Goal: Task Accomplishment & Management: Manage account settings

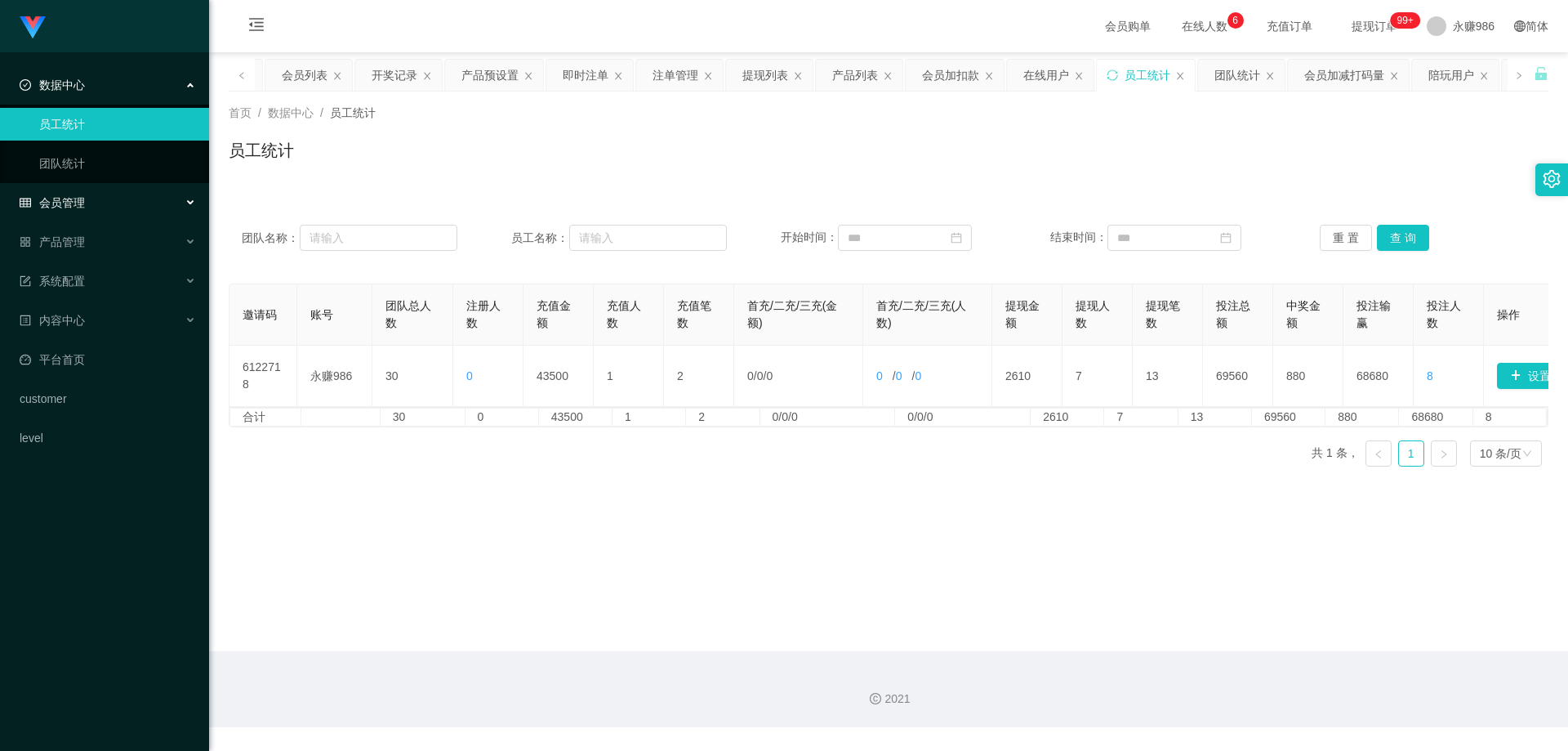
click at [85, 194] on div "会员管理" at bounding box center [104, 202] width 209 height 33
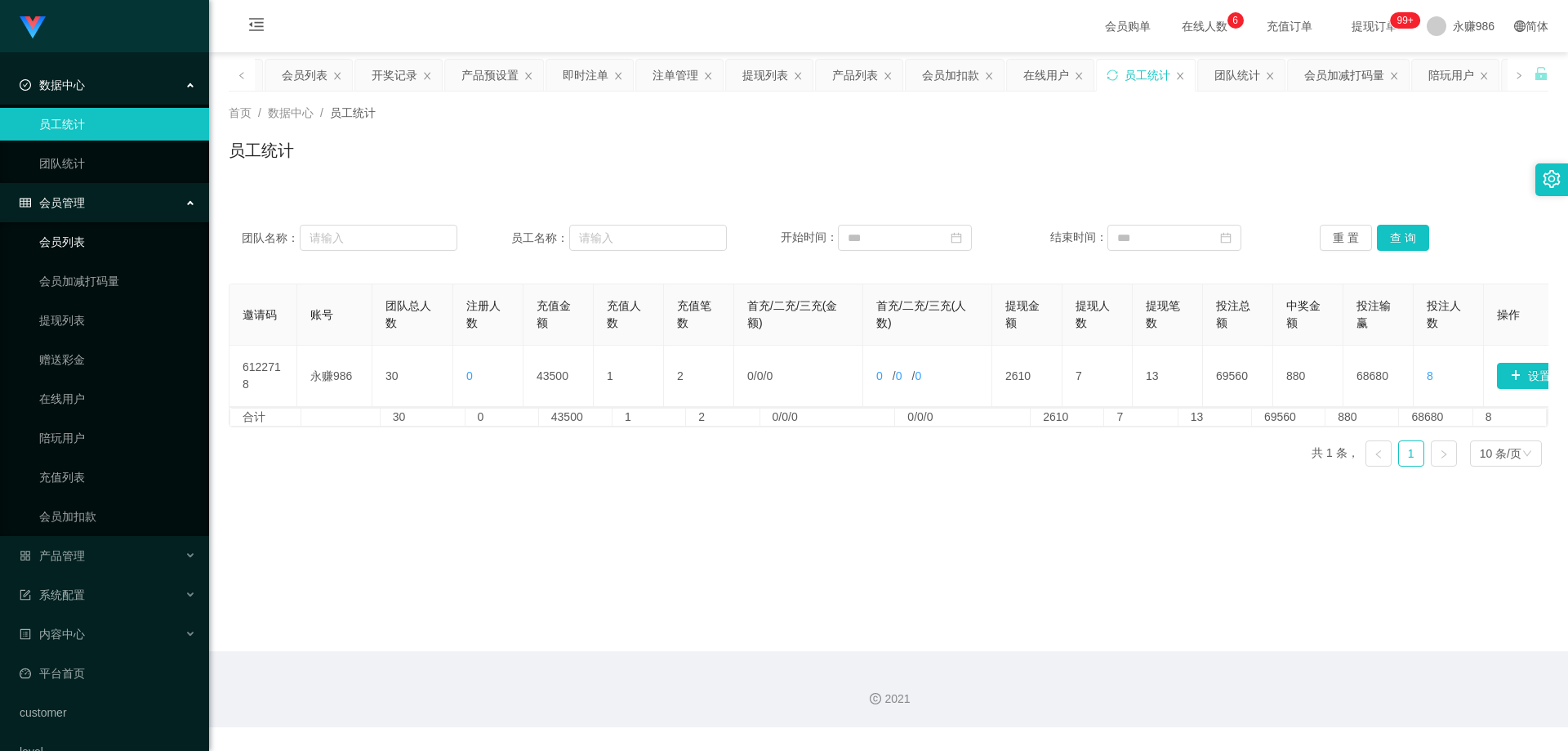
click at [75, 236] on link "会员列表" at bounding box center [117, 241] width 157 height 33
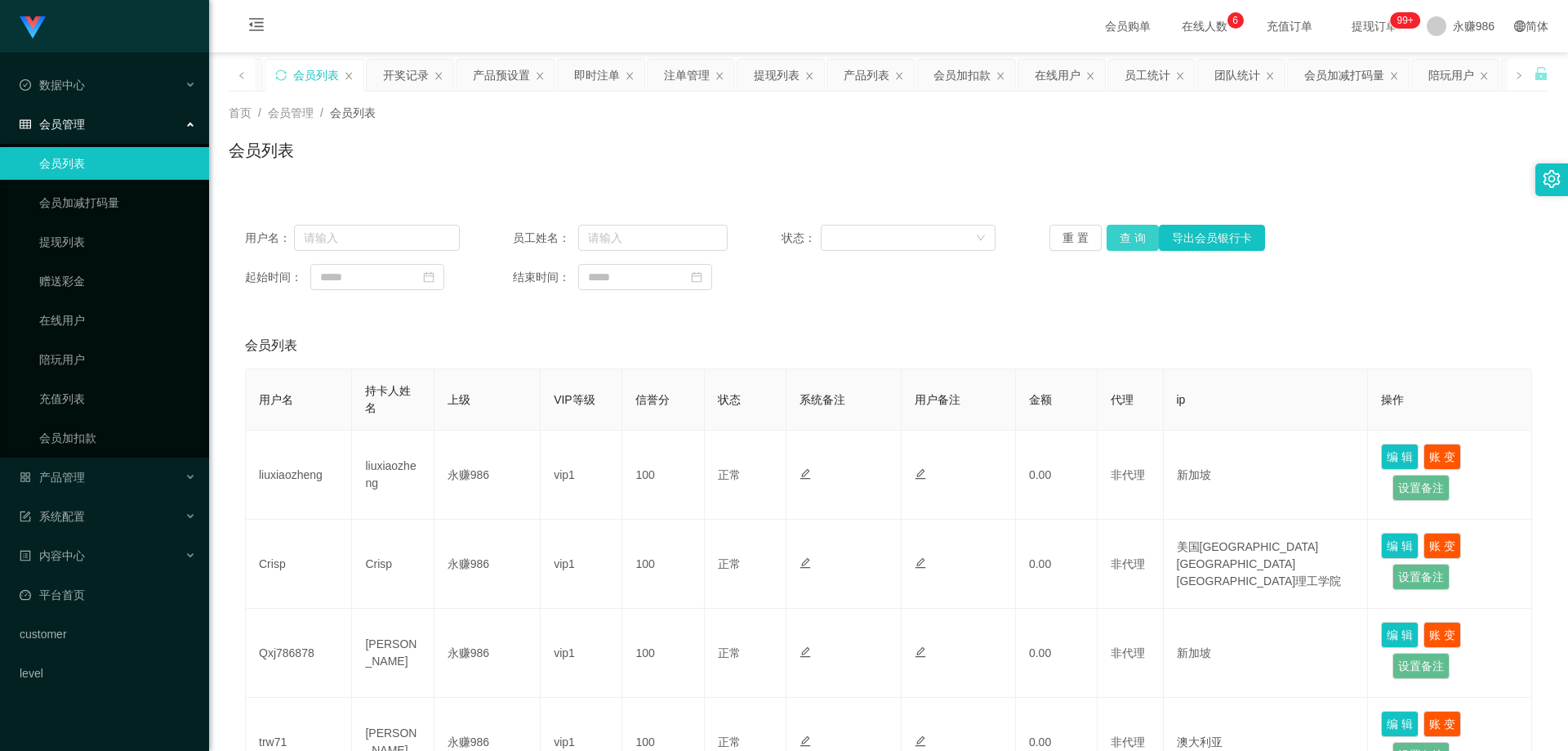
click at [1131, 242] on button "查 询" at bounding box center [1132, 237] width 52 height 26
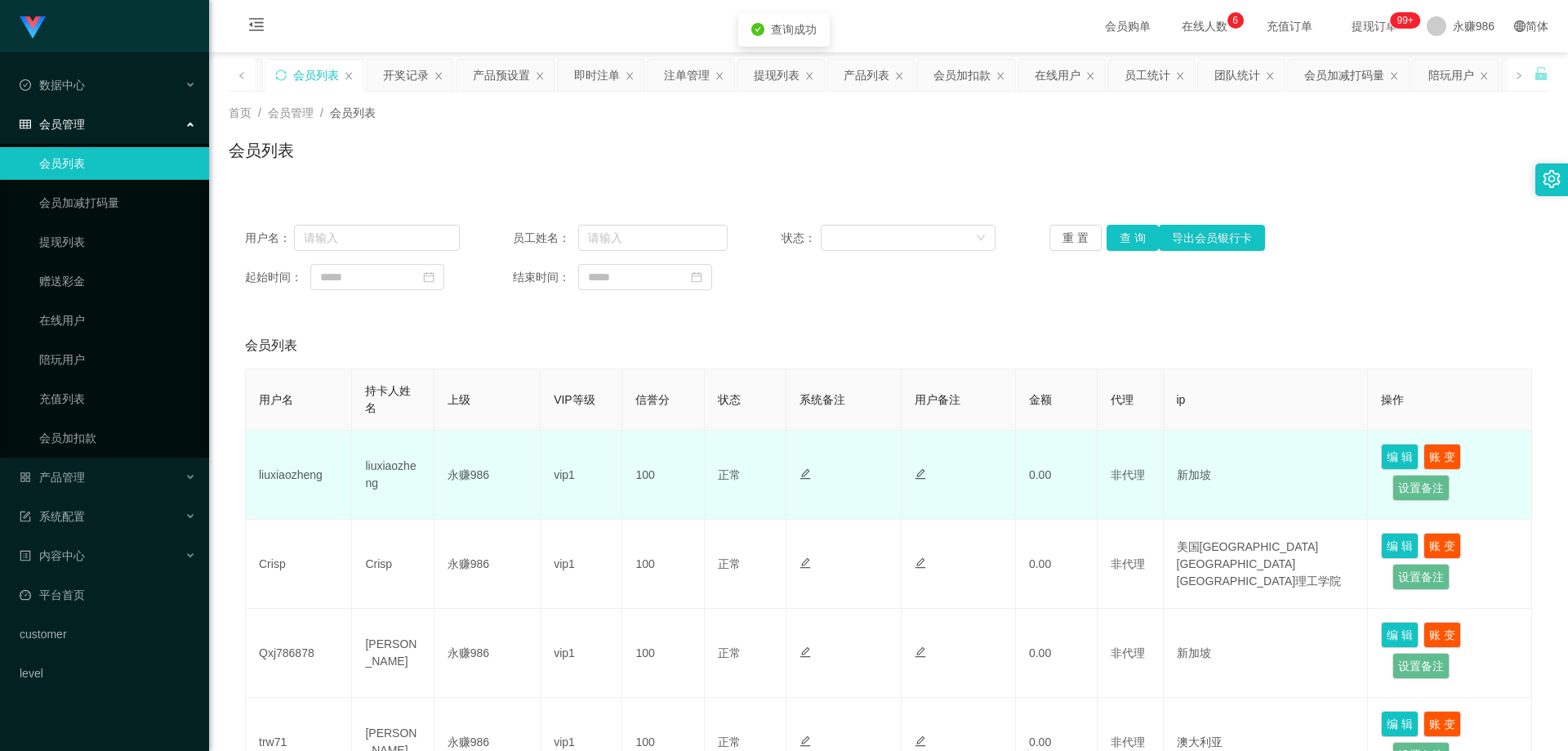
click at [295, 479] on td "liuxiaozheng" at bounding box center [299, 475] width 106 height 89
copy td "liuxiaozheng"
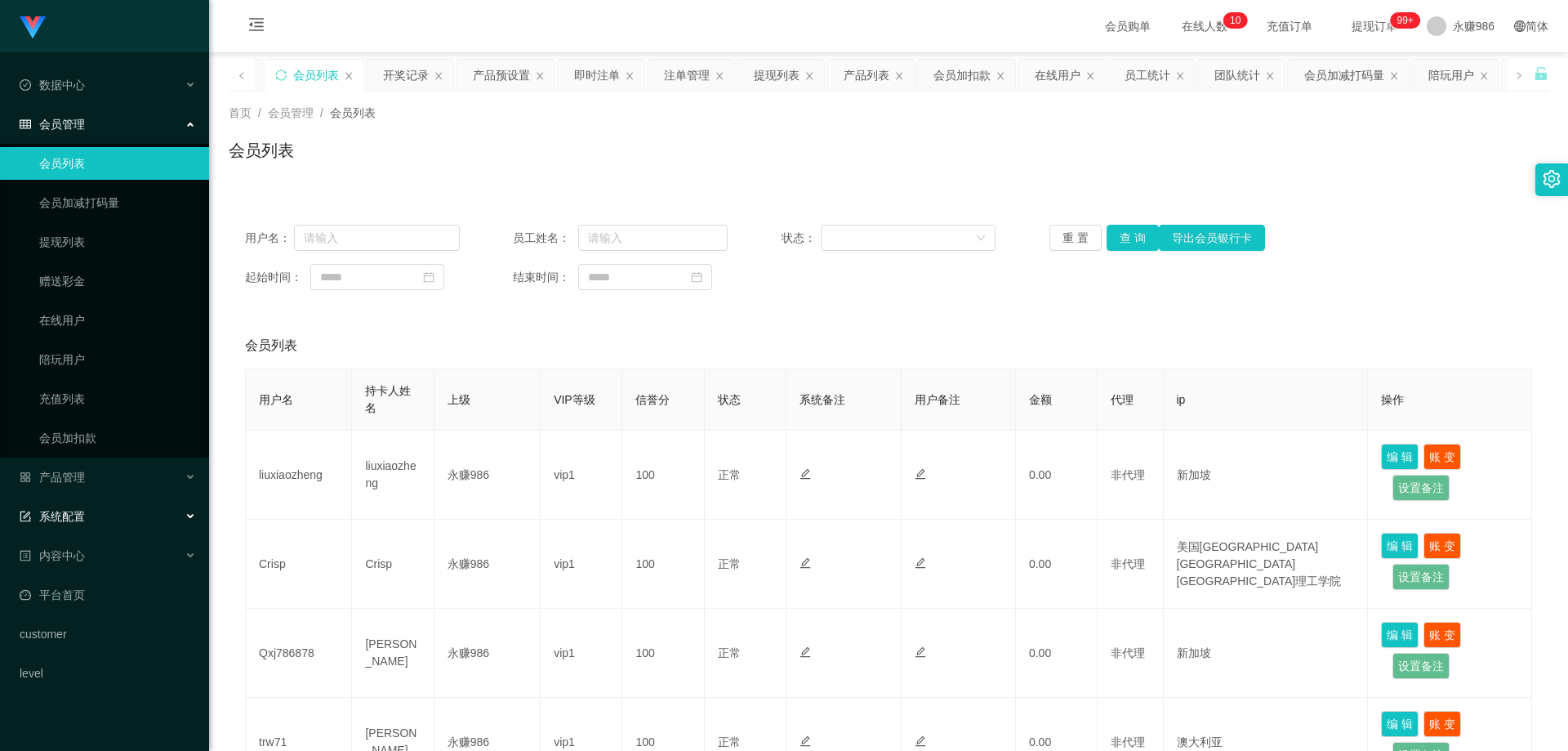
click at [112, 532] on div "系统配置" at bounding box center [104, 516] width 209 height 33
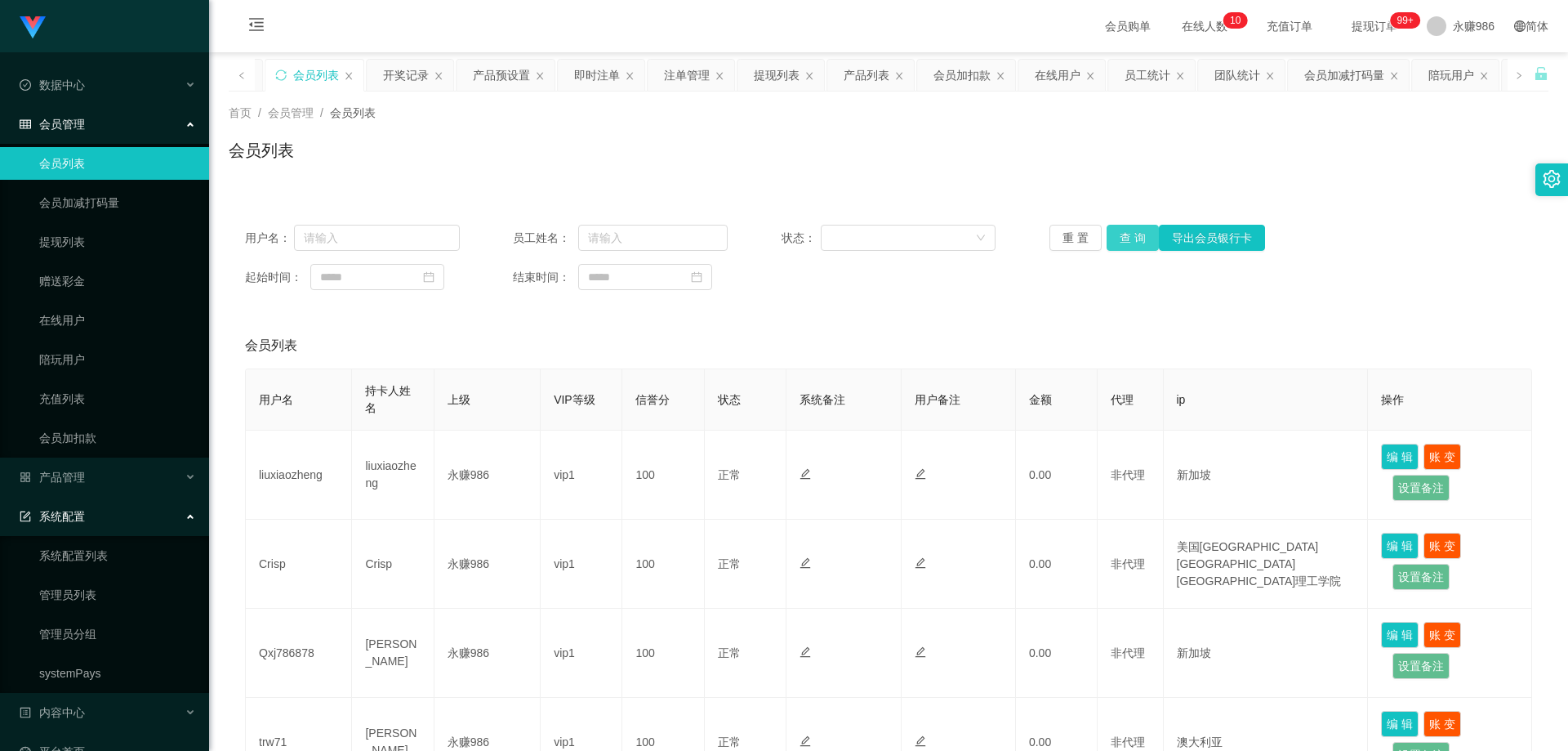
click at [1118, 244] on button "查 询" at bounding box center [1132, 237] width 52 height 26
click at [93, 517] on div "系统配置" at bounding box center [104, 516] width 209 height 33
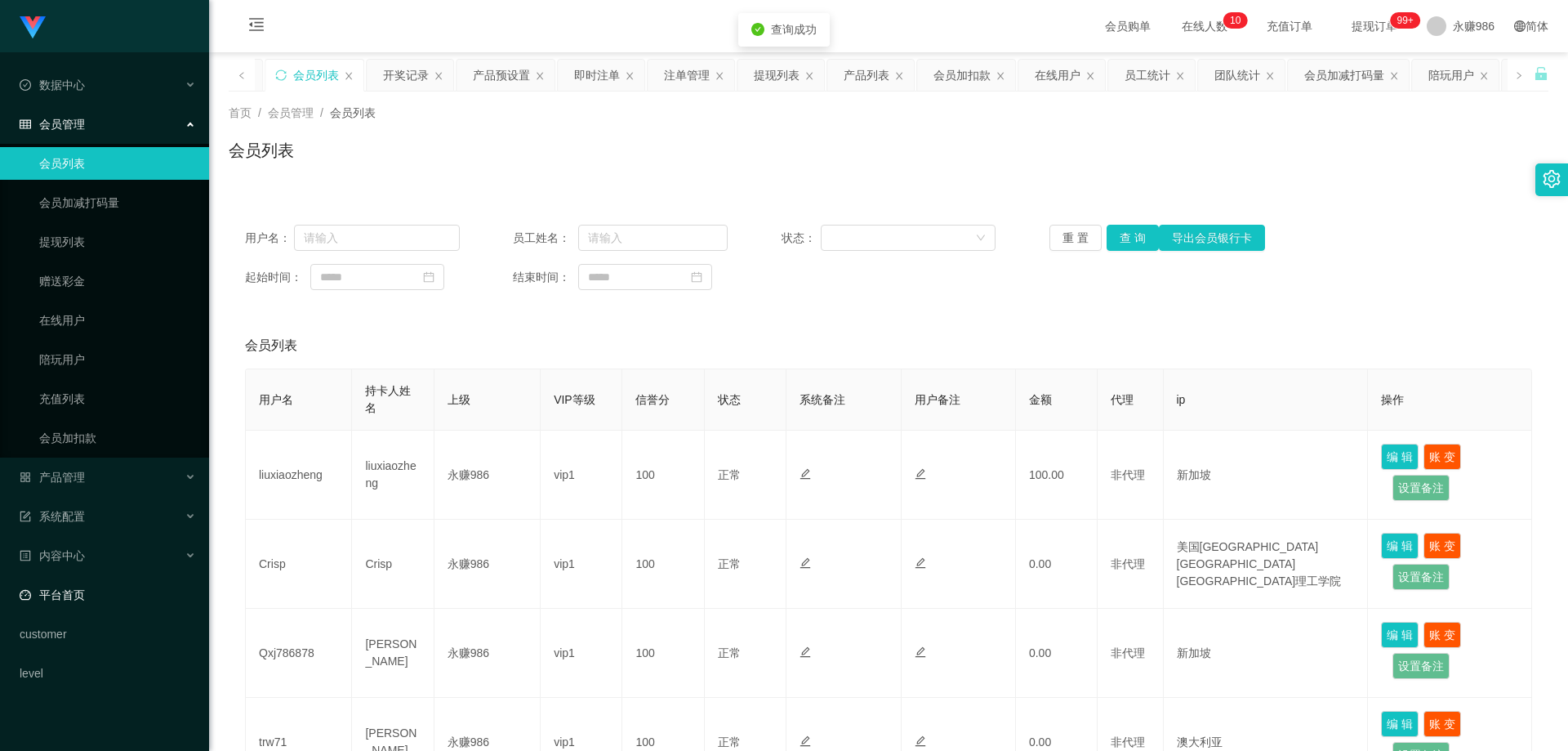
click at [105, 583] on link "平台首页" at bounding box center [108, 594] width 177 height 33
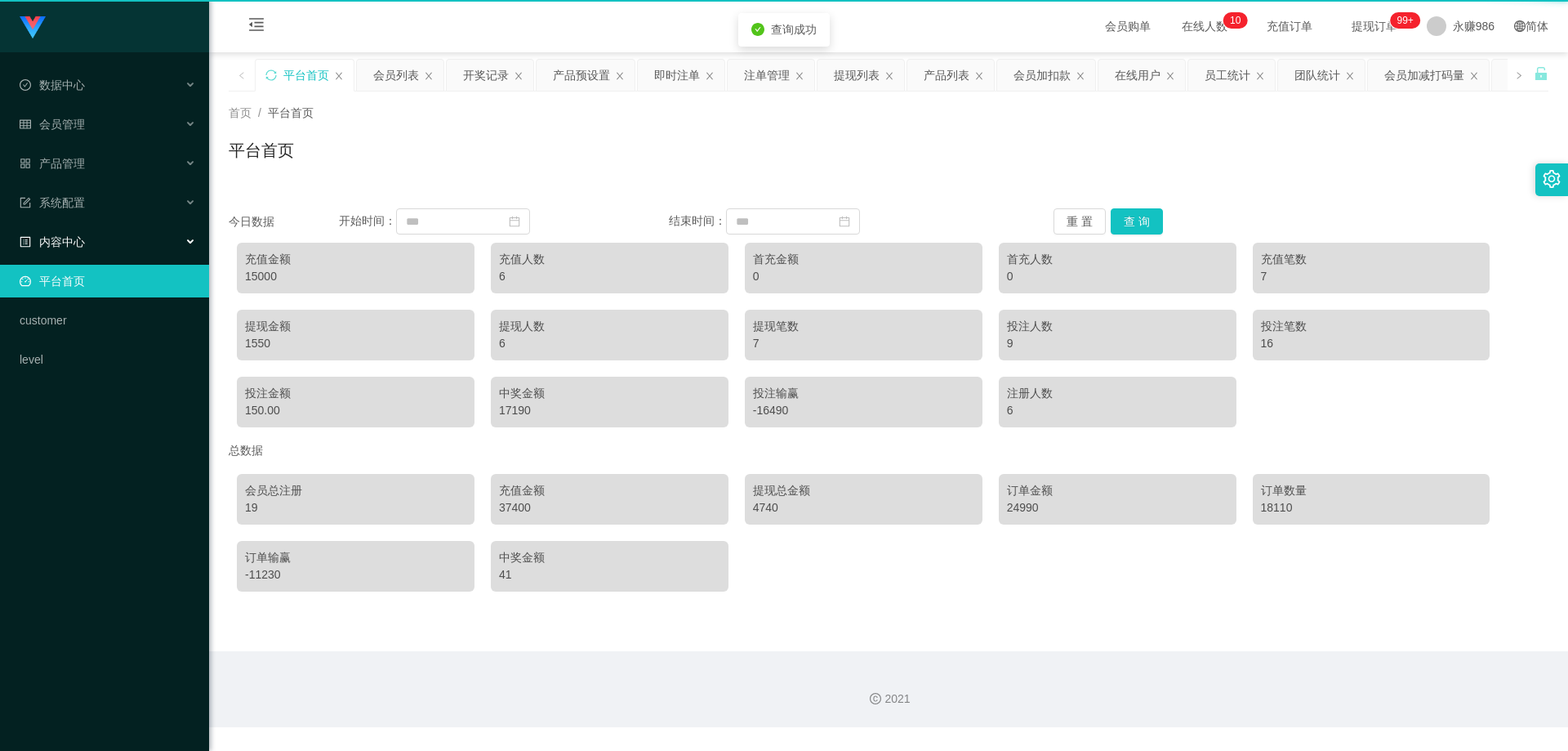
click at [119, 554] on div "Shopee工作台代理端 数据中心 员工统计 团队统计 会员管理 会员列表 会员加减打码量 提现列表 赠送彩金 在线用户 陪玩用户 充值列表 会员加扣款 产品…" at bounding box center [104, 376] width 209 height 751
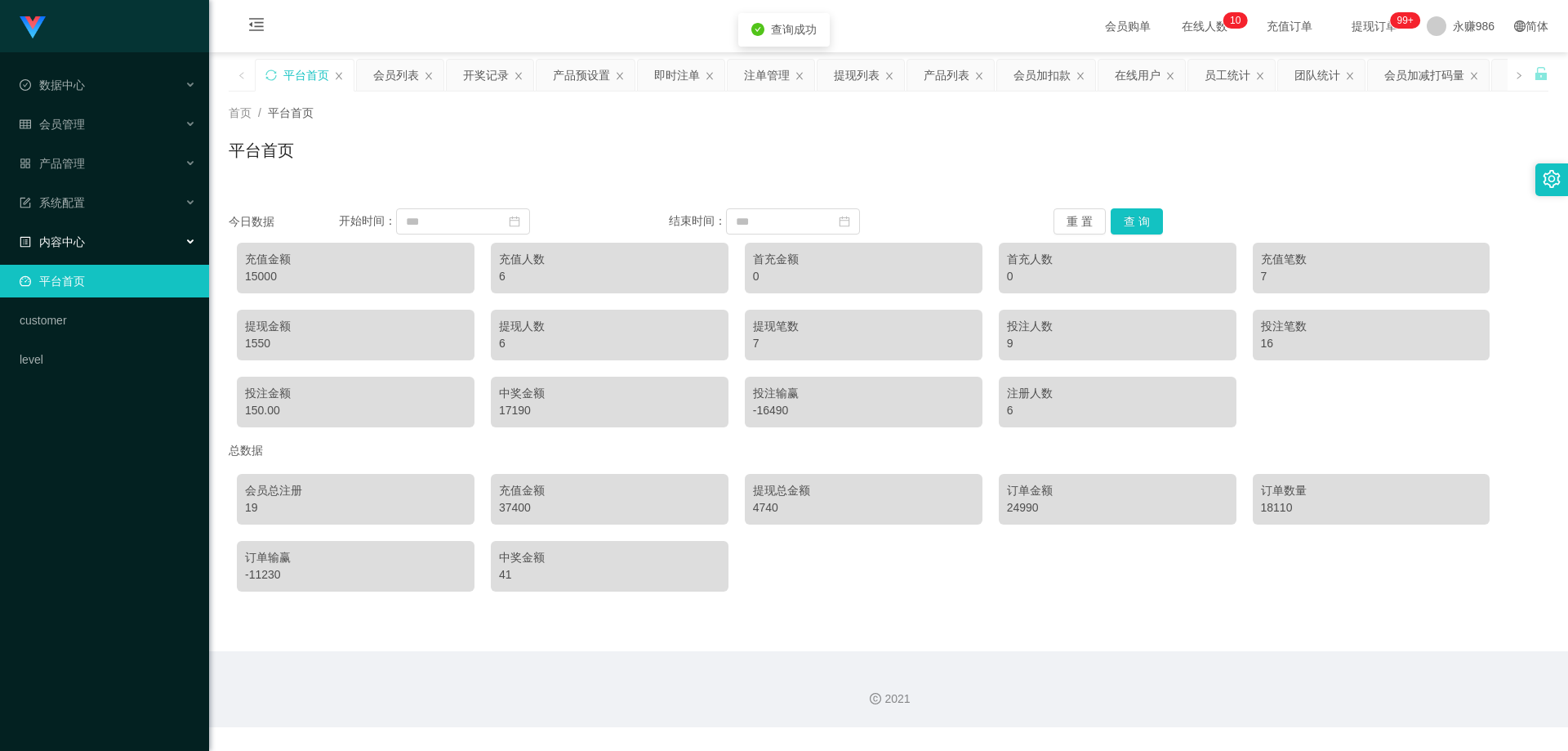
click at [89, 225] on div "内容中心" at bounding box center [104, 241] width 209 height 33
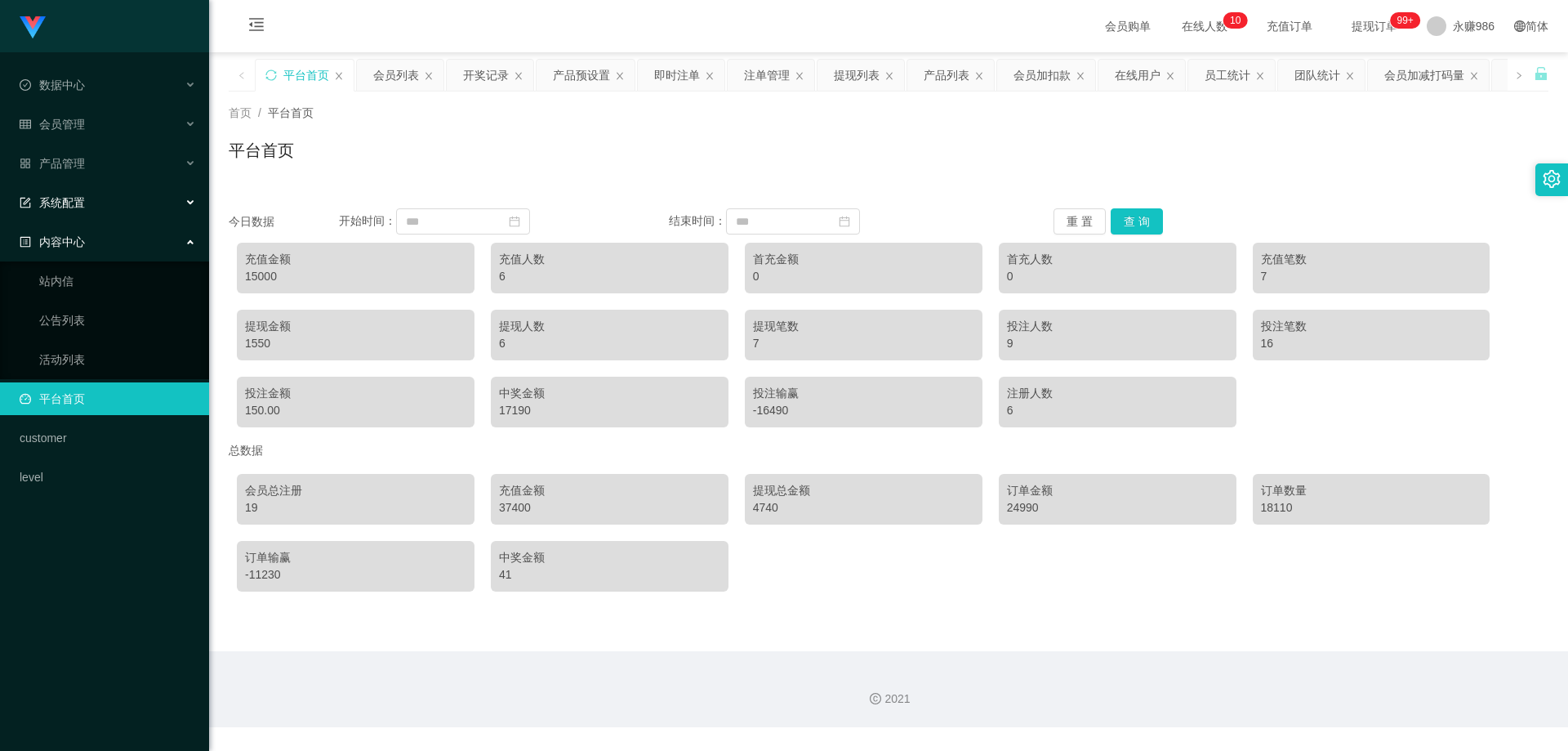
click at [126, 191] on div "系统配置" at bounding box center [104, 202] width 209 height 33
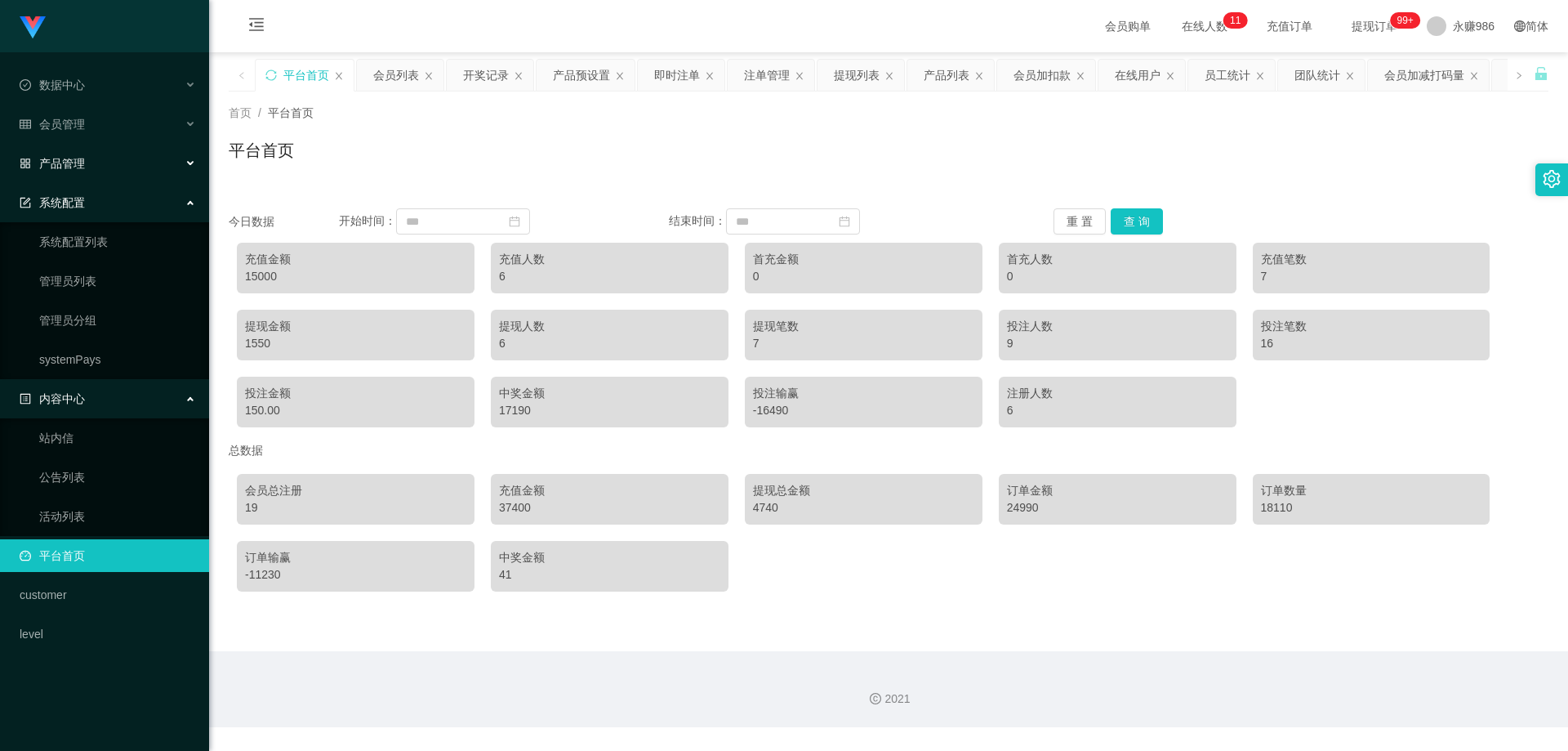
click at [112, 166] on div "产品管理" at bounding box center [104, 163] width 209 height 33
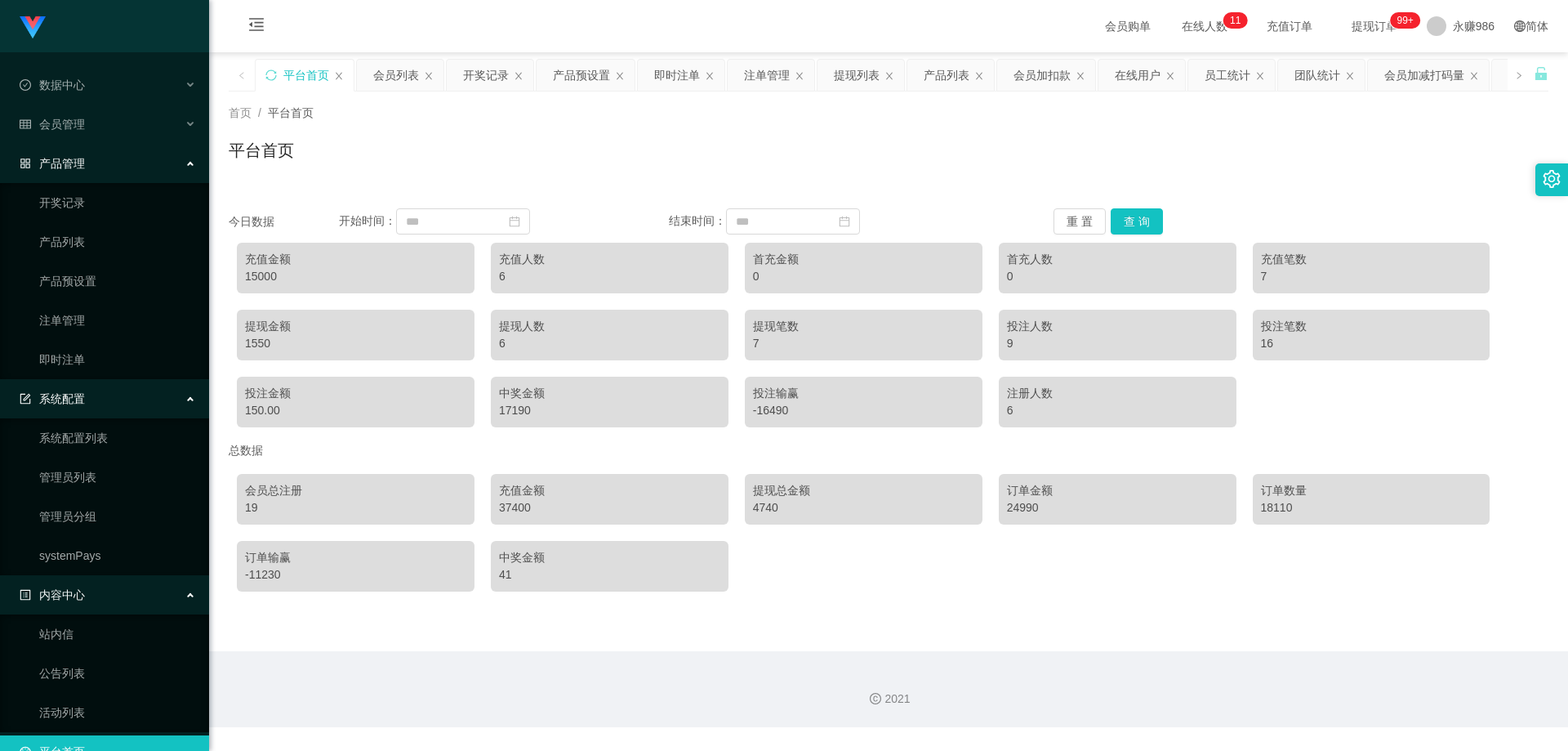
click at [93, 260] on ul "开奖记录 产品列表 产品预设置 注单管理 即时注单" at bounding box center [104, 280] width 209 height 196
click at [92, 285] on link "产品预设置" at bounding box center [117, 281] width 157 height 33
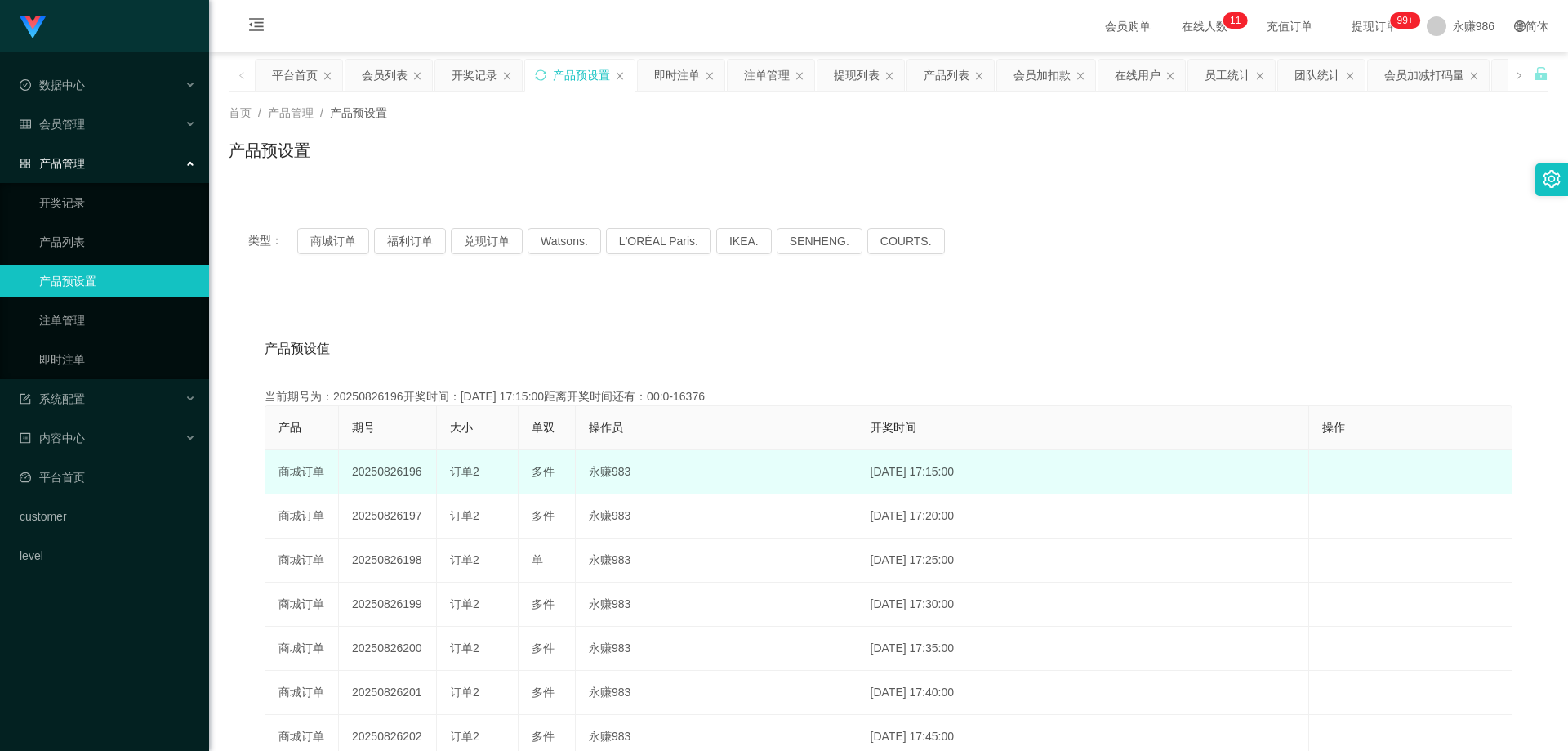
drag, startPoint x: 427, startPoint y: 480, endPoint x: 401, endPoint y: 479, distance: 26.0
click at [401, 479] on td "20250826196" at bounding box center [388, 472] width 98 height 44
copy td "196"
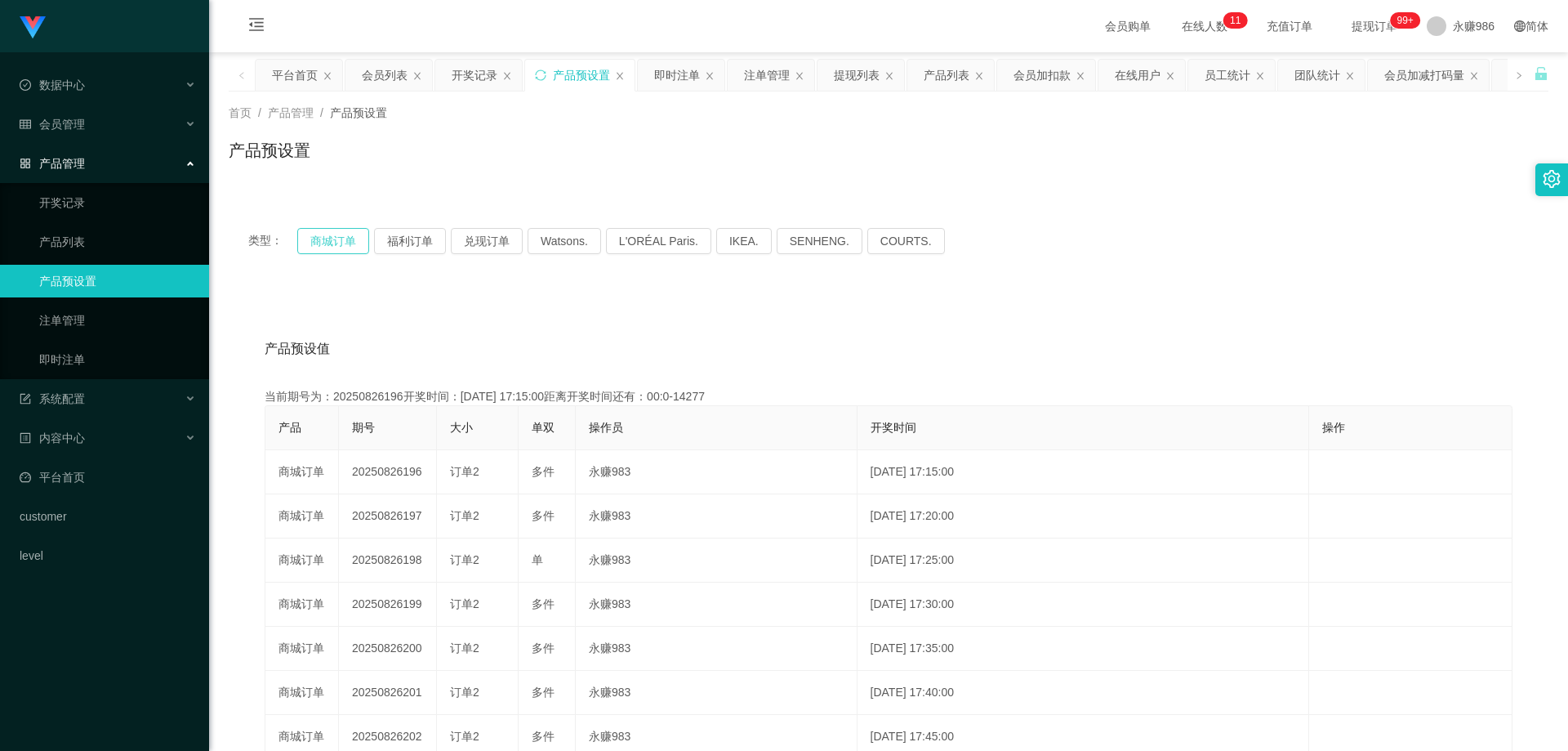
click at [340, 241] on button "商城订单" at bounding box center [333, 241] width 72 height 26
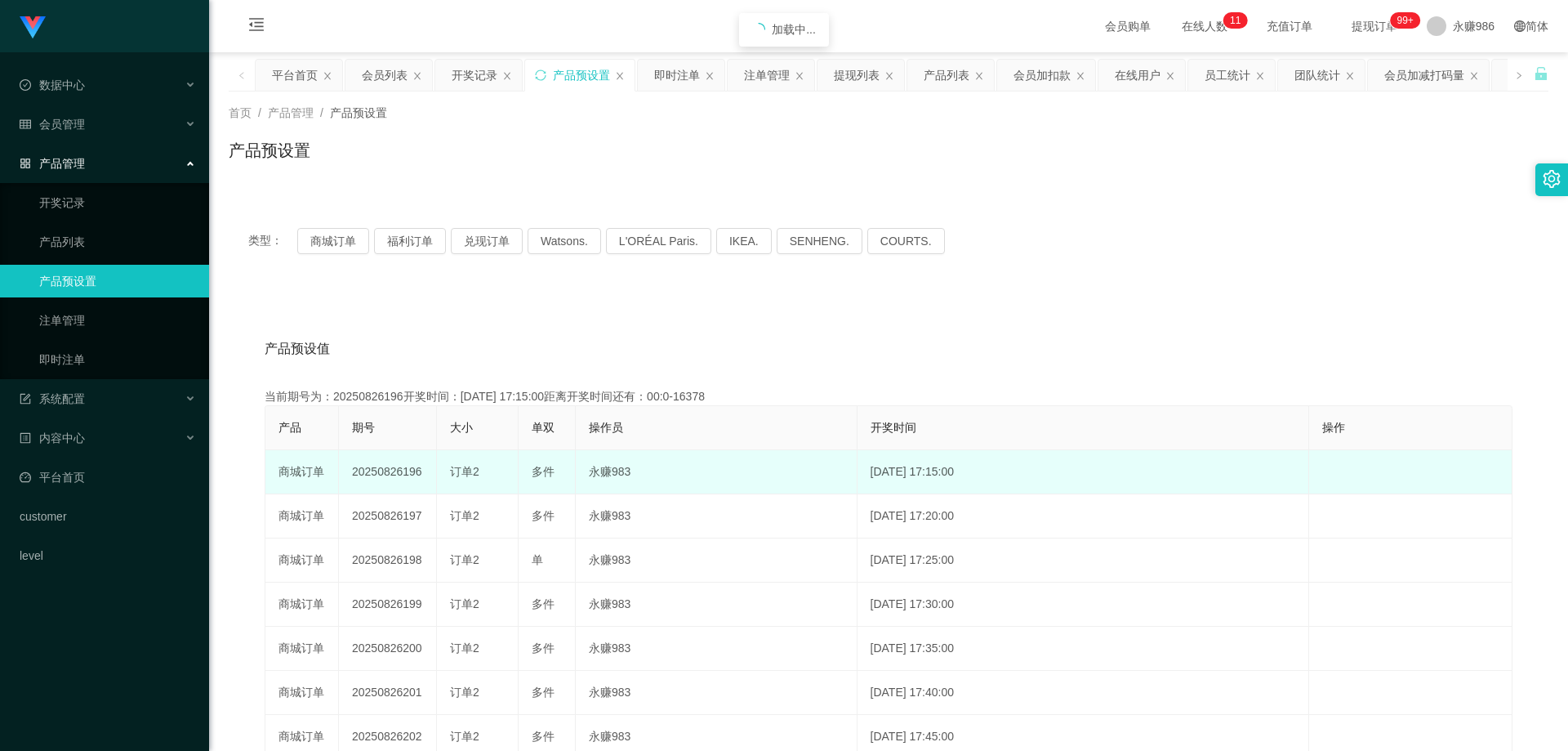
click at [416, 475] on td "20250826196" at bounding box center [388, 472] width 98 height 44
drag, startPoint x: 423, startPoint y: 473, endPoint x: 402, endPoint y: 473, distance: 21.0
click at [402, 473] on td "20250826196" at bounding box center [388, 472] width 98 height 44
copy td "196"
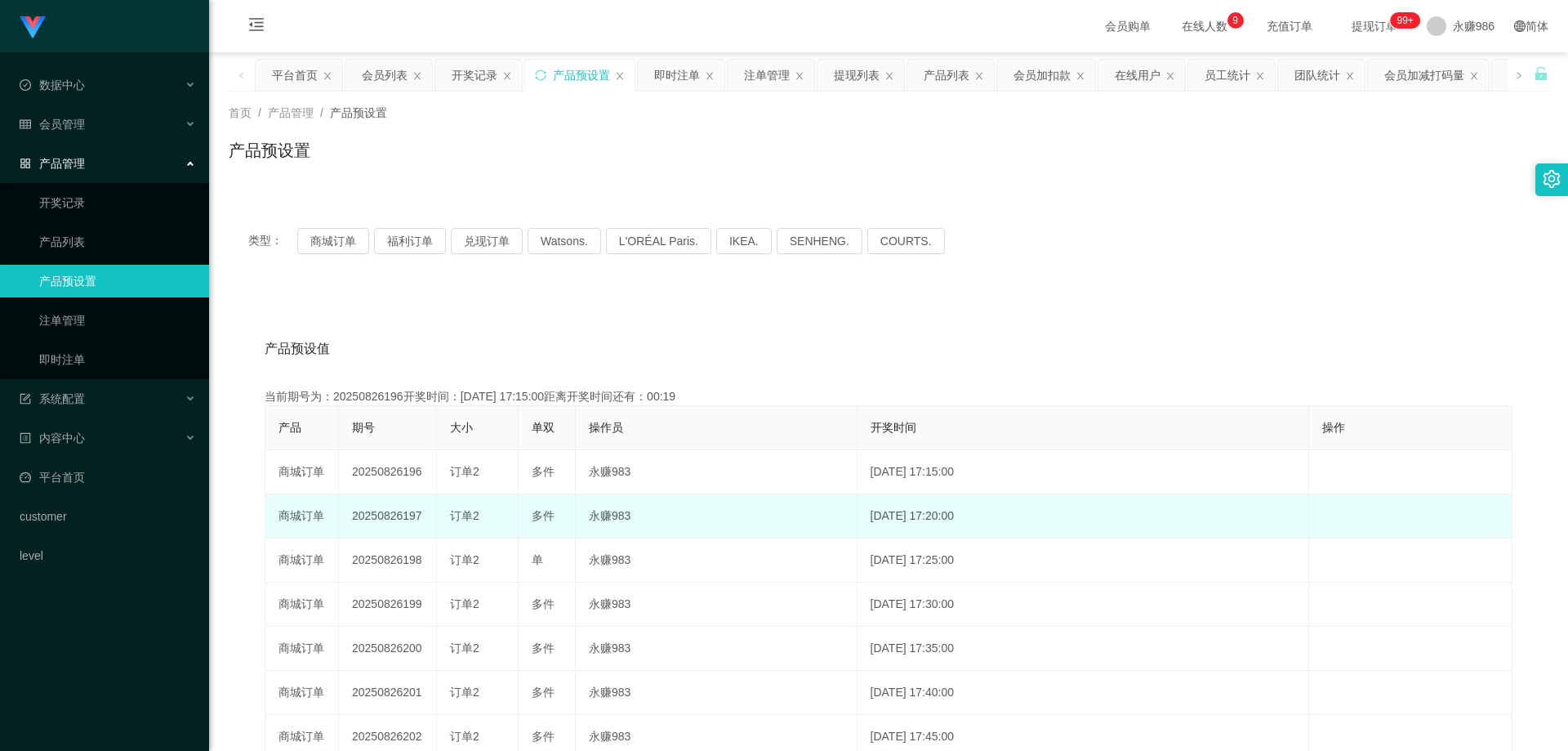
drag, startPoint x: 421, startPoint y: 514, endPoint x: 402, endPoint y: 519, distance: 19.6
click at [402, 519] on td "20250826197" at bounding box center [388, 515] width 98 height 44
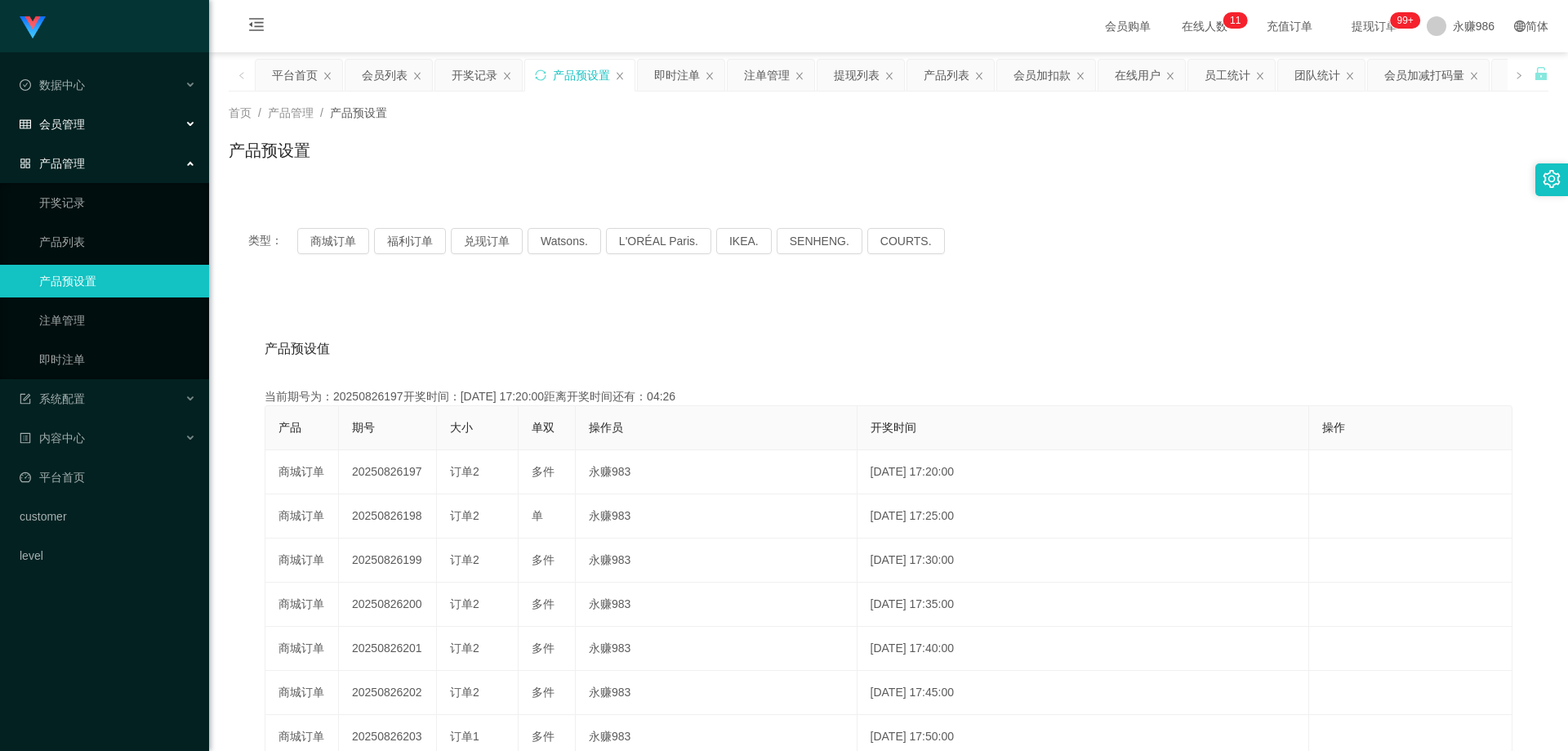
click at [93, 110] on div "会员管理" at bounding box center [104, 124] width 209 height 33
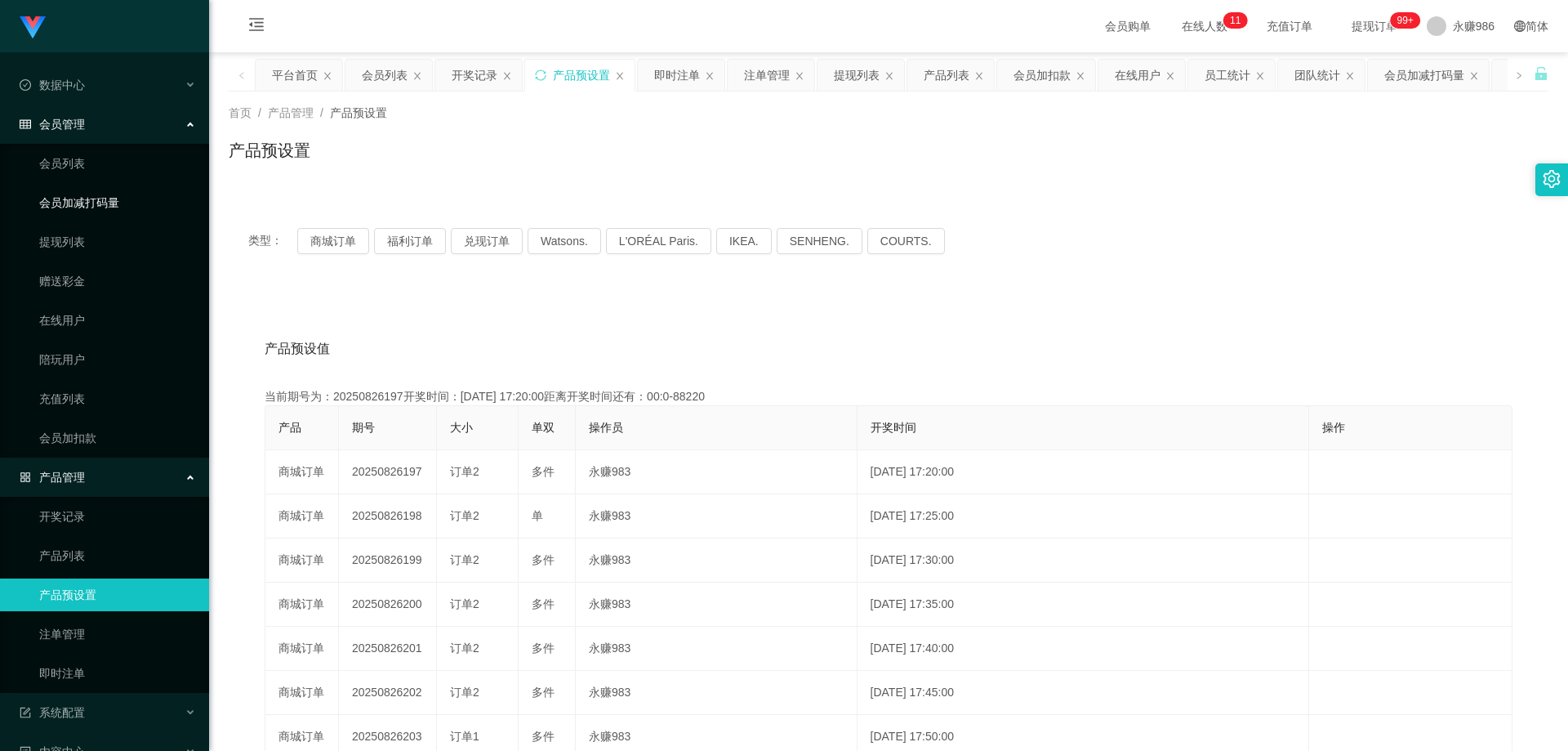
click at [111, 196] on link "会员加减打码量" at bounding box center [117, 202] width 157 height 33
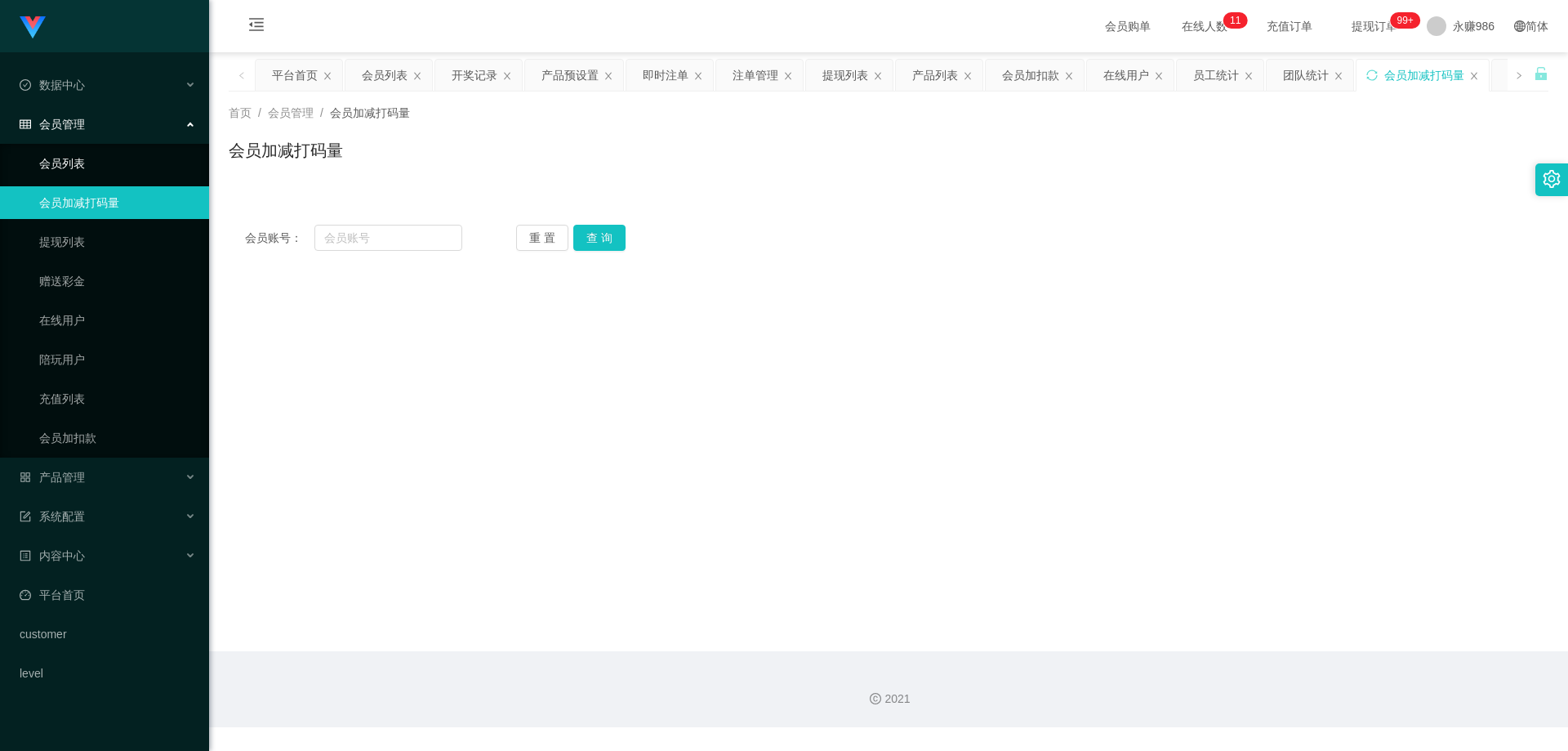
click at [133, 165] on link "会员列表" at bounding box center [117, 163] width 157 height 33
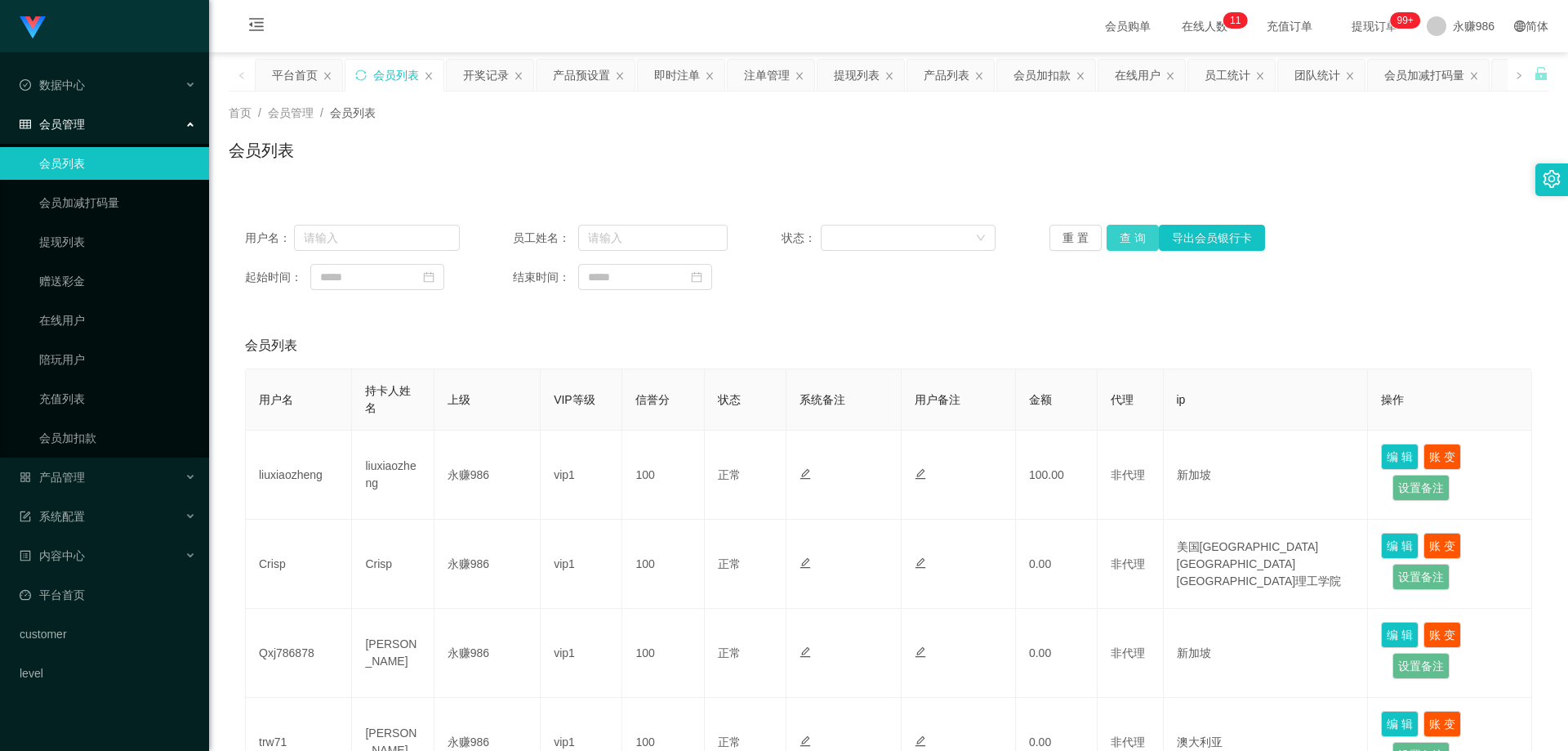
click at [1121, 234] on button "查 询" at bounding box center [1132, 237] width 52 height 26
click at [97, 488] on div "产品管理" at bounding box center [104, 477] width 209 height 33
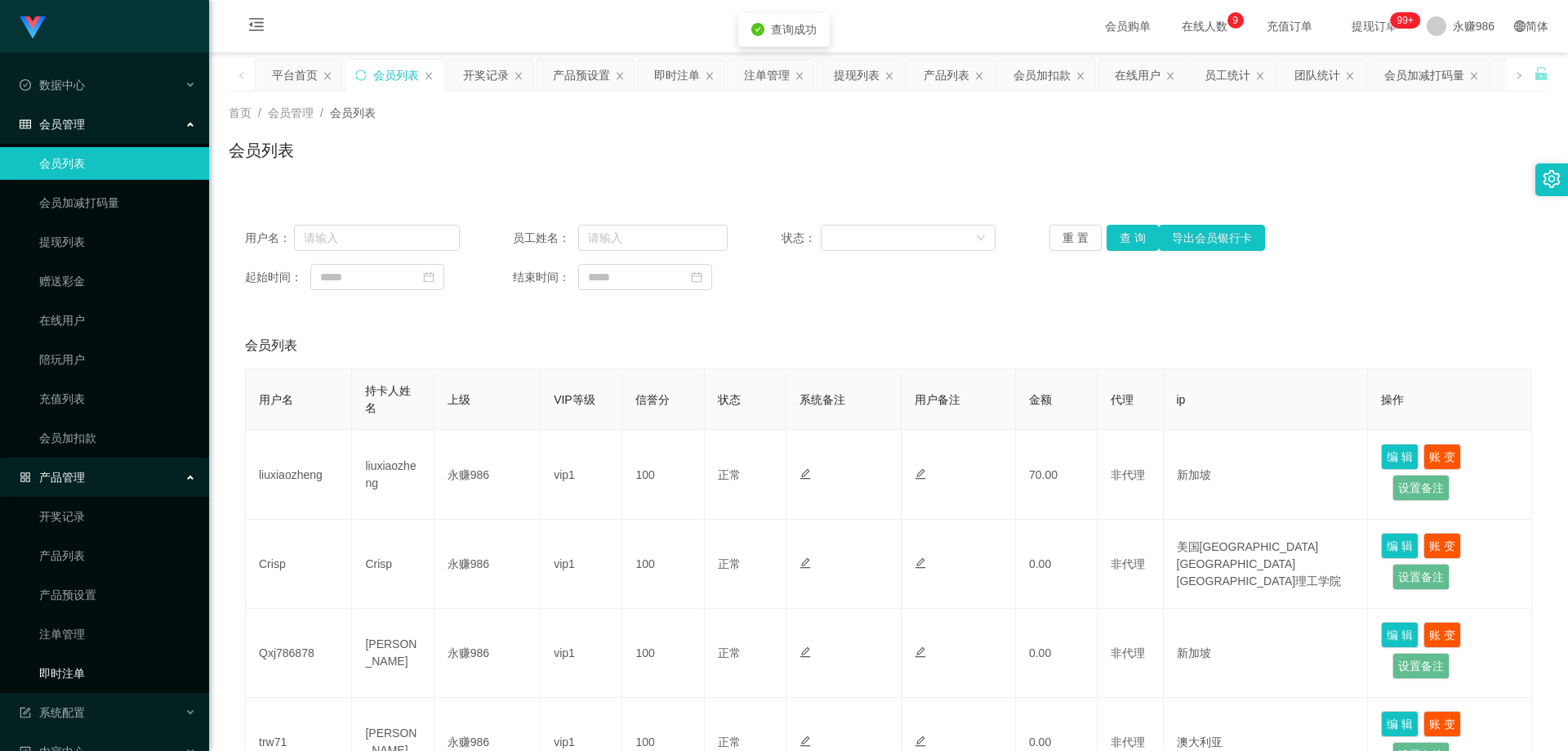
click at [81, 679] on link "即时注单" at bounding box center [117, 672] width 157 height 33
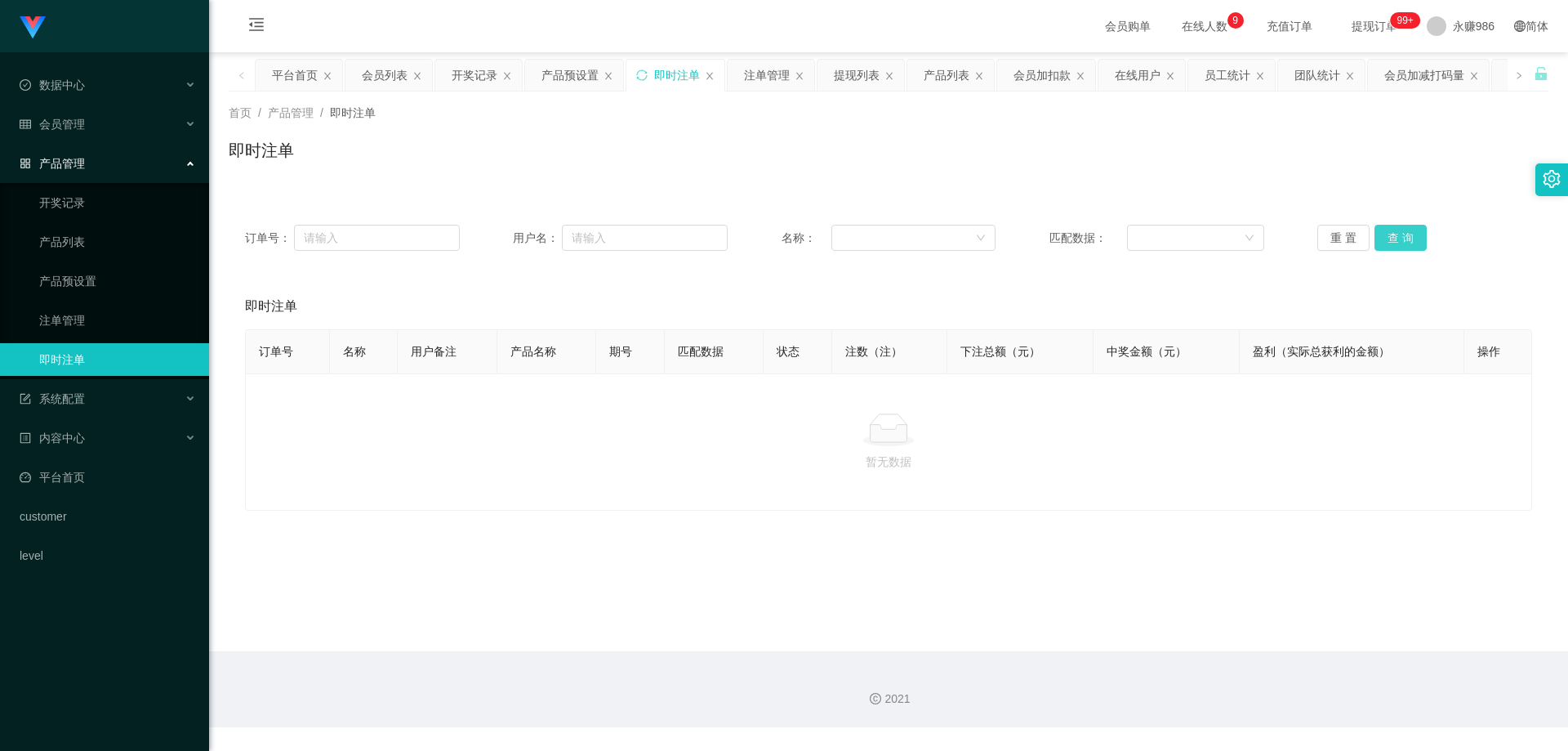
click at [1412, 236] on button "查 询" at bounding box center [1400, 237] width 52 height 26
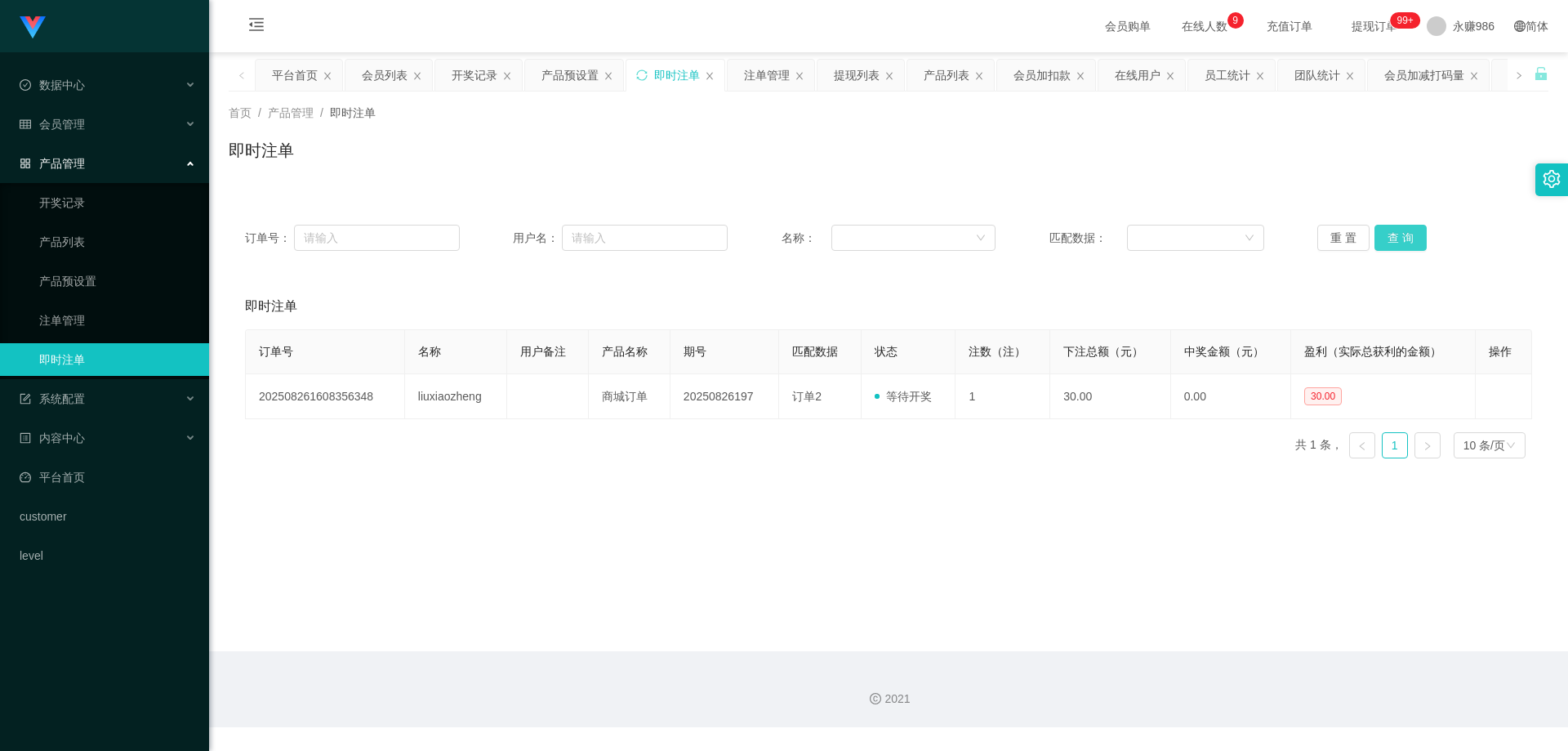
click at [1408, 238] on button "查 询" at bounding box center [1400, 237] width 52 height 26
click at [111, 165] on div "产品管理" at bounding box center [104, 163] width 209 height 33
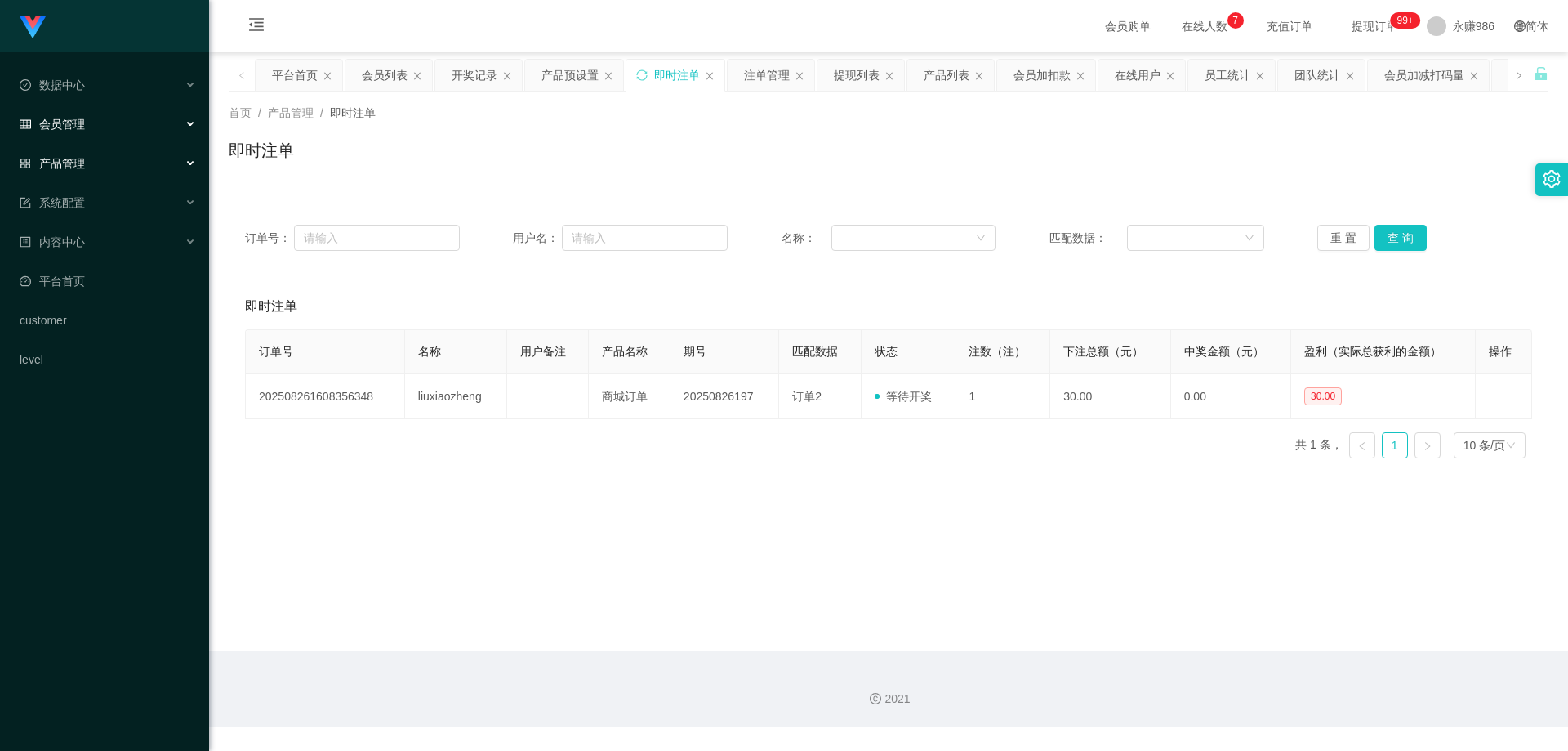
click at [111, 123] on div "会员管理" at bounding box center [104, 124] width 209 height 33
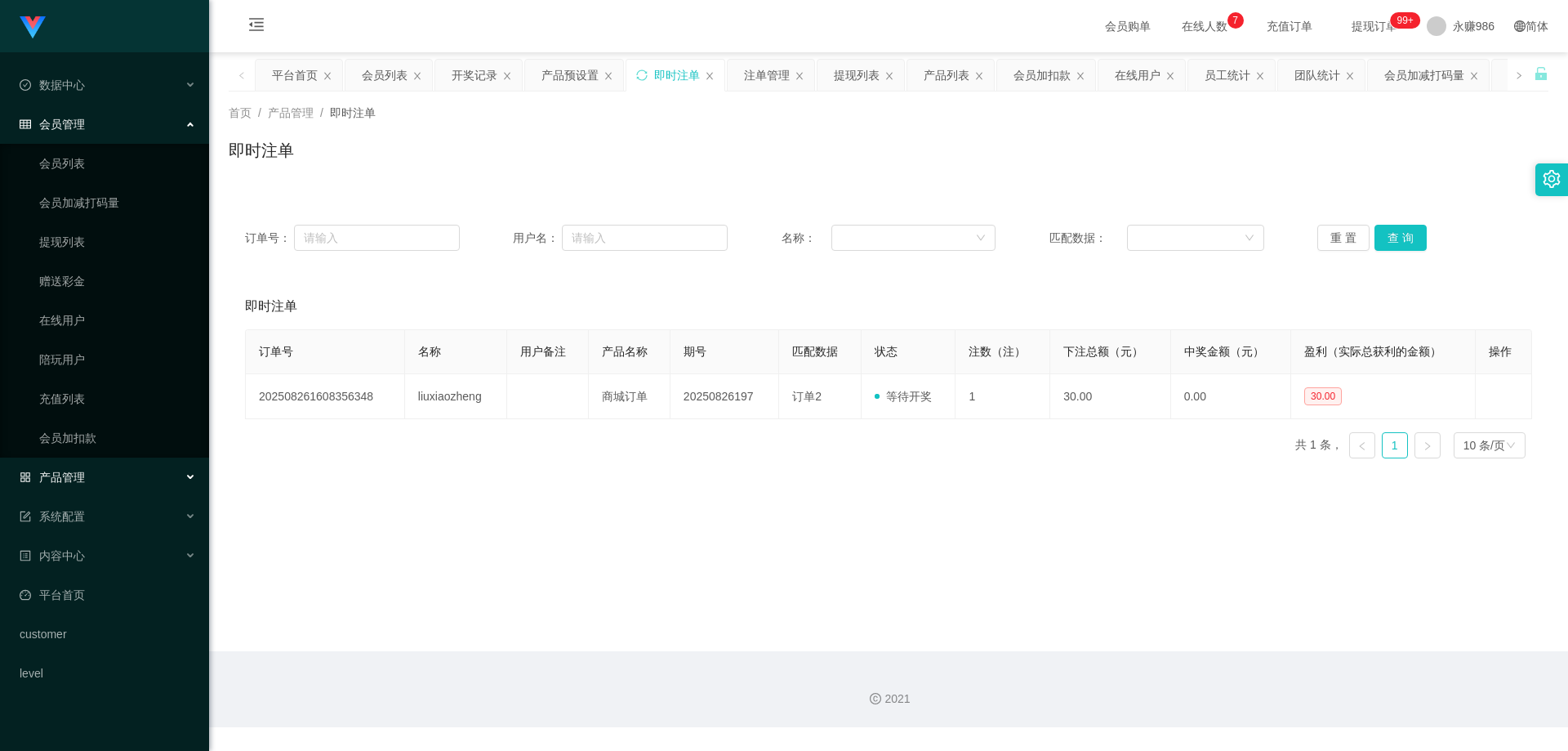
click at [89, 123] on div "会员管理" at bounding box center [104, 124] width 209 height 33
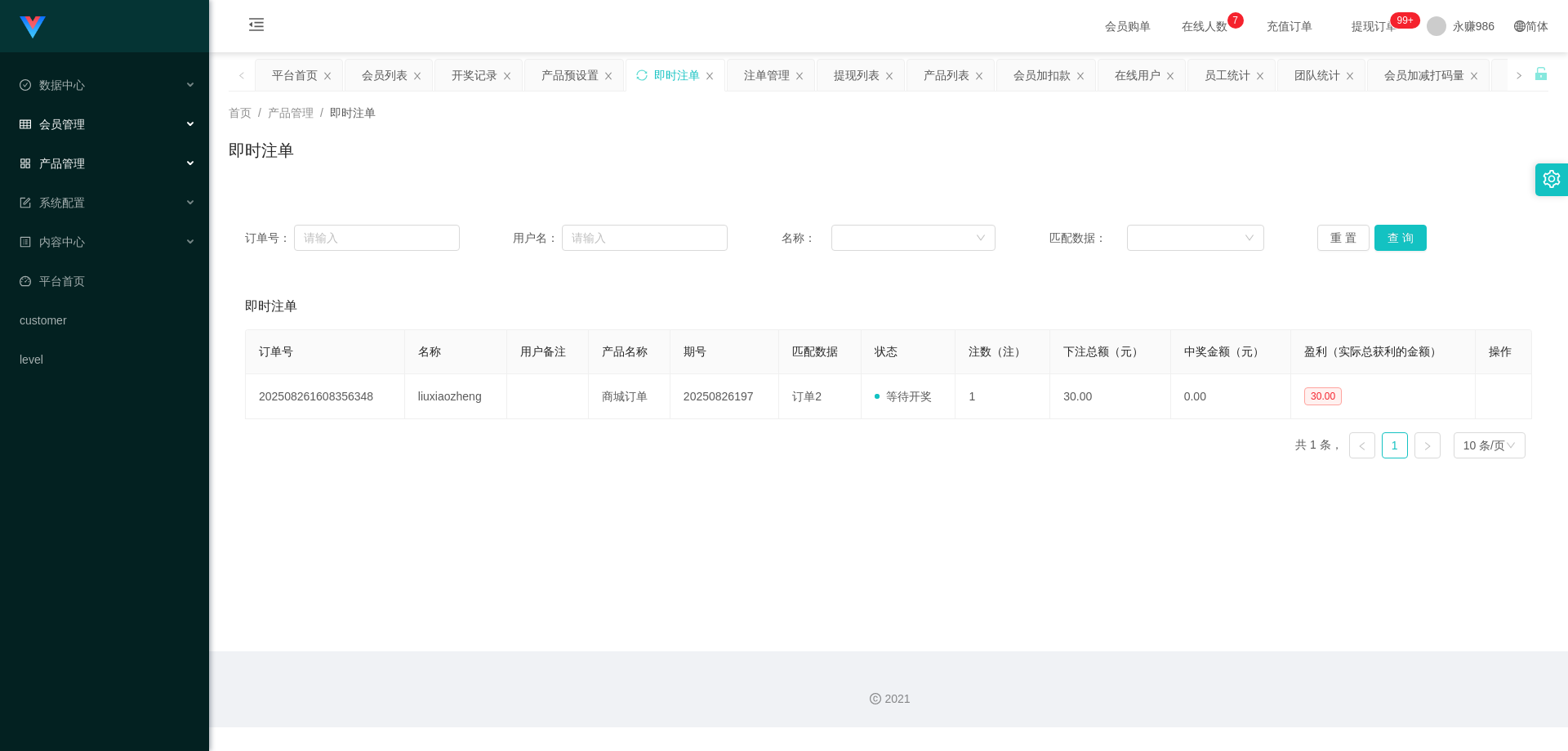
click at [89, 123] on div "会员管理" at bounding box center [104, 124] width 209 height 33
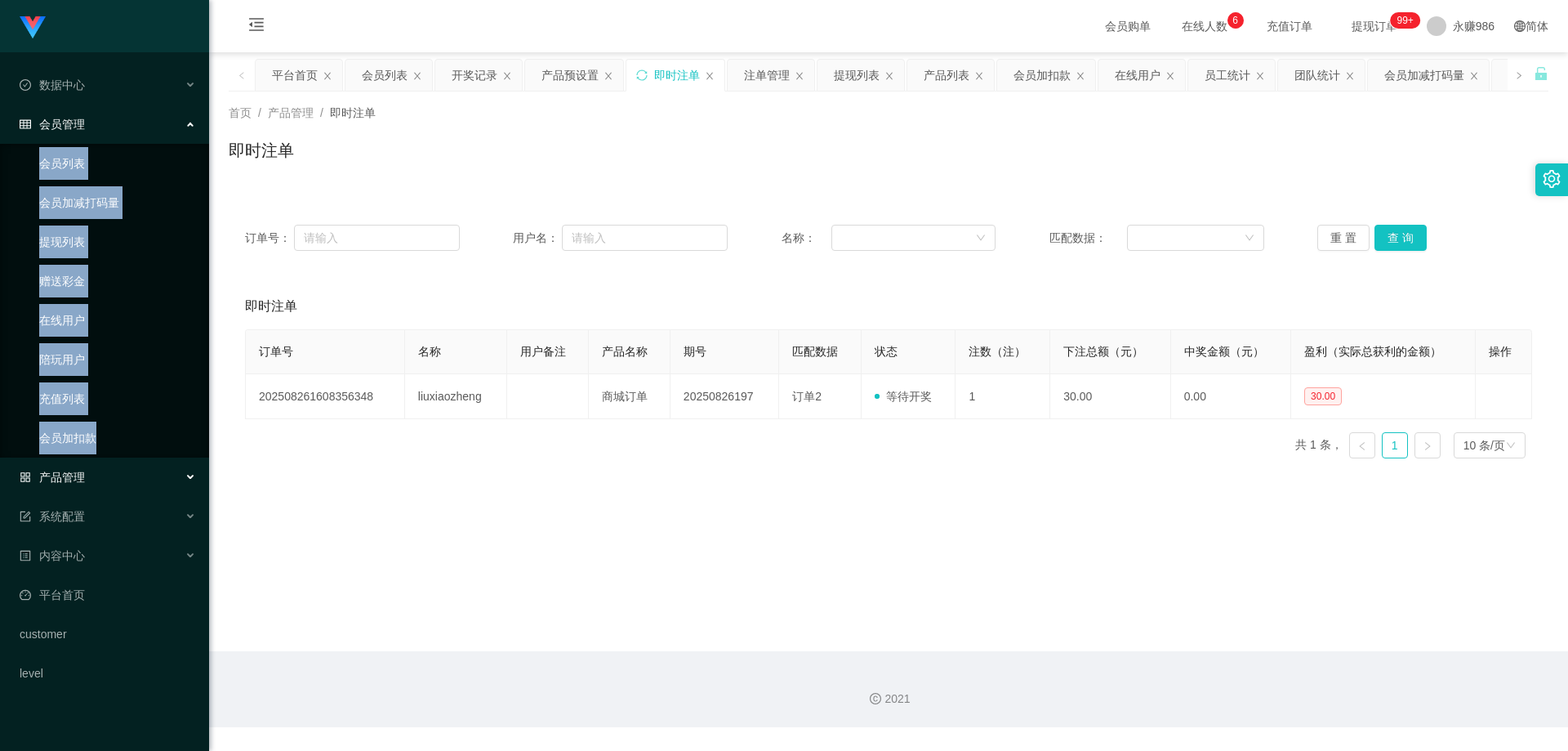
click at [69, 242] on link "提现列表" at bounding box center [117, 241] width 157 height 33
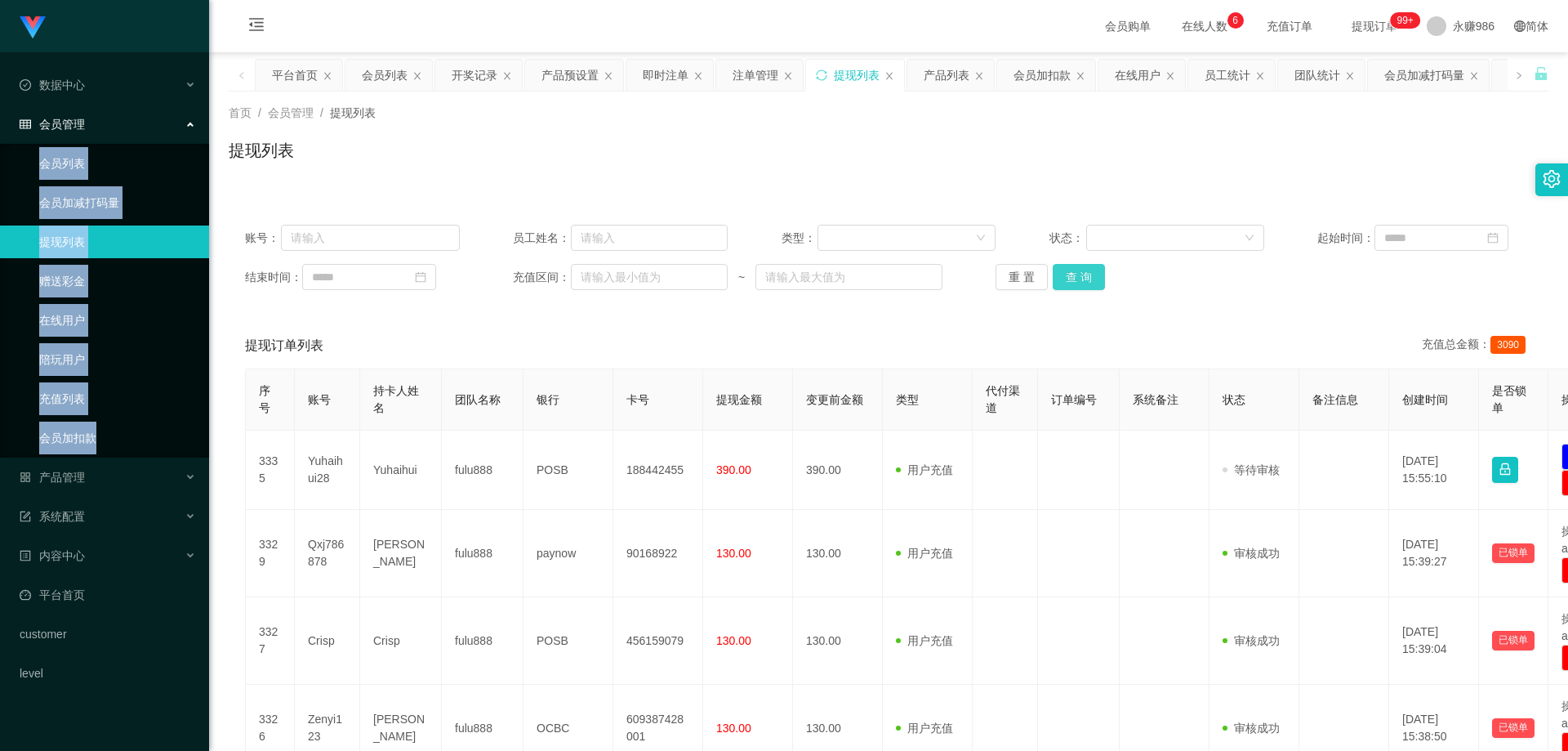
click at [1088, 283] on button "查 询" at bounding box center [1078, 277] width 52 height 26
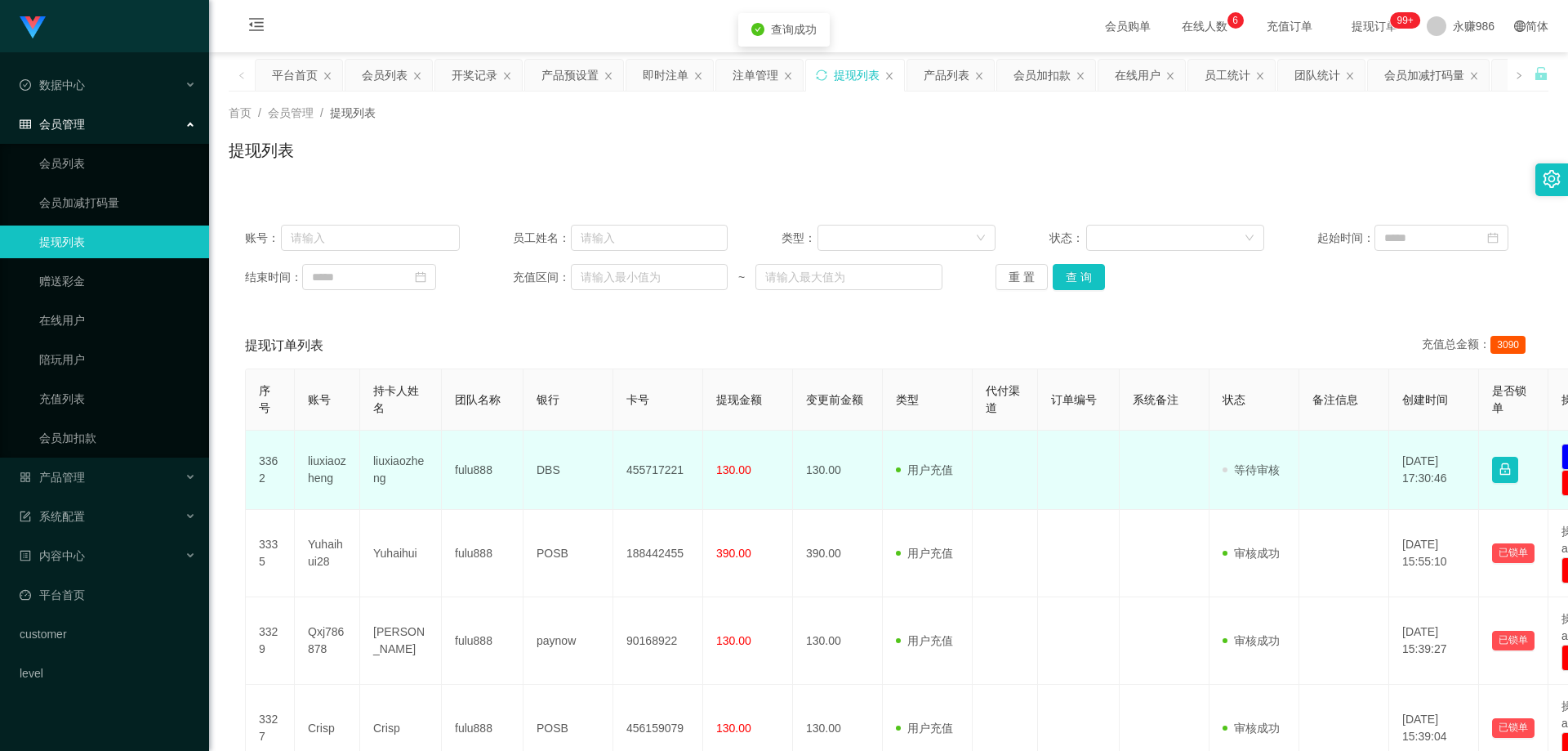
click at [320, 461] on td "liuxiaozheng" at bounding box center [327, 470] width 65 height 79
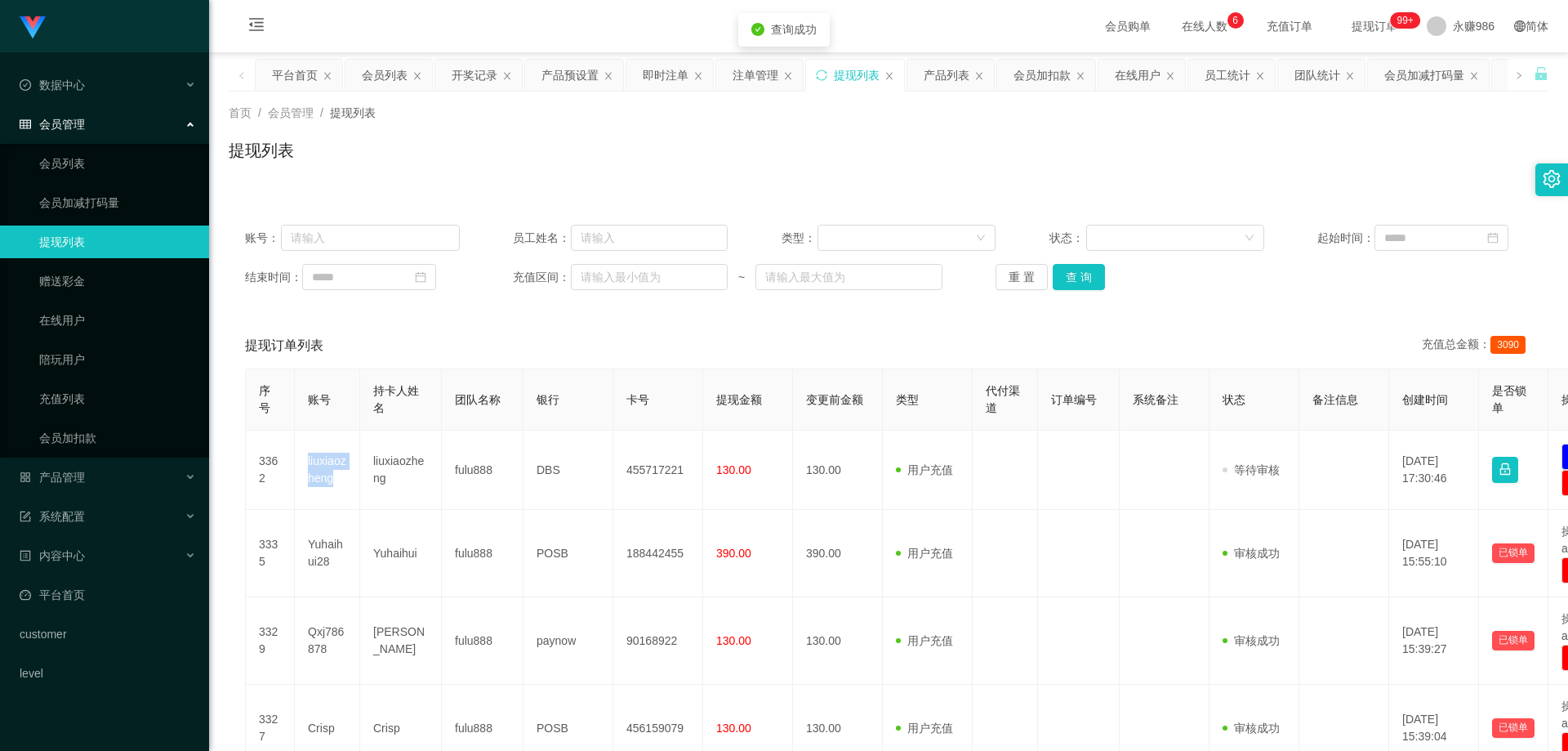
copy td "liuxiaozheng"
click at [1071, 272] on button "查 询" at bounding box center [1078, 277] width 52 height 26
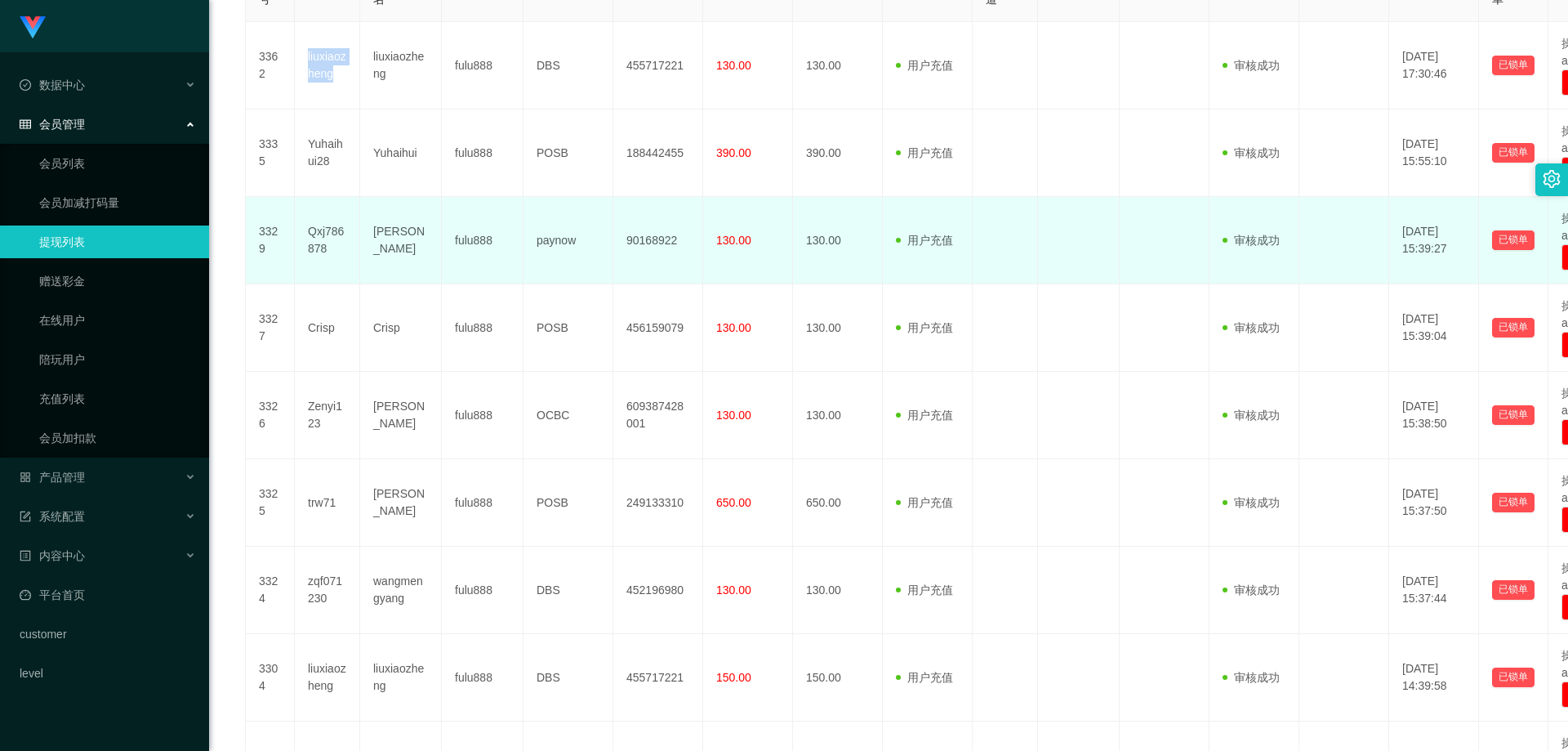
scroll to position [164, 0]
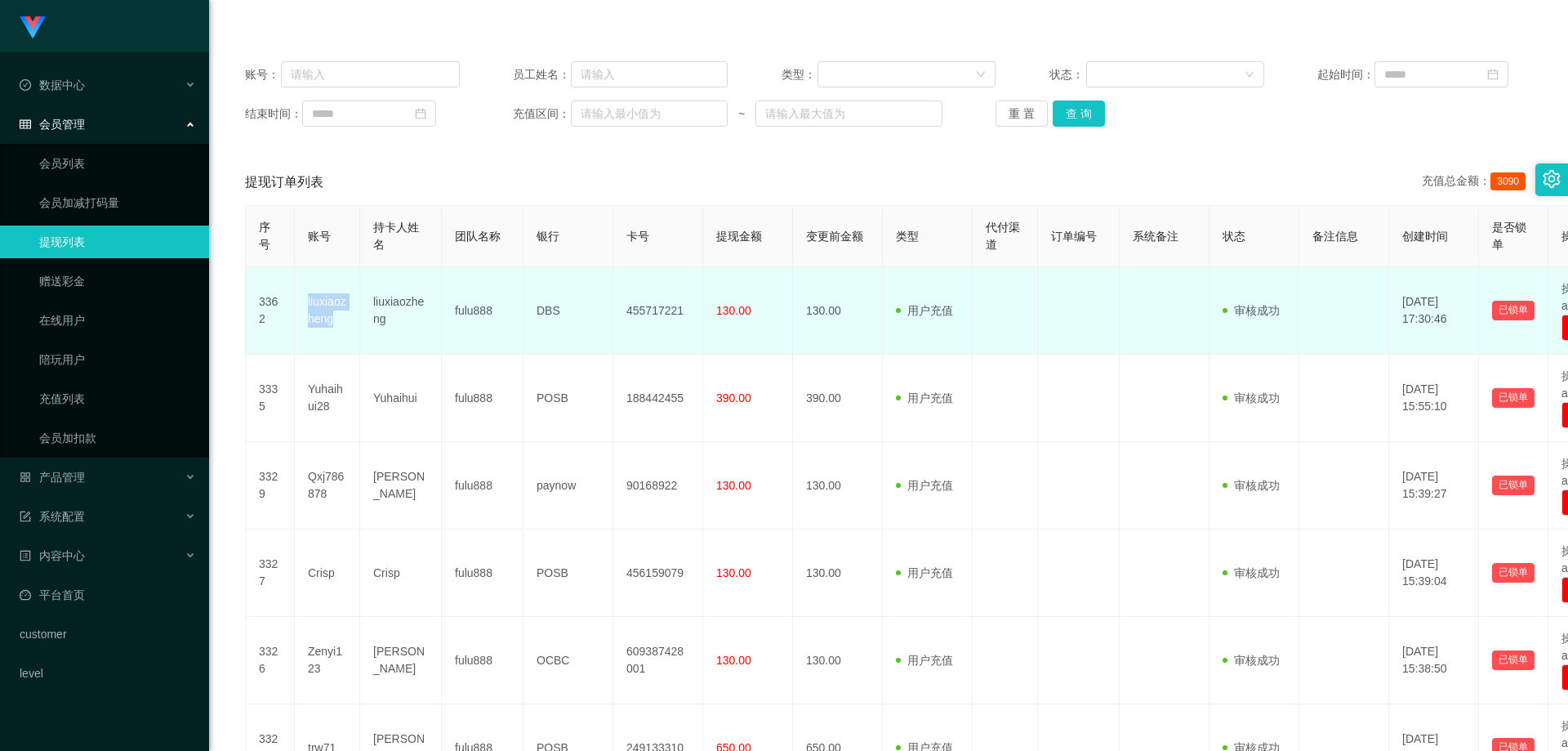
click at [335, 304] on td "liuxiaozheng" at bounding box center [327, 310] width 65 height 87
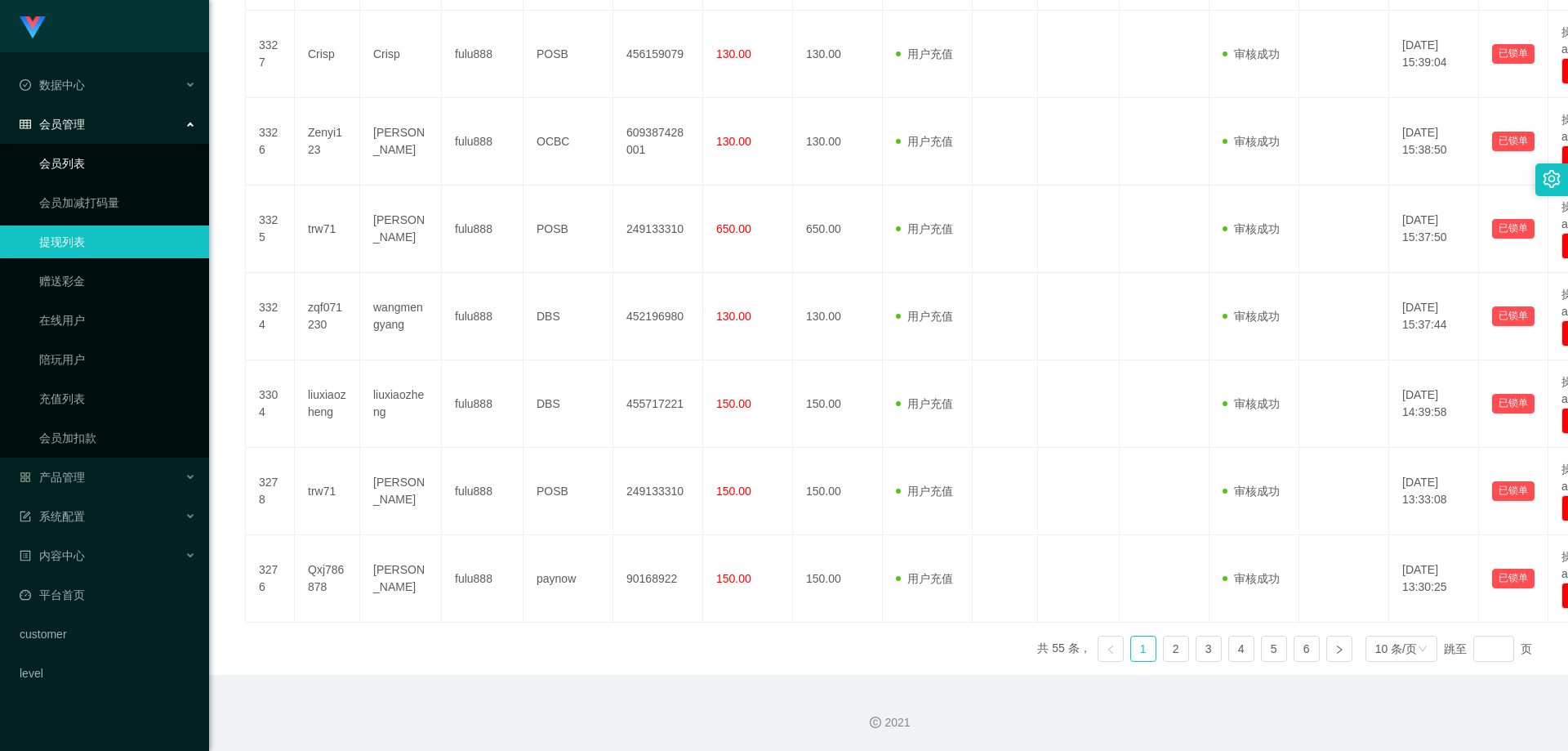
scroll to position [518, 0]
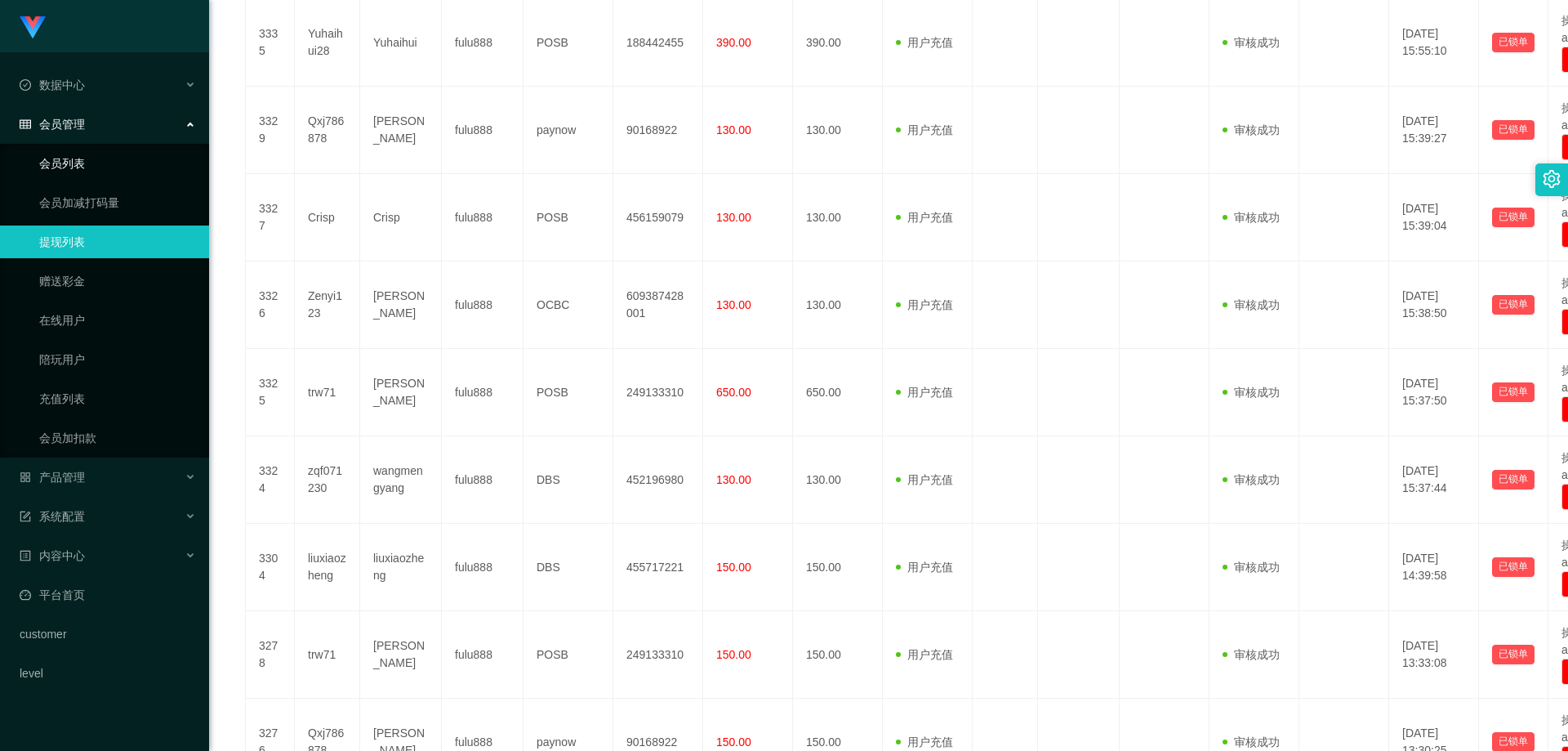
click at [51, 155] on link "会员列表" at bounding box center [117, 163] width 157 height 33
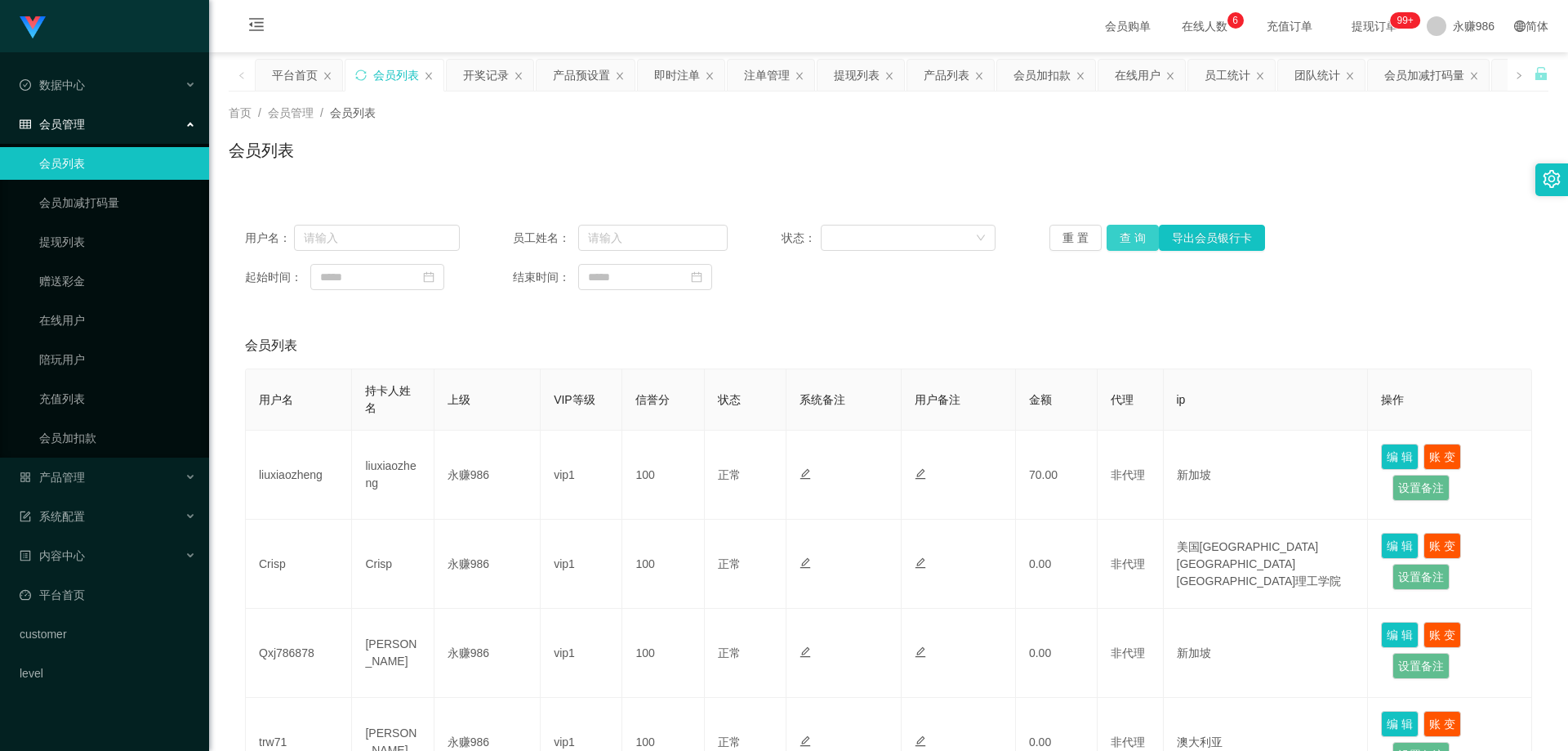
click at [1111, 228] on button "查 询" at bounding box center [1132, 237] width 52 height 26
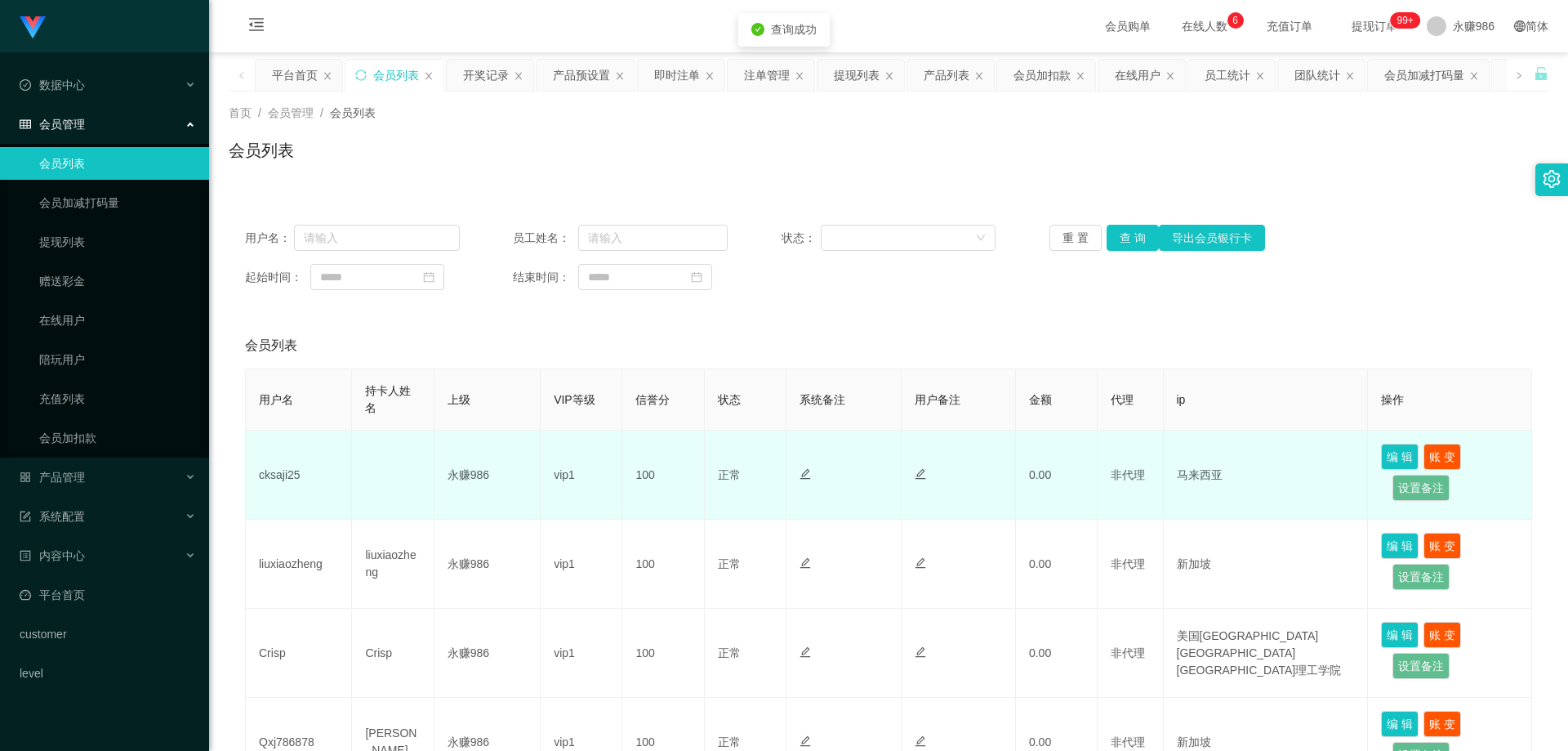
click at [268, 467] on td "cksaji25" at bounding box center [299, 475] width 106 height 89
copy td "cksaji25"
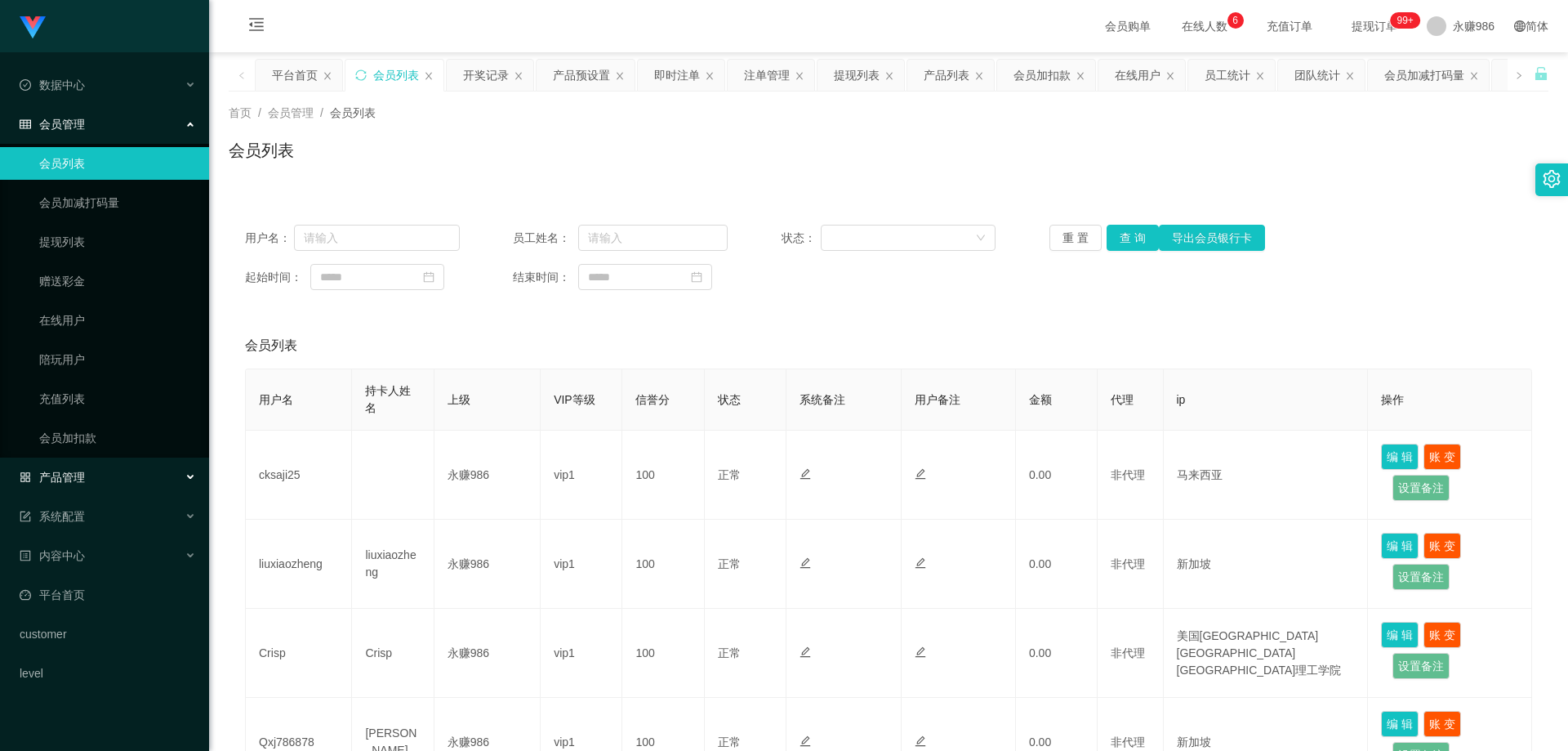
click at [96, 481] on div "产品管理" at bounding box center [104, 477] width 209 height 33
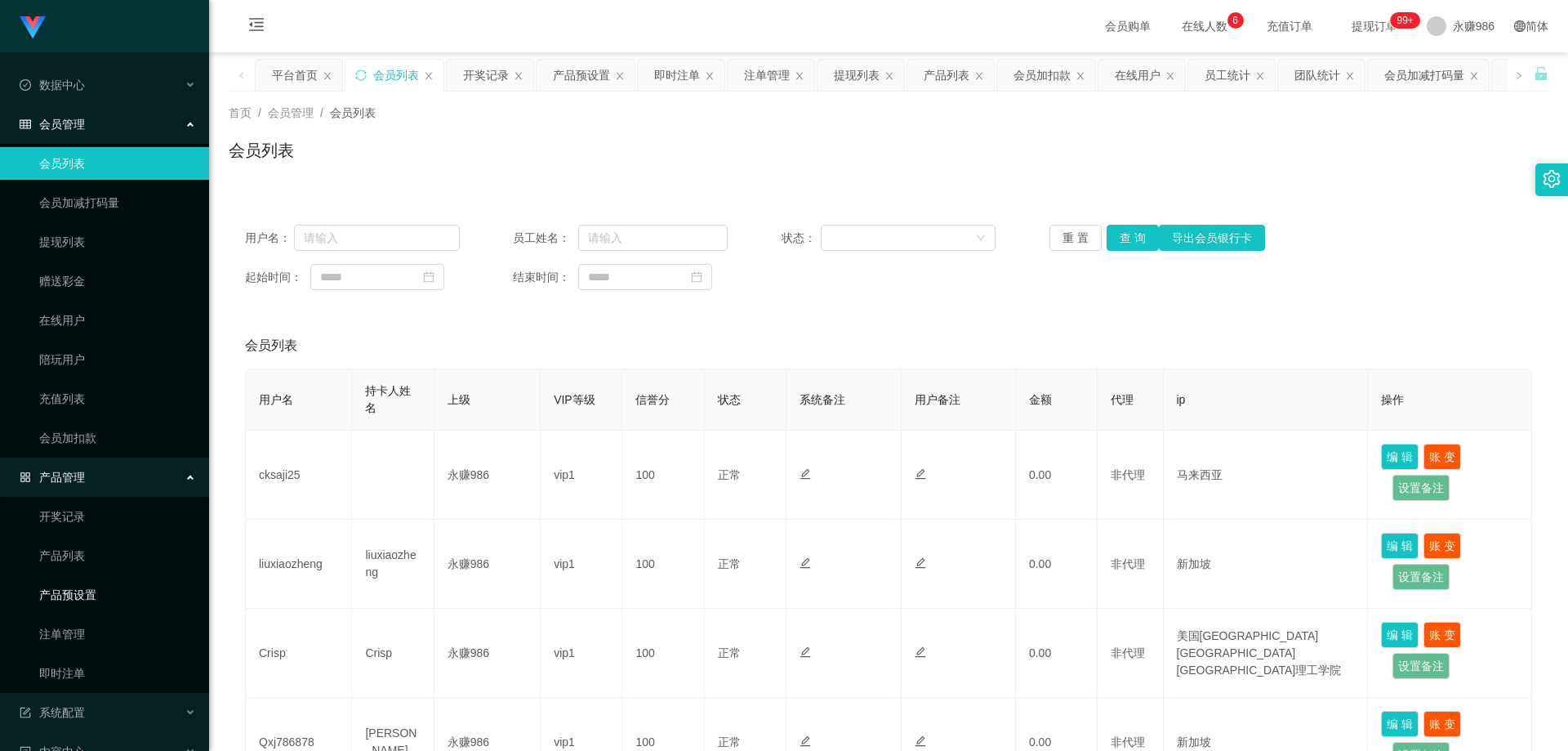
click at [99, 604] on link "产品预设置" at bounding box center [117, 594] width 157 height 33
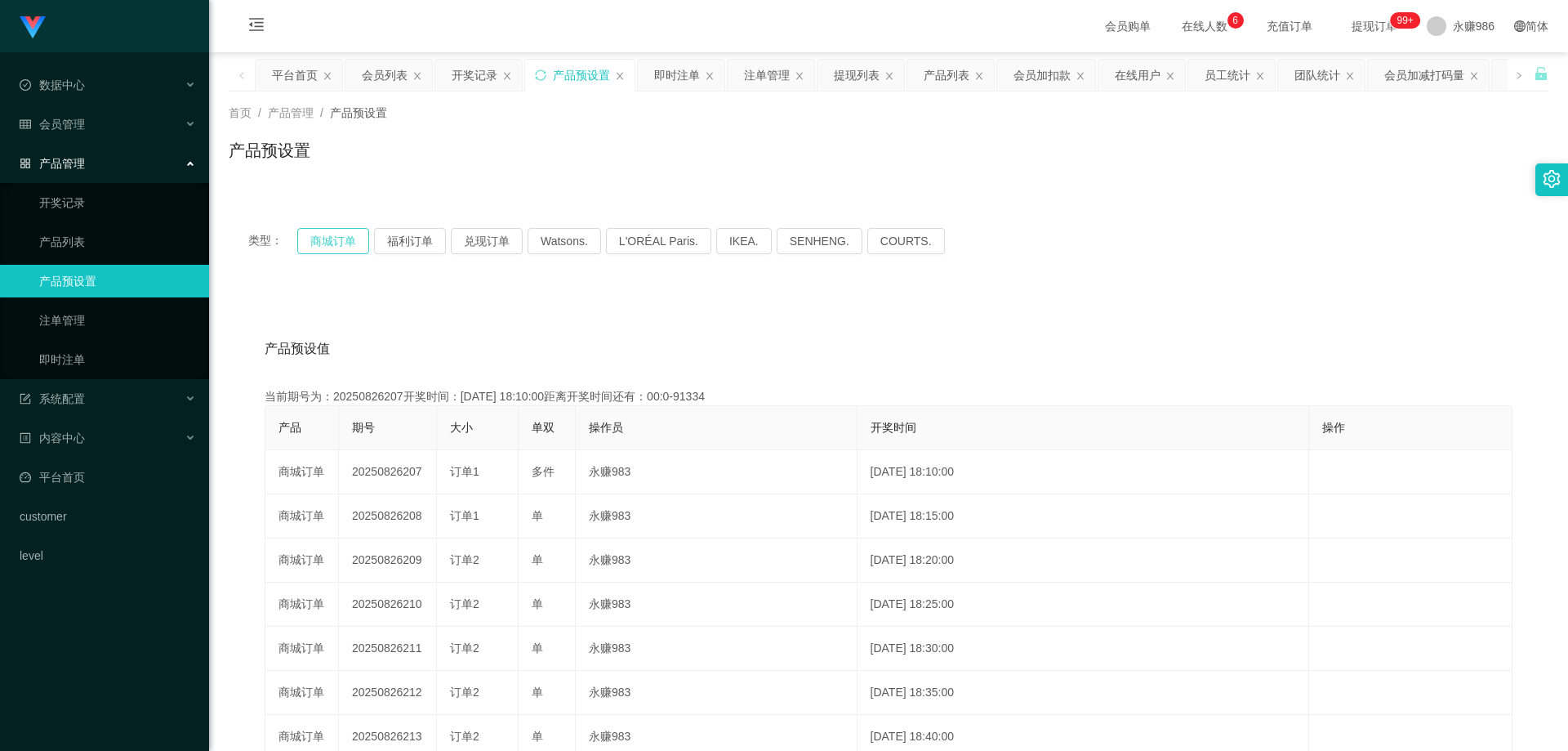
click at [348, 244] on button "商城订单" at bounding box center [333, 241] width 72 height 26
click at [82, 122] on span "会员管理" at bounding box center [52, 124] width 65 height 13
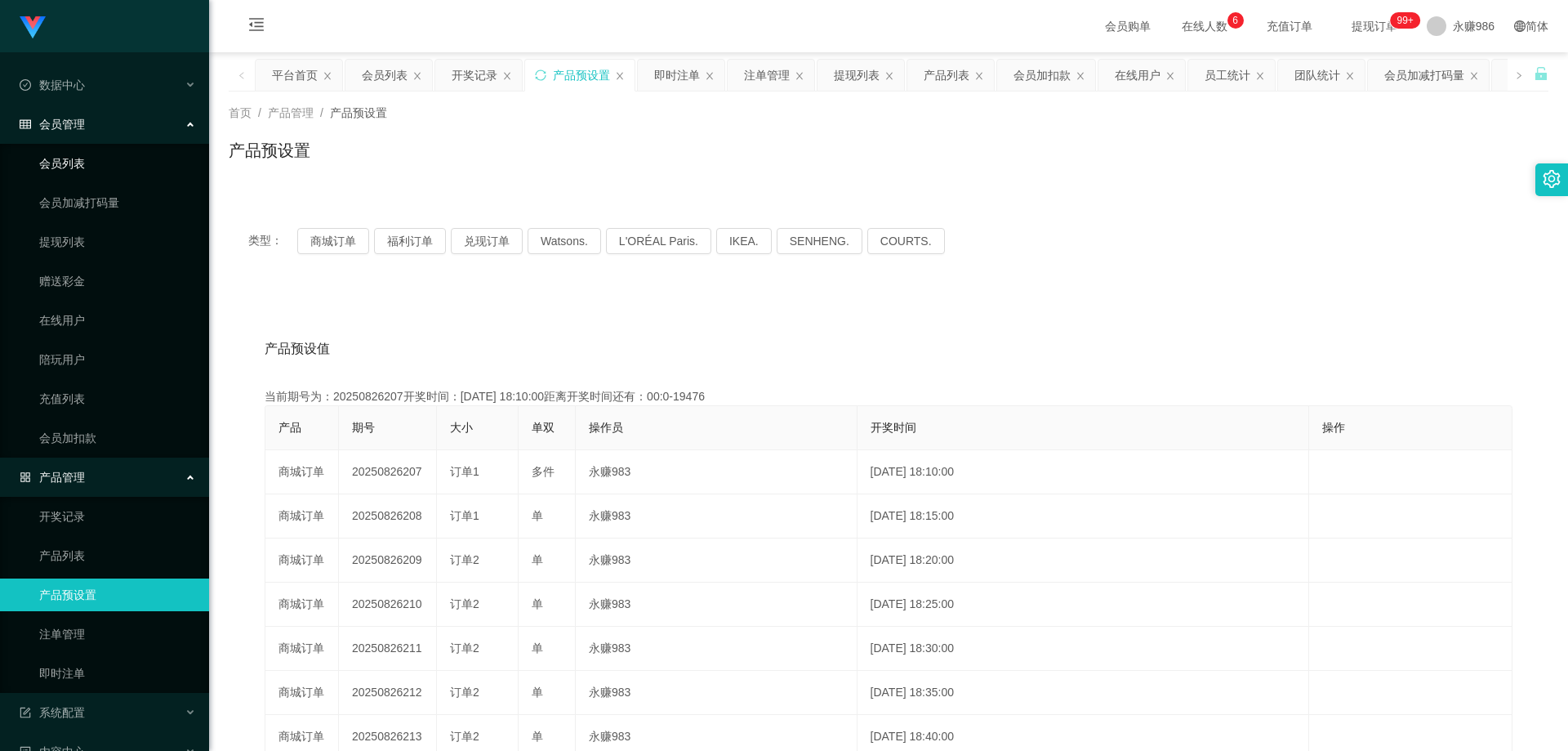
click at [87, 150] on link "会员列表" at bounding box center [117, 163] width 157 height 33
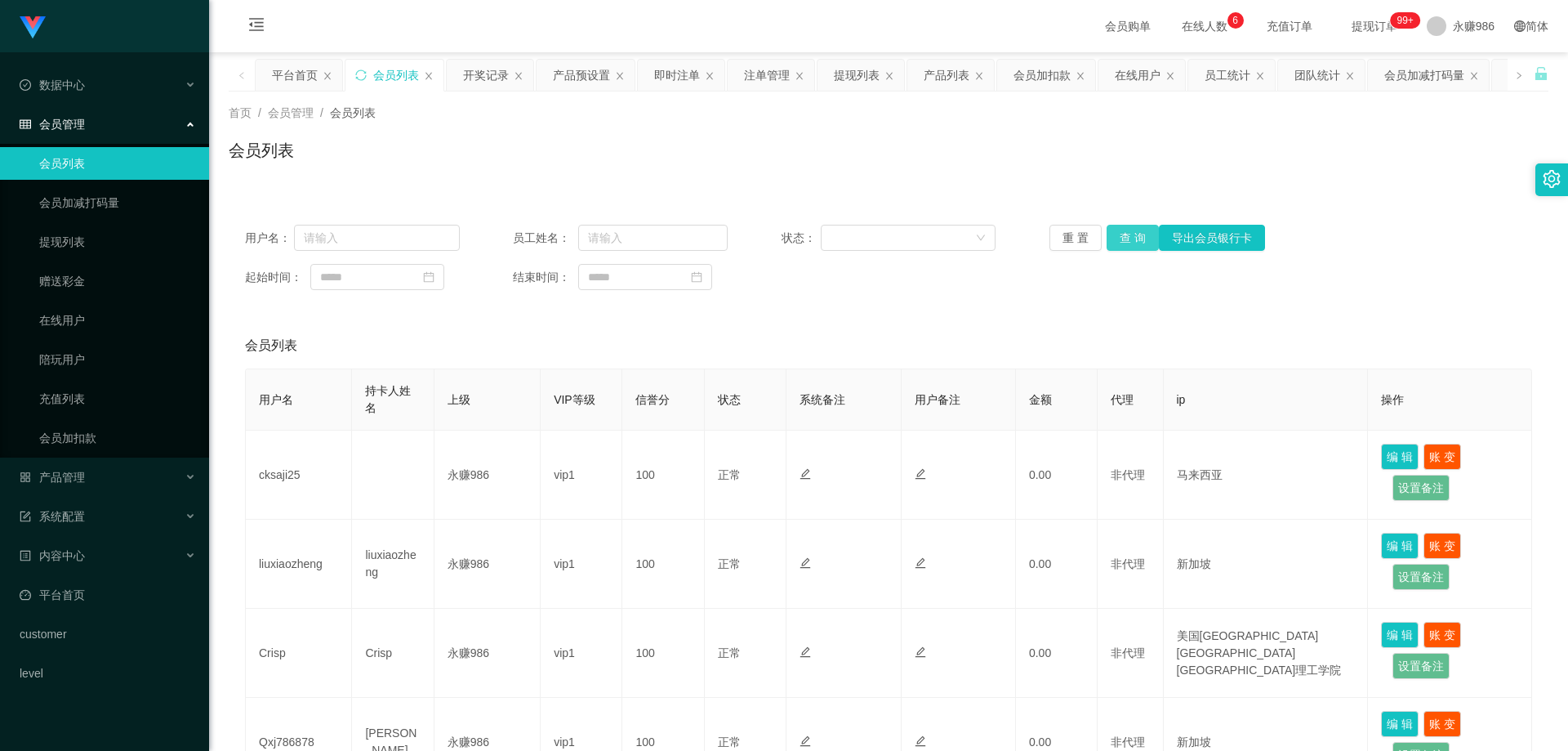
click at [1111, 236] on button "查 询" at bounding box center [1132, 237] width 52 height 26
click at [1119, 236] on button "查 询" at bounding box center [1132, 237] width 52 height 26
click at [1132, 225] on button "查 询" at bounding box center [1132, 237] width 52 height 26
click at [70, 434] on link "会员加扣款" at bounding box center [117, 438] width 157 height 33
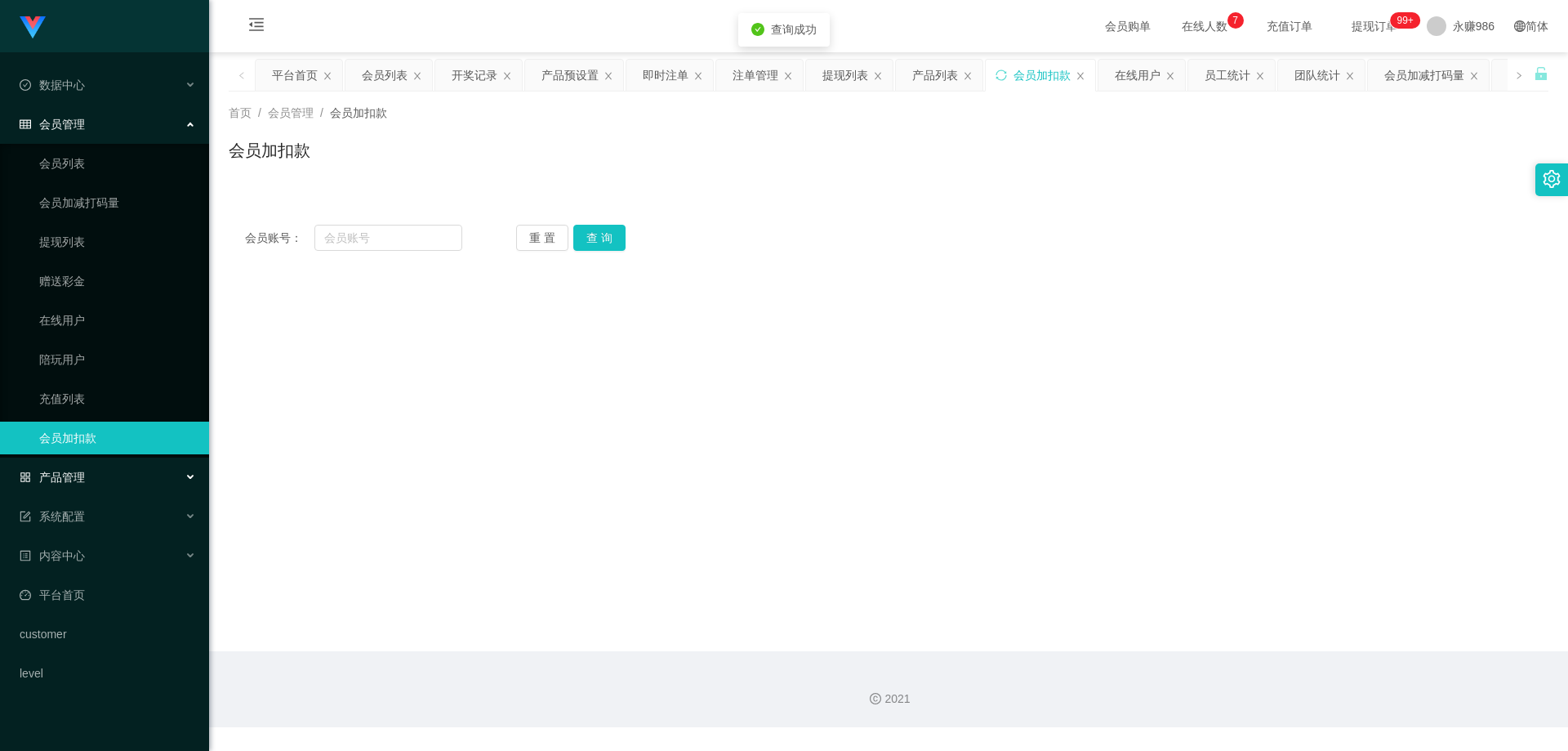
click at [89, 464] on div "产品管理" at bounding box center [104, 477] width 209 height 33
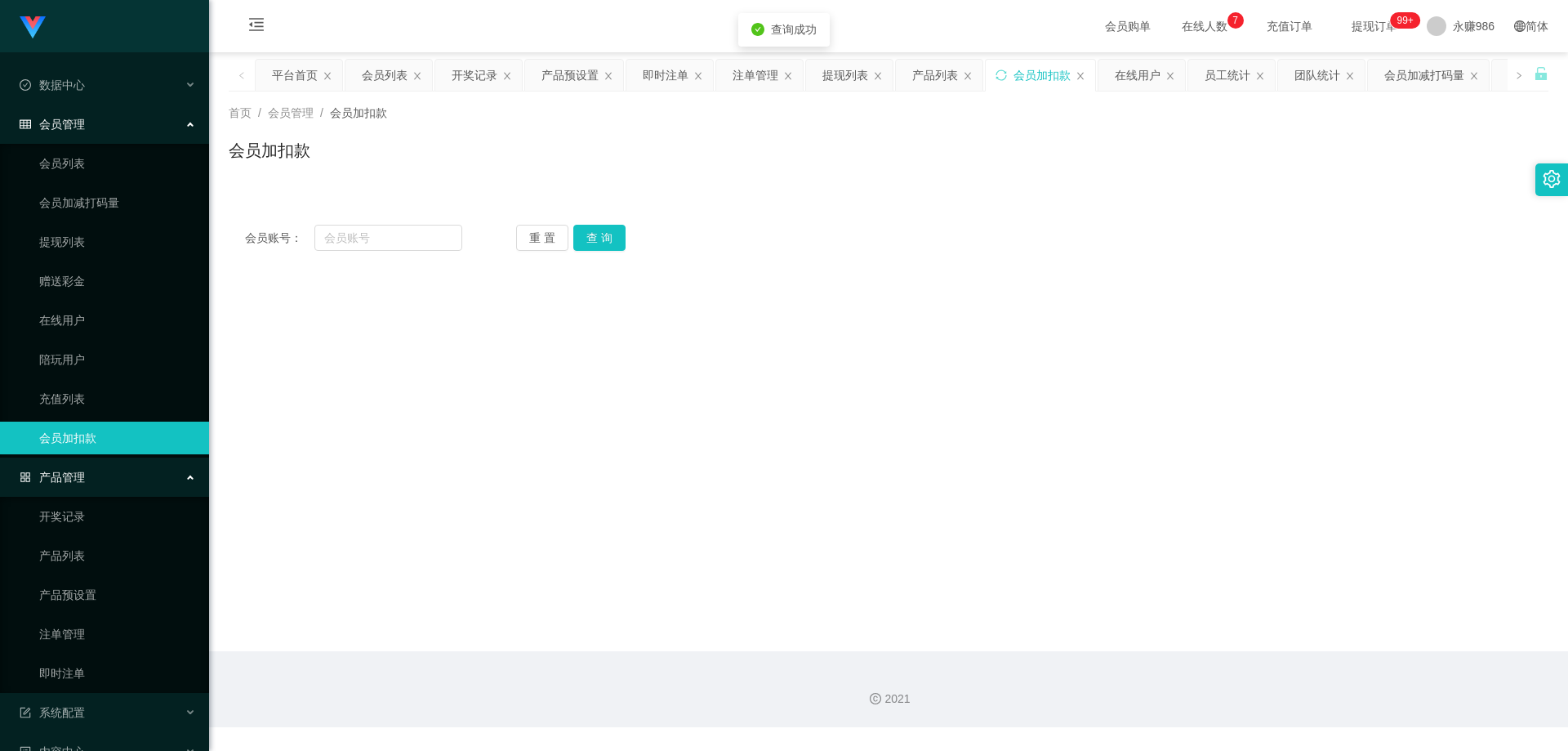
click at [90, 471] on div "产品管理" at bounding box center [104, 477] width 209 height 33
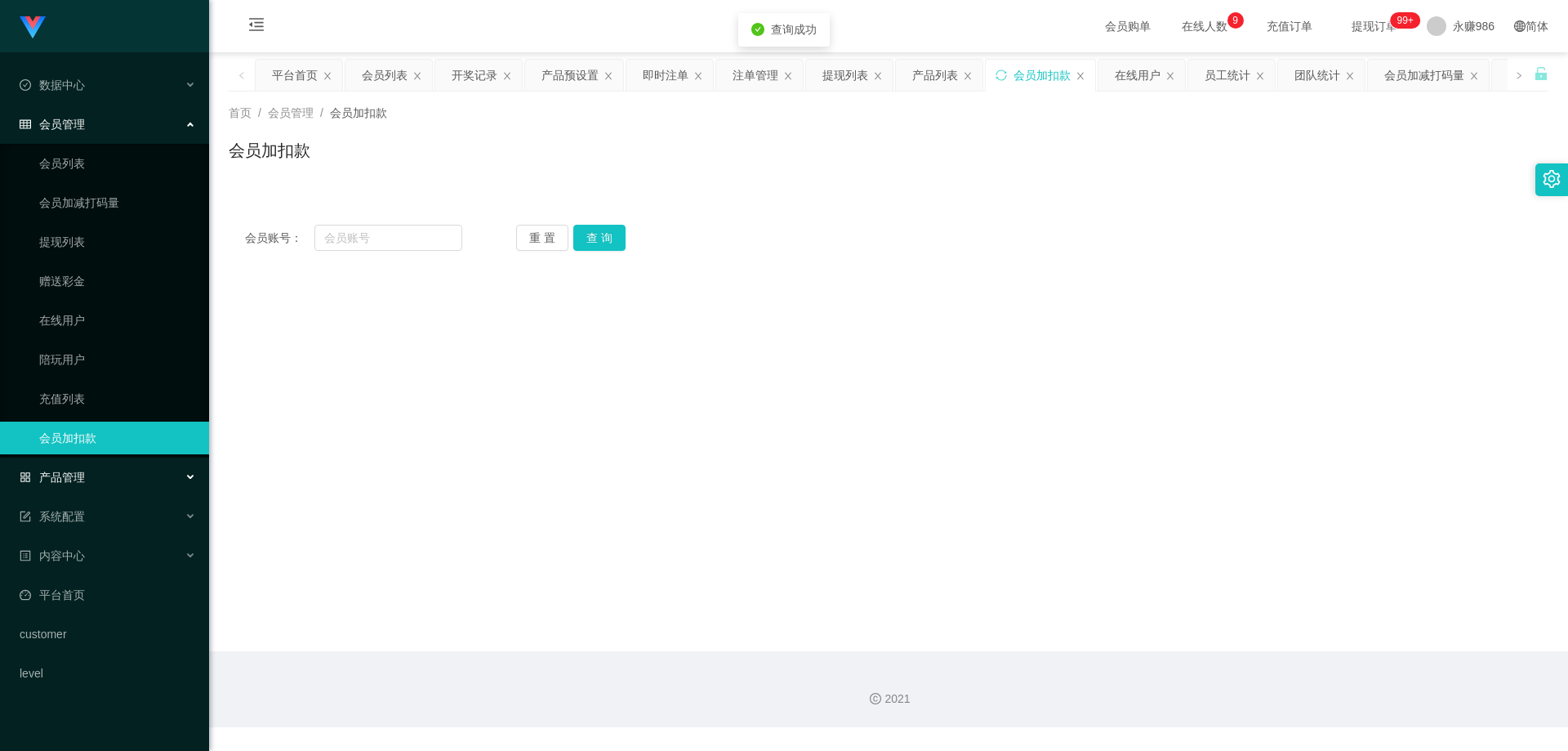
click at [93, 480] on div "产品管理" at bounding box center [104, 477] width 209 height 33
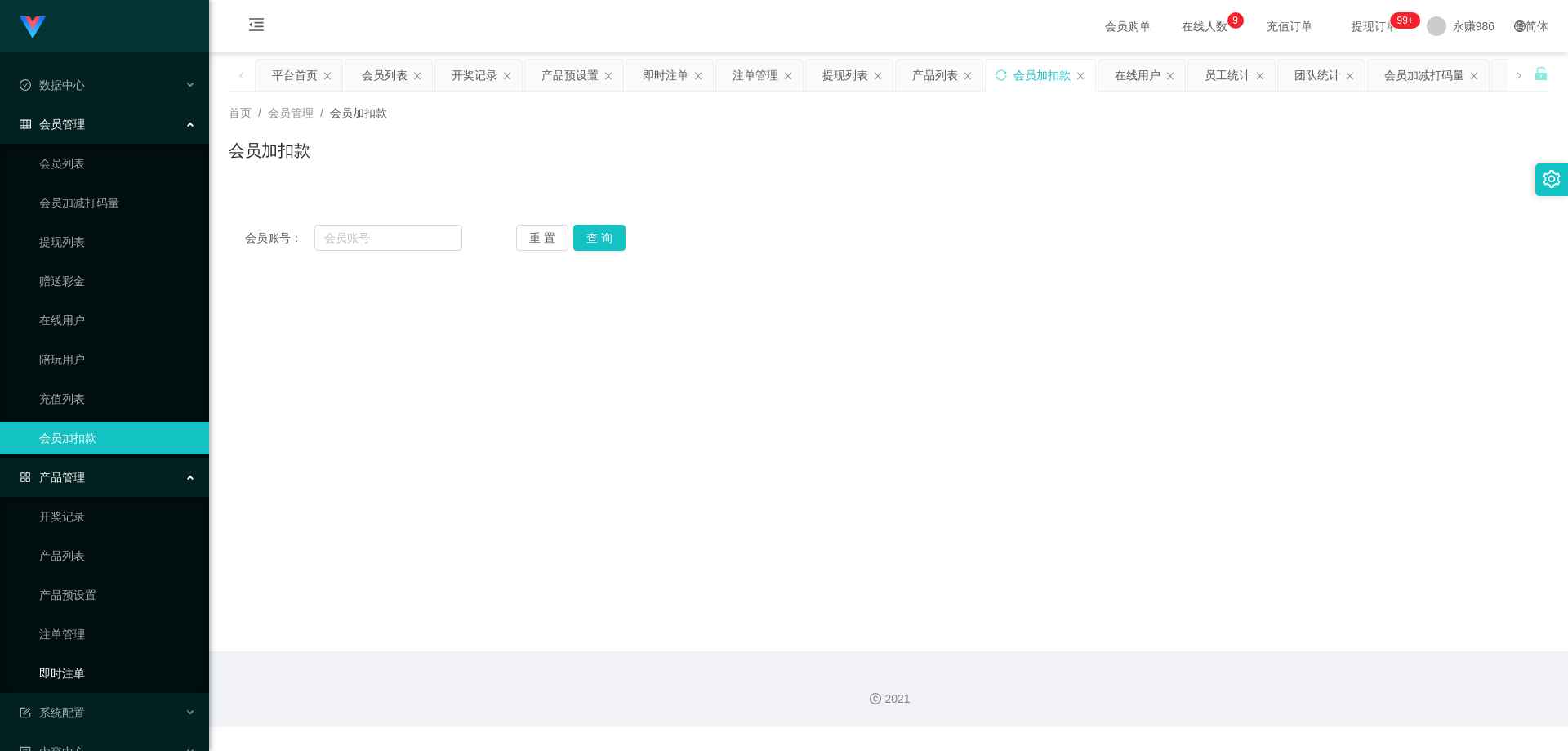
click at [98, 668] on link "即时注单" at bounding box center [117, 672] width 157 height 33
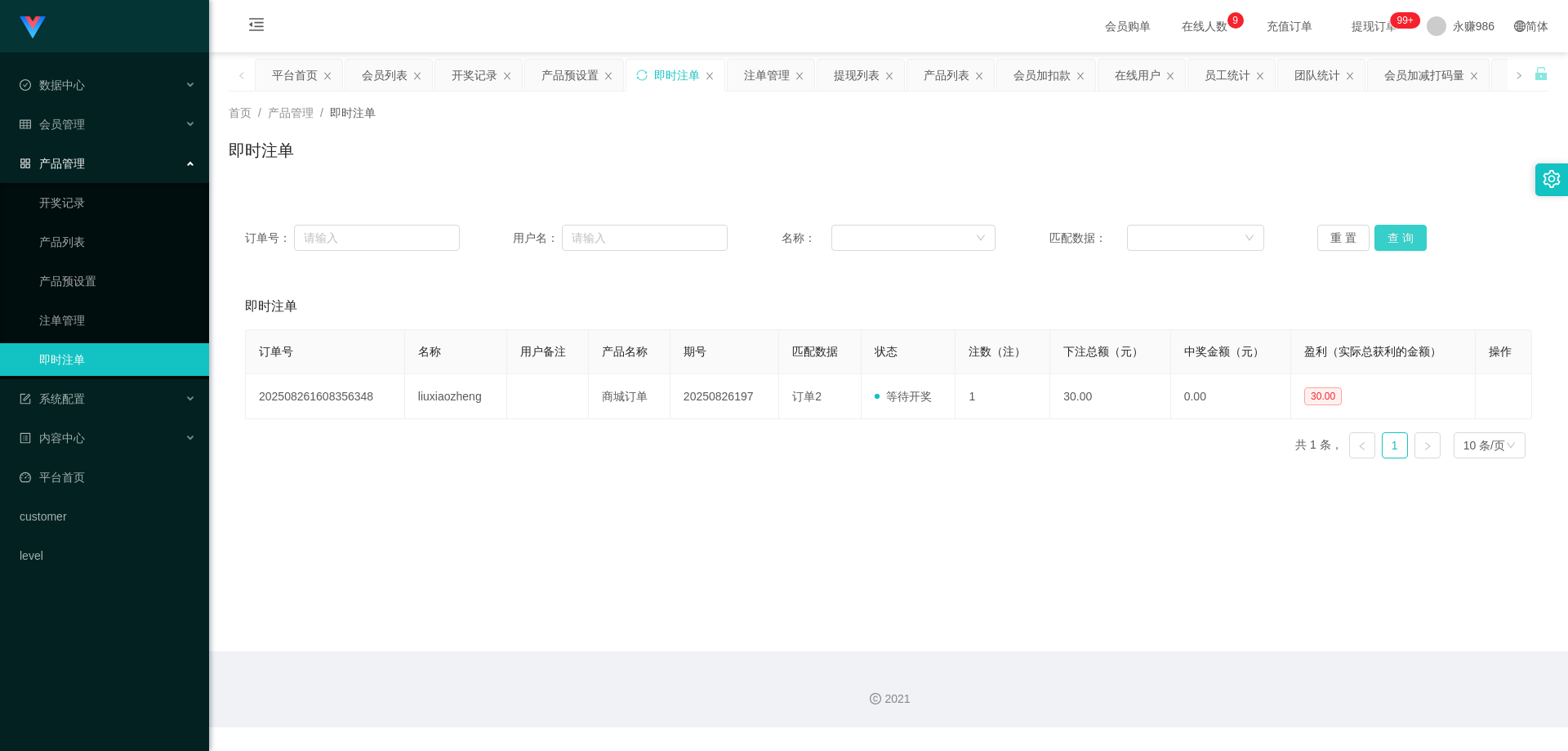
click at [1374, 238] on button "查 询" at bounding box center [1400, 237] width 52 height 26
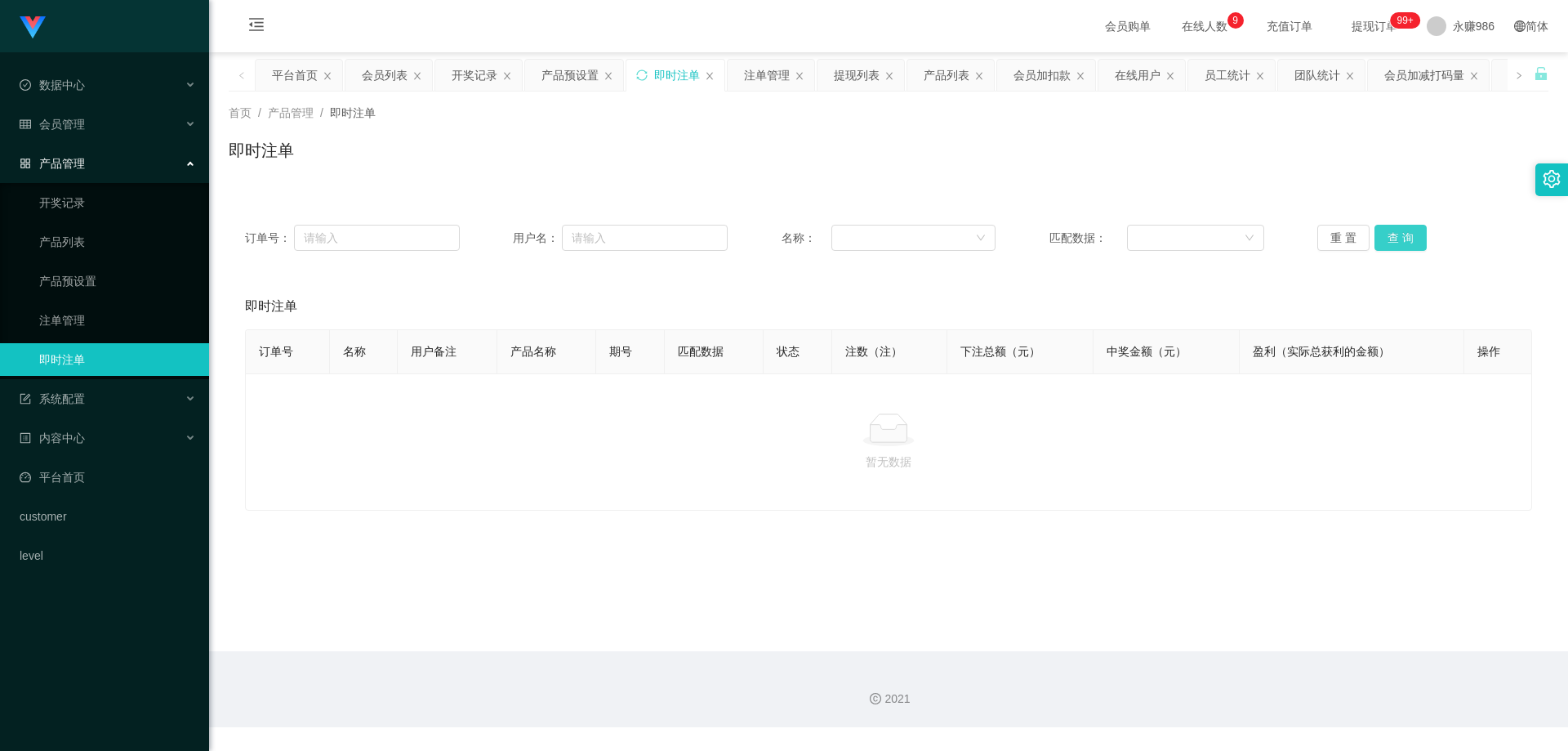
click at [1385, 241] on button "查 询" at bounding box center [1400, 237] width 52 height 26
click at [1375, 241] on button "查 询" at bounding box center [1400, 237] width 52 height 26
click at [78, 340] on ul "开奖记录 产品列表 产品预设置 注单管理 即时注单" at bounding box center [104, 280] width 209 height 196
click at [84, 354] on link "即时注单" at bounding box center [117, 359] width 157 height 33
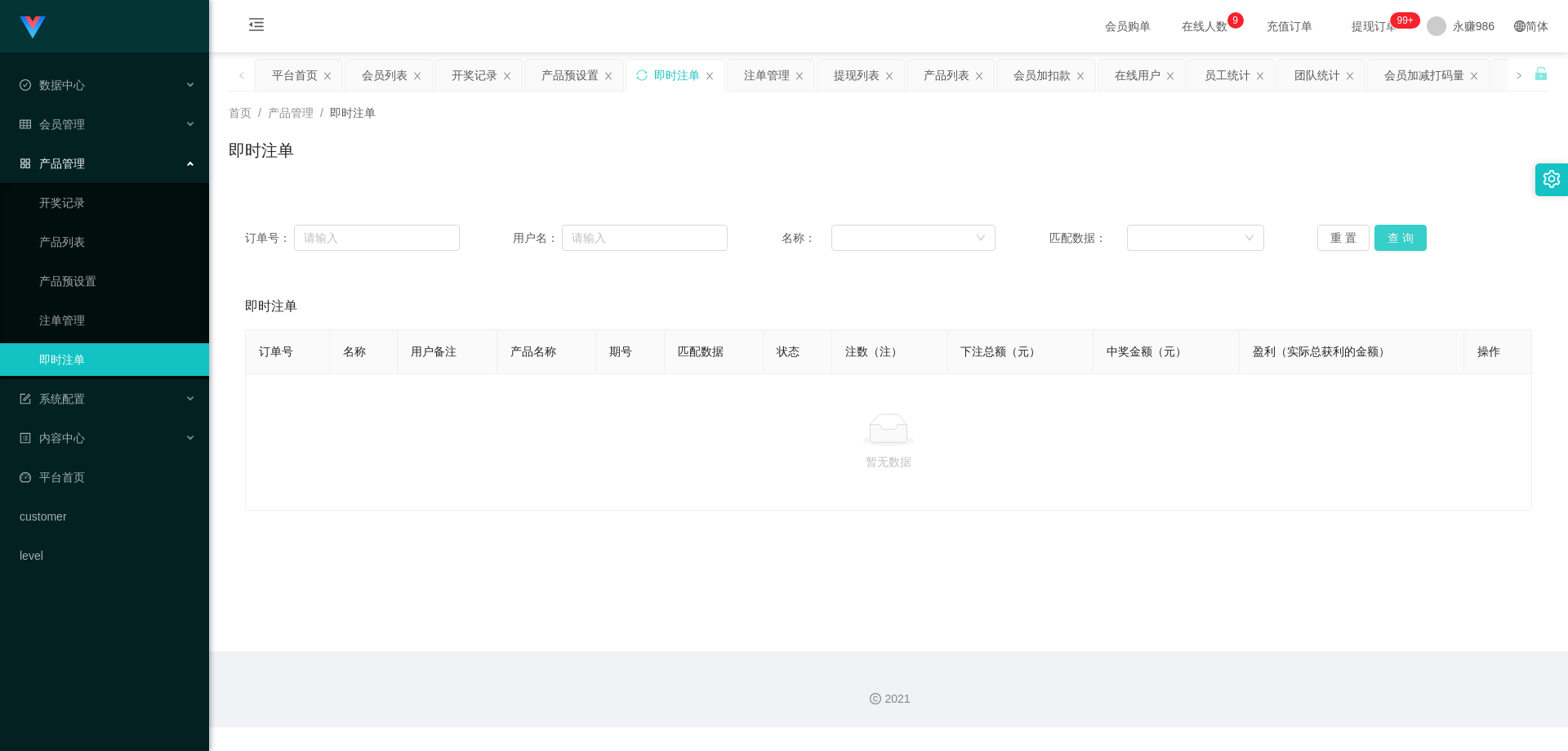
click at [1407, 229] on button "查 询" at bounding box center [1400, 237] width 52 height 26
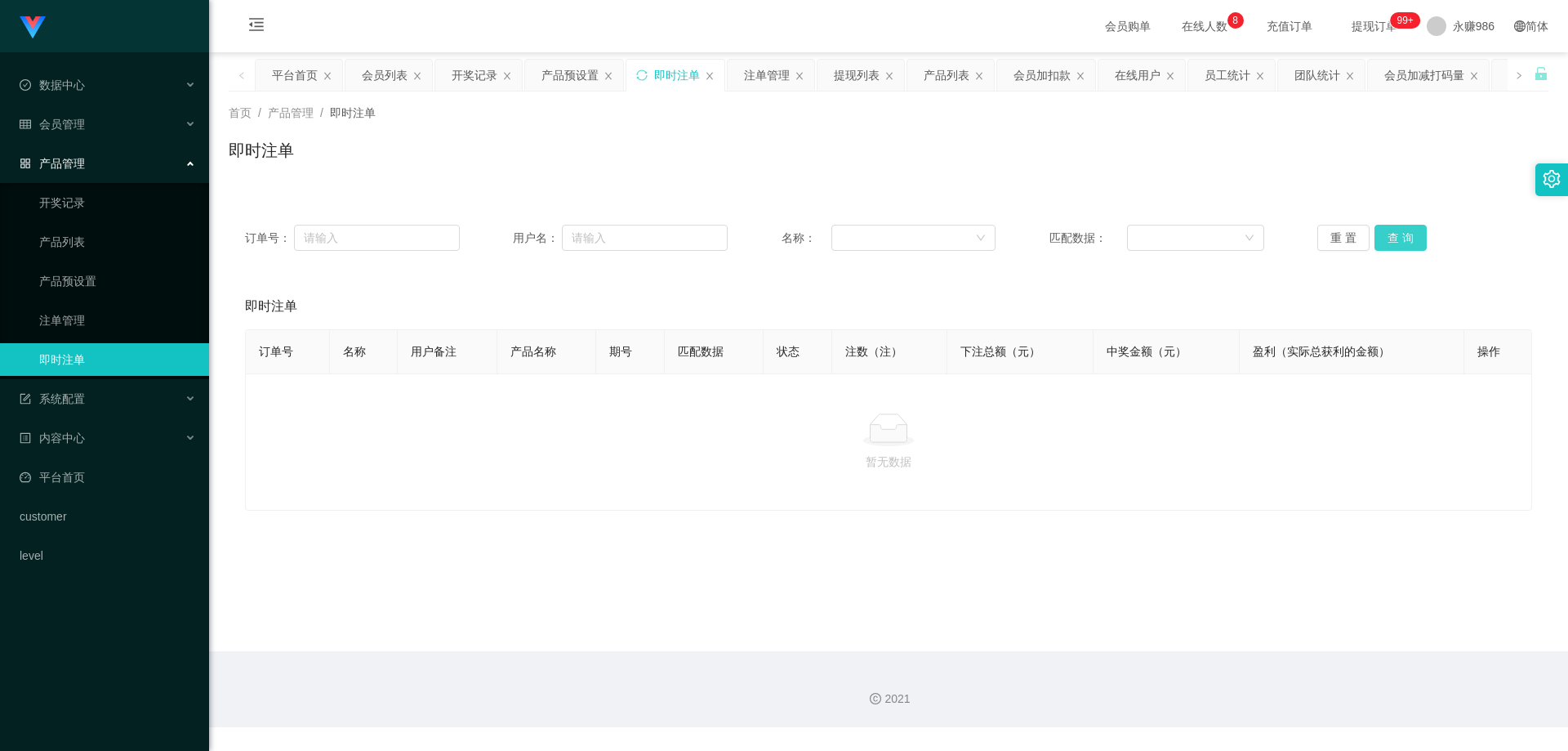
click at [1374, 242] on button "查 询" at bounding box center [1400, 237] width 52 height 26
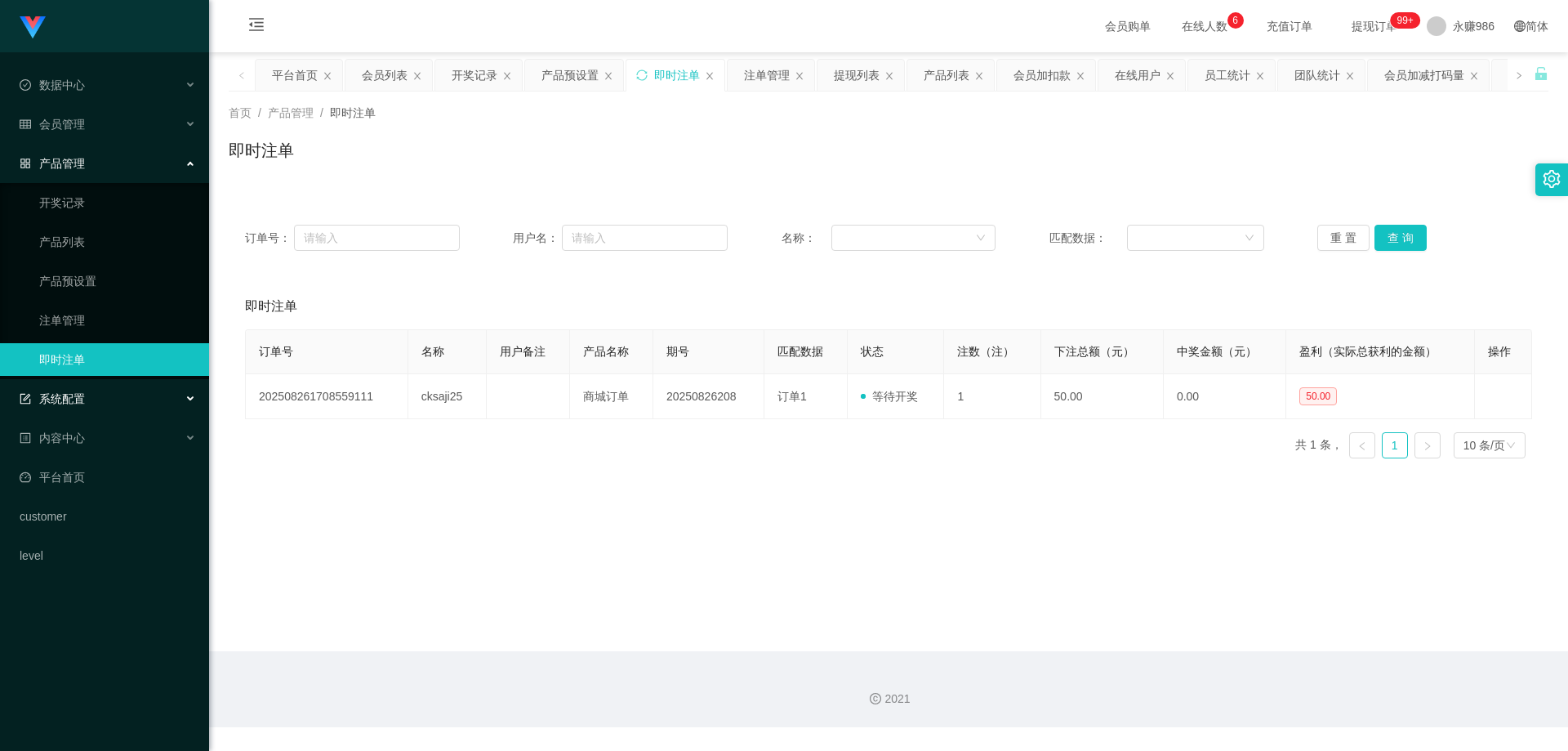
click at [107, 402] on div "系统配置" at bounding box center [104, 398] width 209 height 33
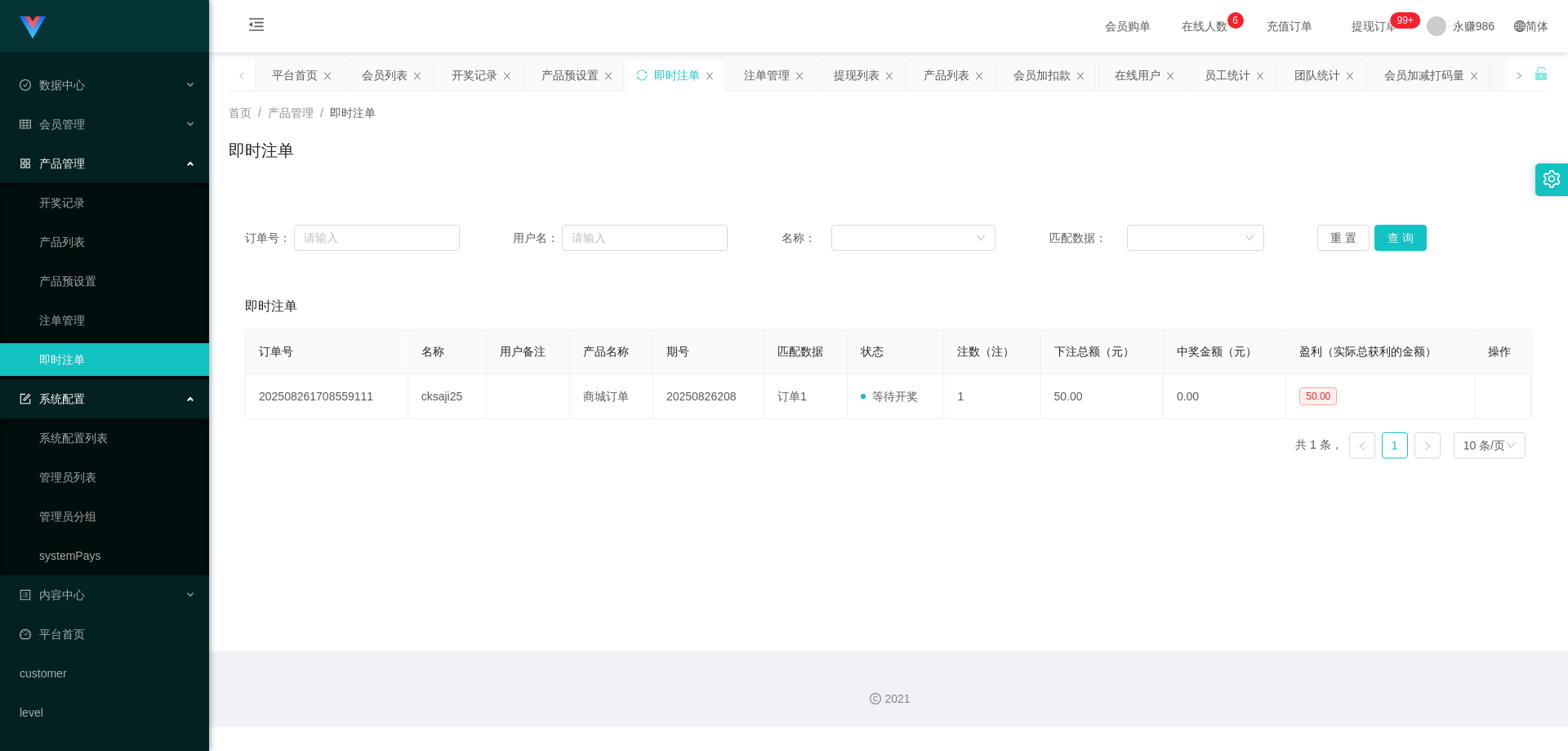
click at [100, 398] on div "系统配置" at bounding box center [104, 398] width 209 height 33
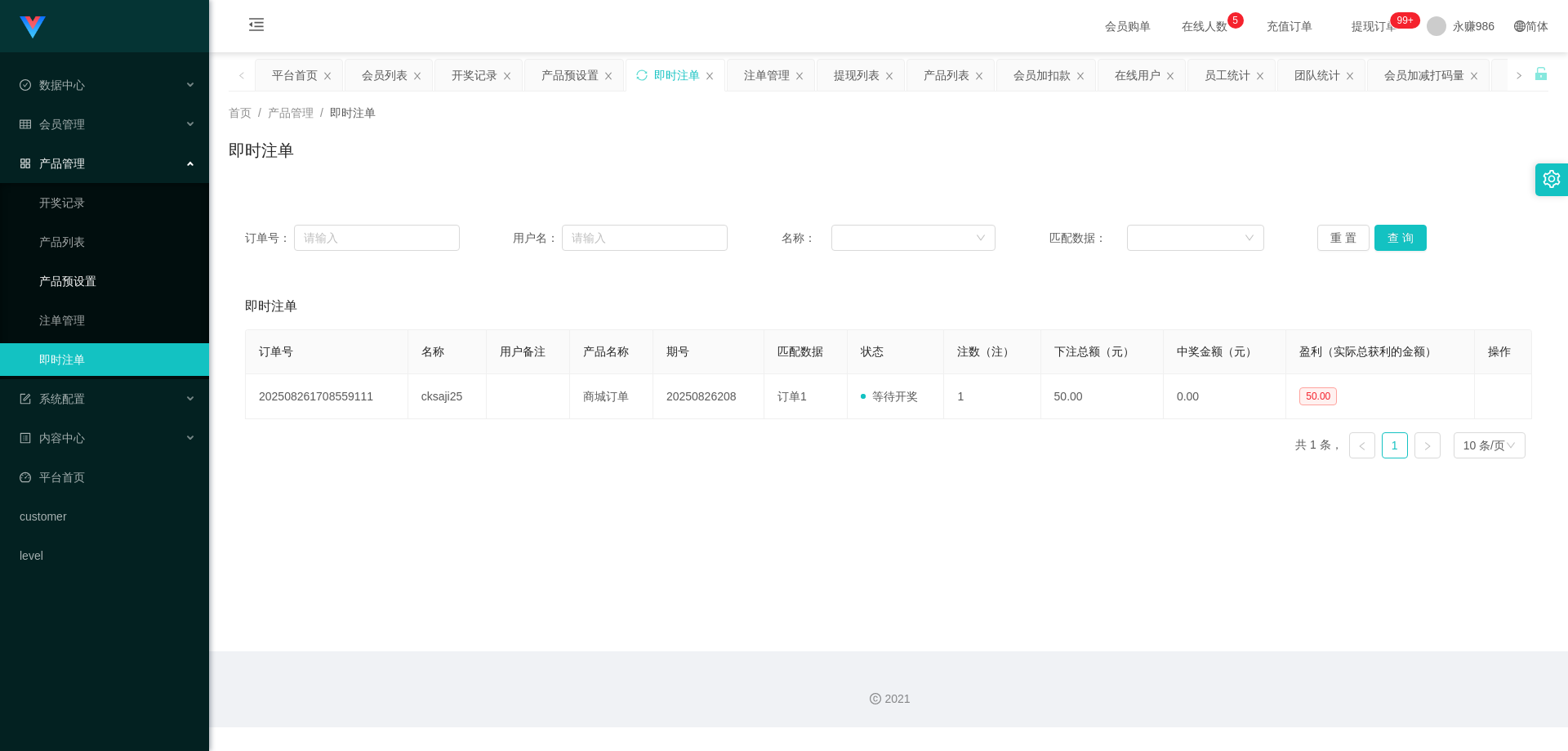
click at [115, 290] on link "产品预设置" at bounding box center [117, 281] width 157 height 33
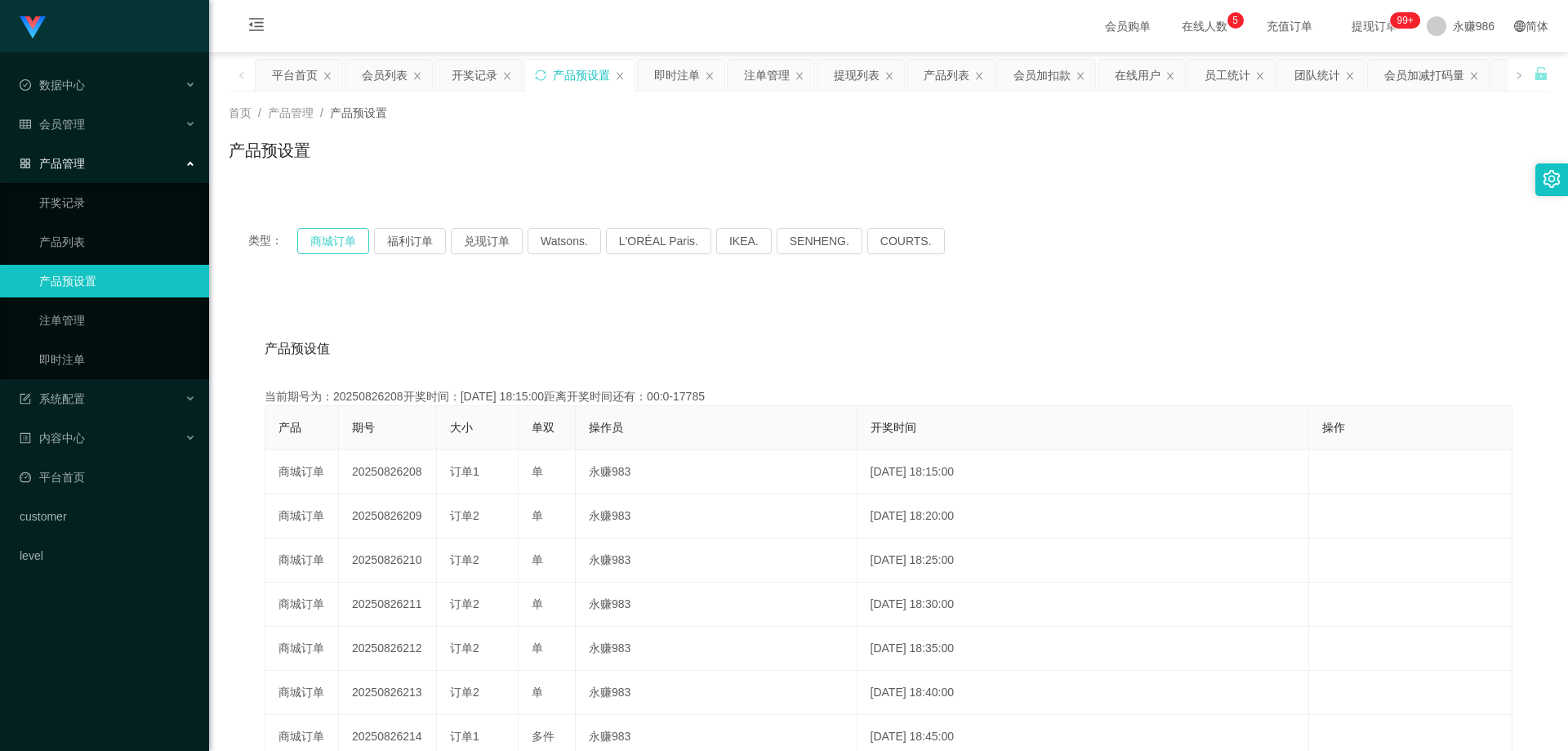
click at [321, 241] on button "商城订单" at bounding box center [333, 241] width 72 height 26
click at [115, 352] on link "即时注单" at bounding box center [117, 359] width 157 height 33
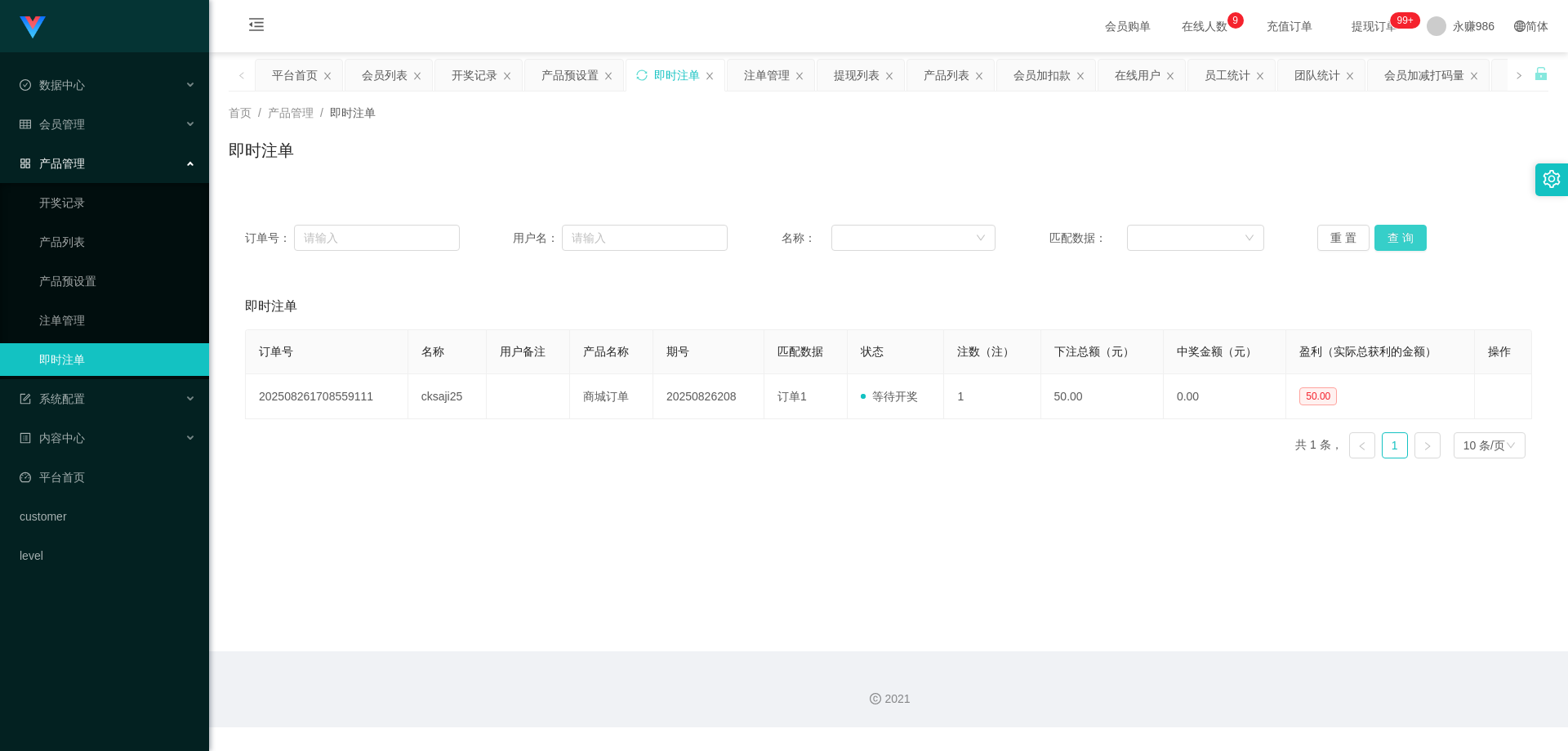
click at [1396, 238] on button "查 询" at bounding box center [1400, 237] width 52 height 26
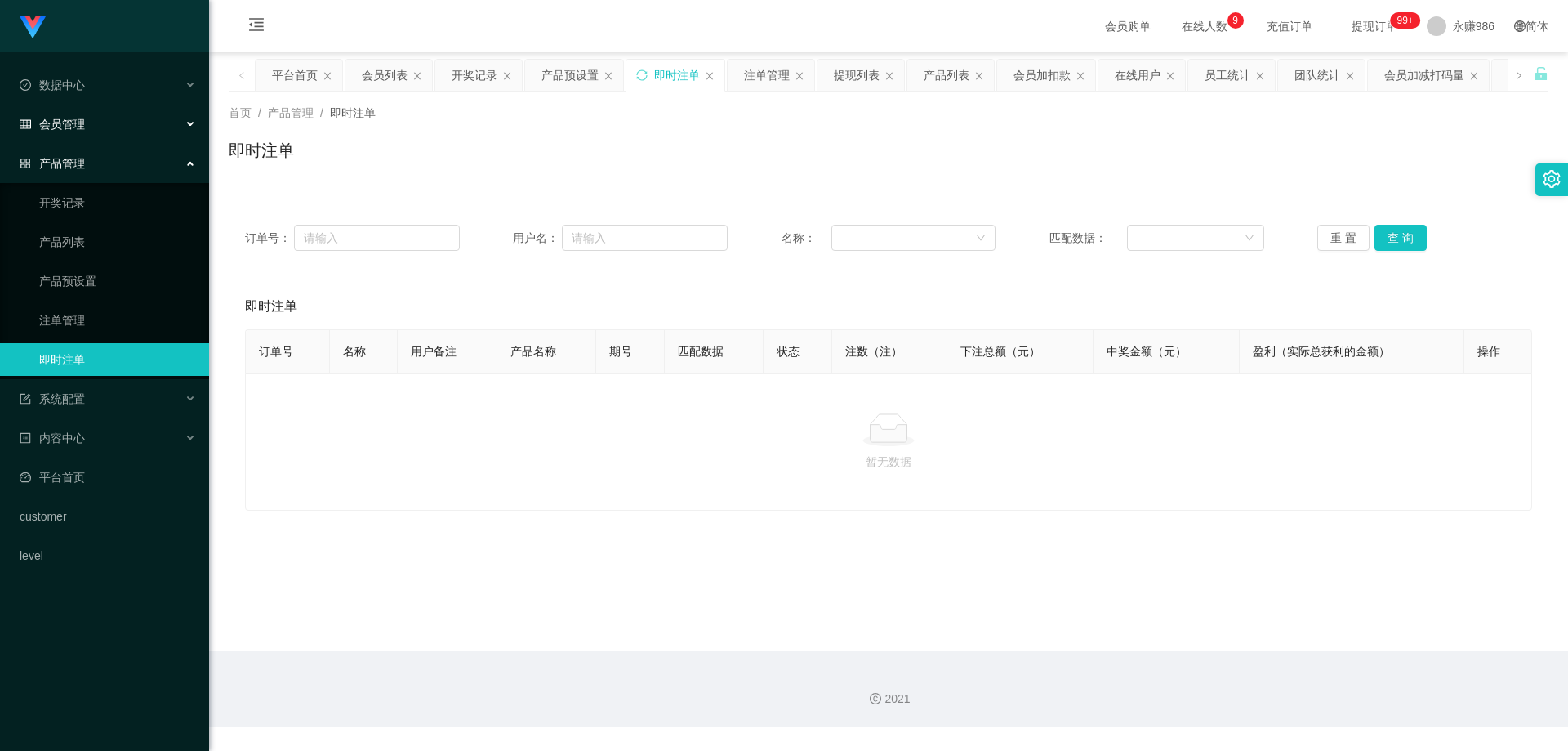
click at [91, 120] on div "会员管理" at bounding box center [104, 124] width 209 height 33
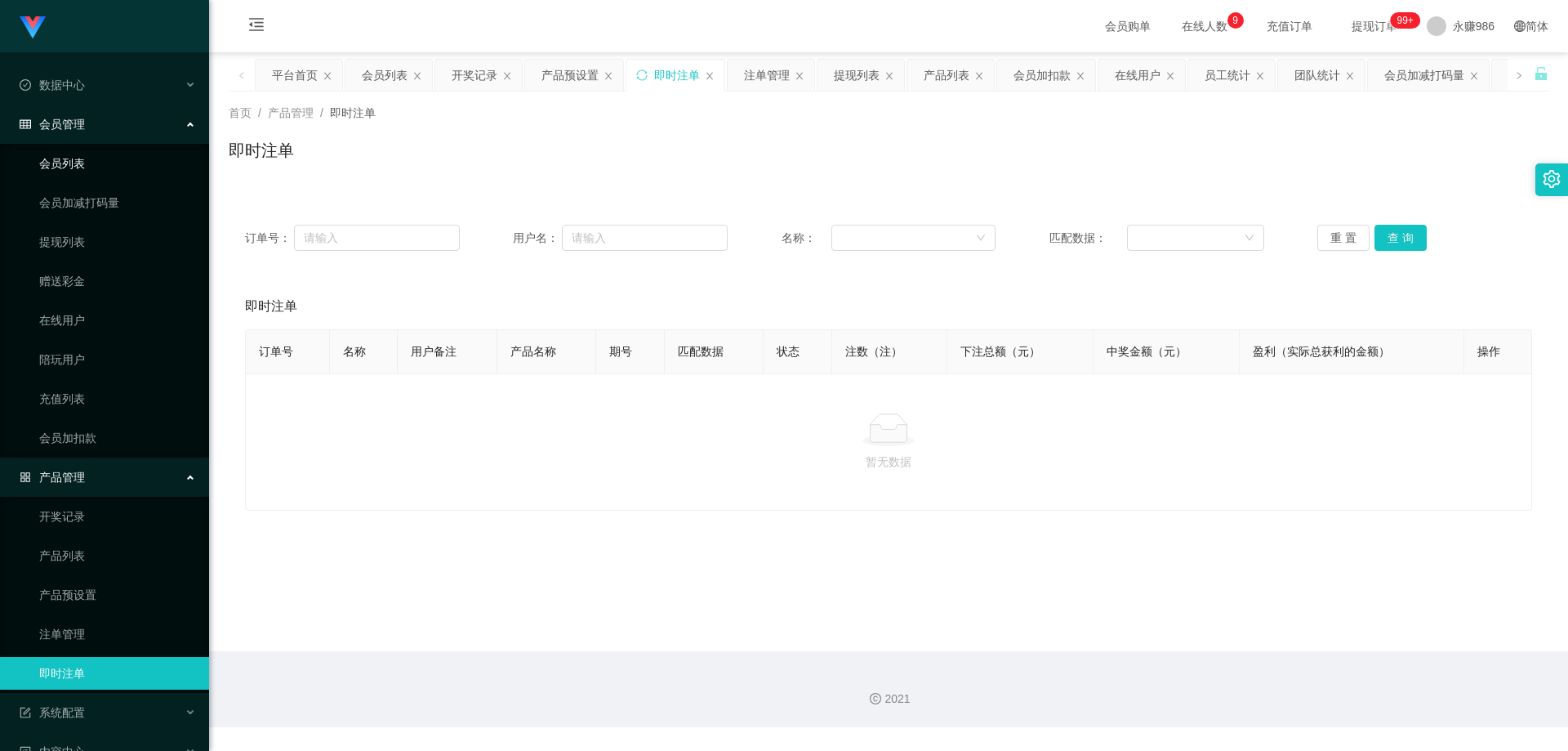
click at [96, 158] on link "会员列表" at bounding box center [117, 163] width 157 height 33
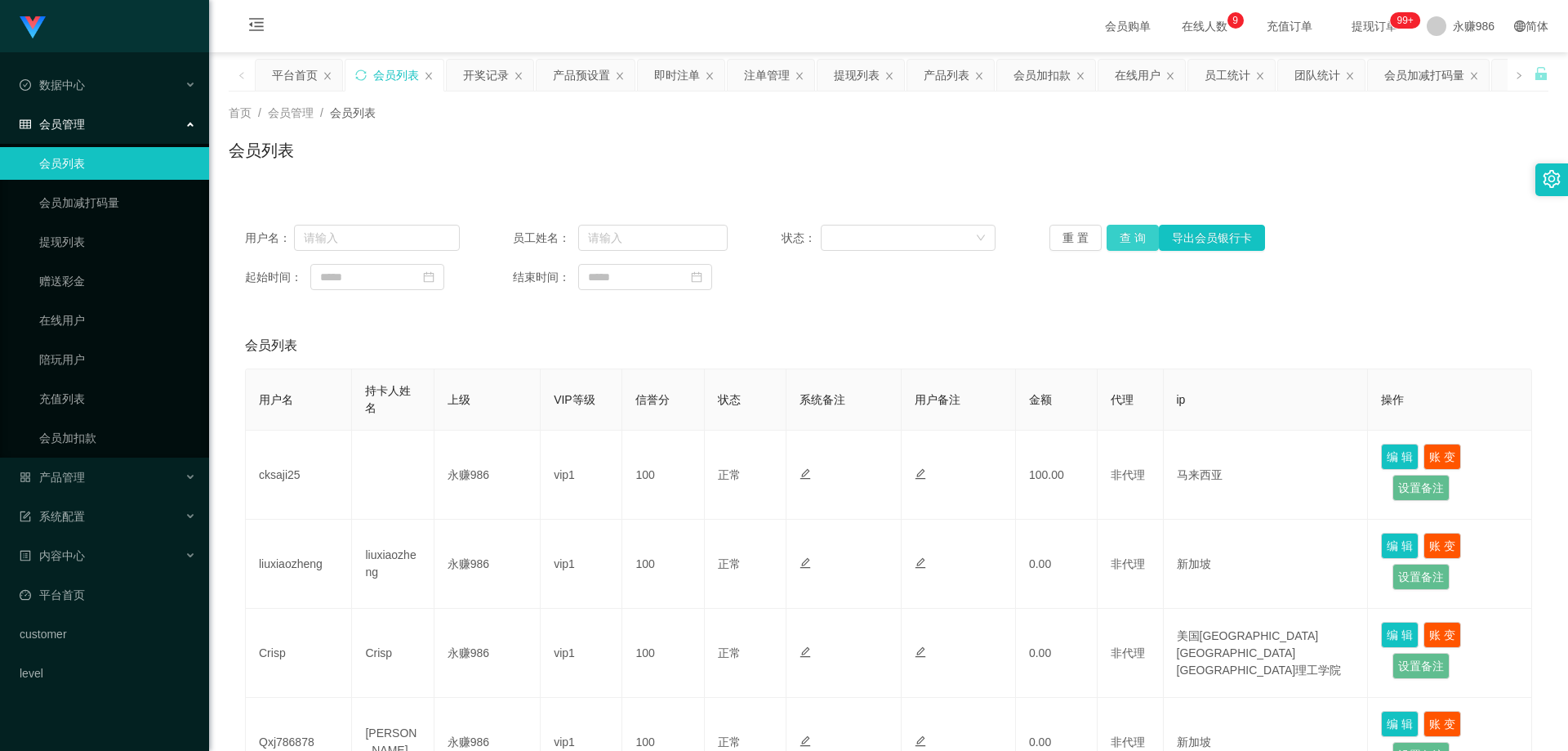
click at [1126, 237] on button "查 询" at bounding box center [1132, 237] width 52 height 26
click at [1137, 239] on button "查 询" at bounding box center [1132, 237] width 52 height 26
click at [95, 482] on div "产品管理" at bounding box center [104, 477] width 209 height 33
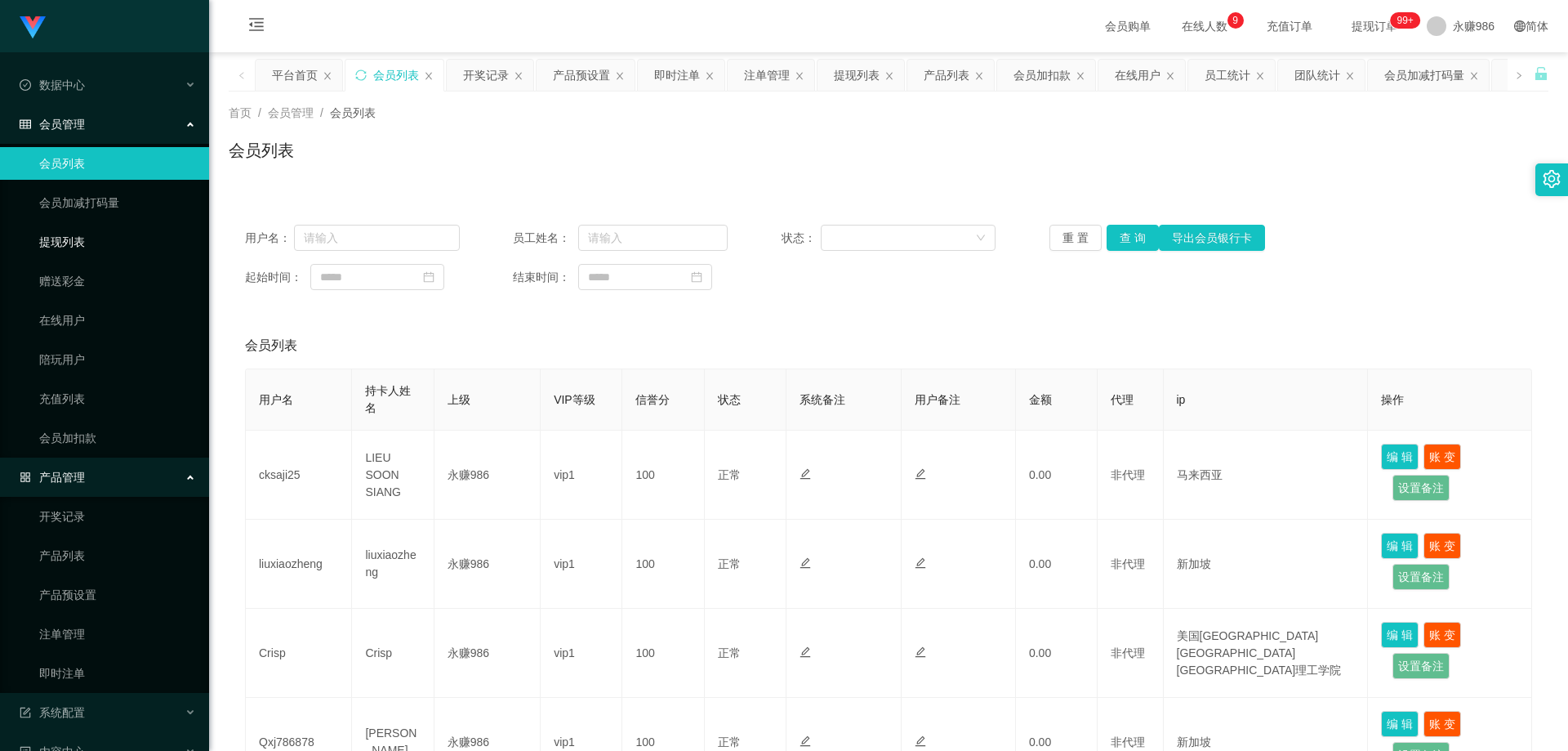
click at [61, 241] on link "提现列表" at bounding box center [117, 241] width 157 height 33
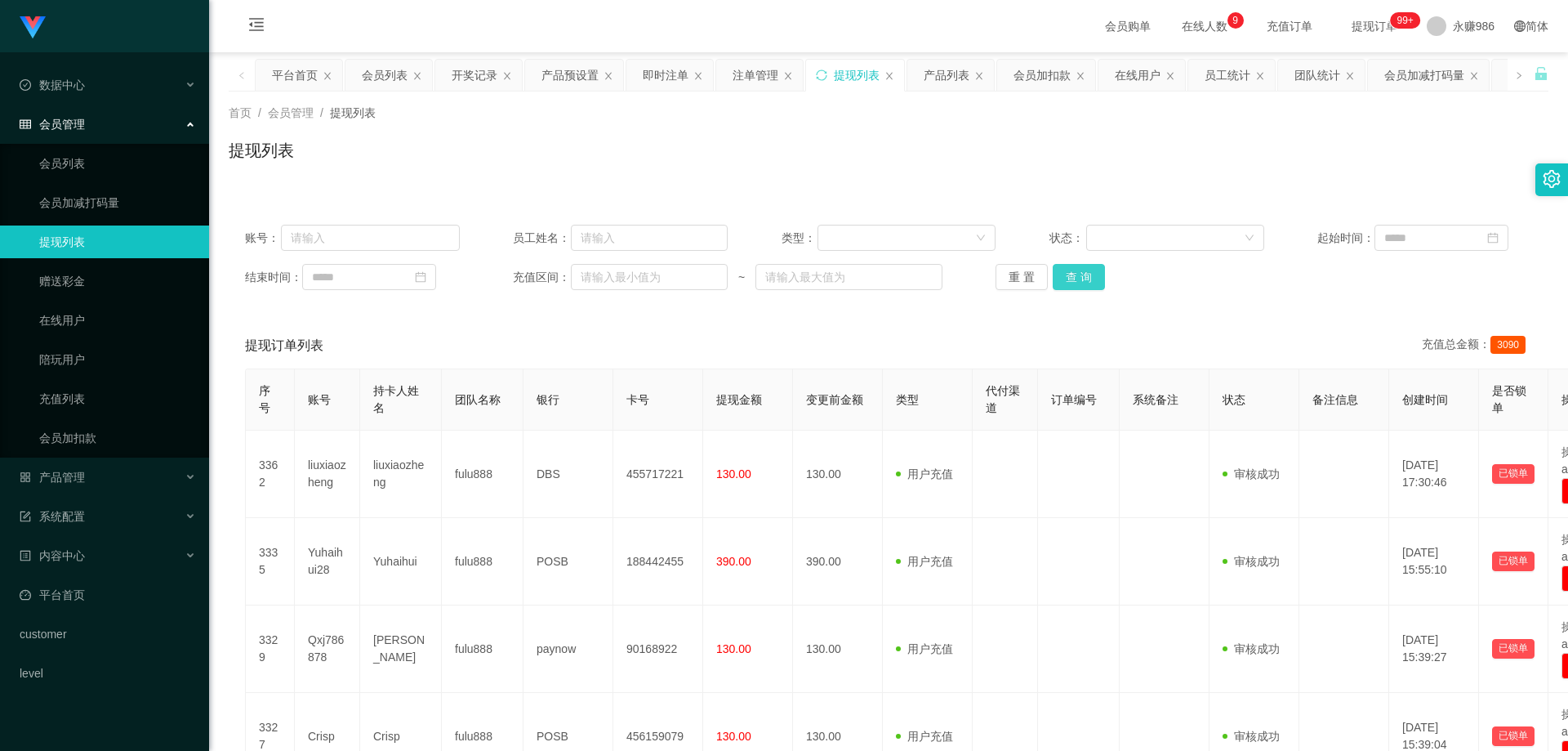
click at [1072, 271] on button "查 询" at bounding box center [1078, 277] width 52 height 26
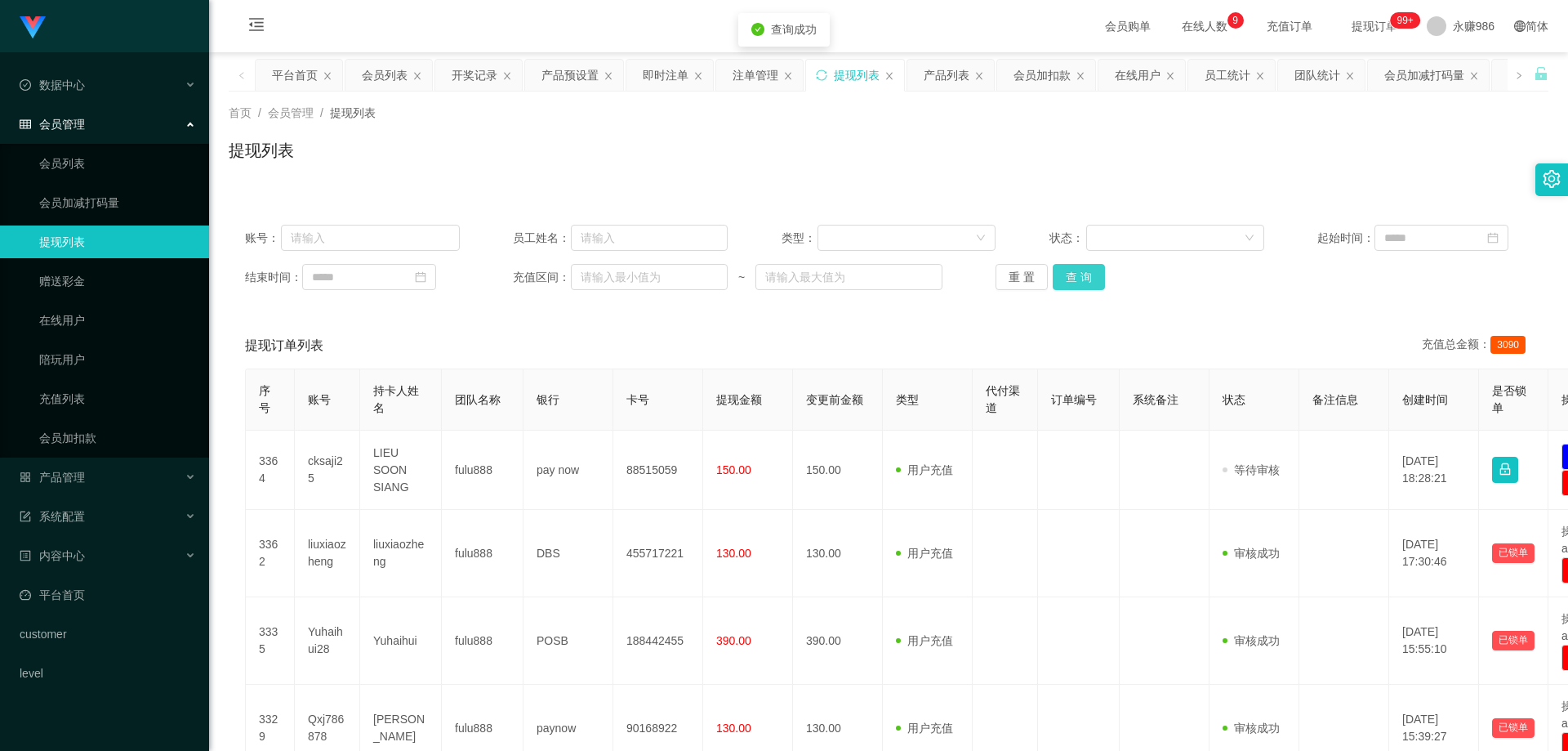
click at [1072, 271] on button "查 询" at bounding box center [1078, 277] width 52 height 26
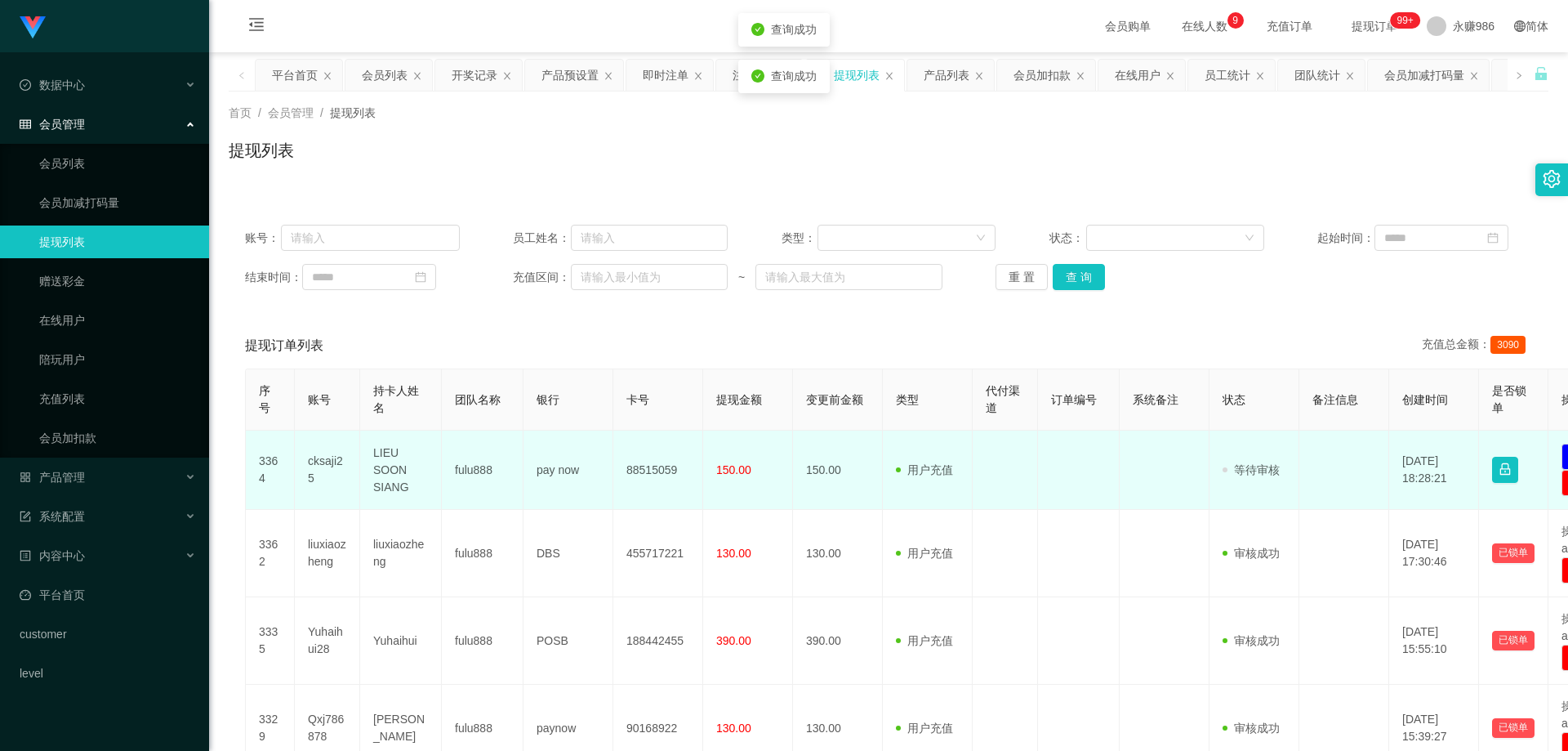
click at [484, 475] on td "fulu888" at bounding box center [482, 470] width 81 height 79
click at [333, 471] on td "cksaji25" at bounding box center [327, 470] width 65 height 79
click at [325, 462] on td "cksaji25" at bounding box center [327, 470] width 65 height 79
copy td "cksaji25"
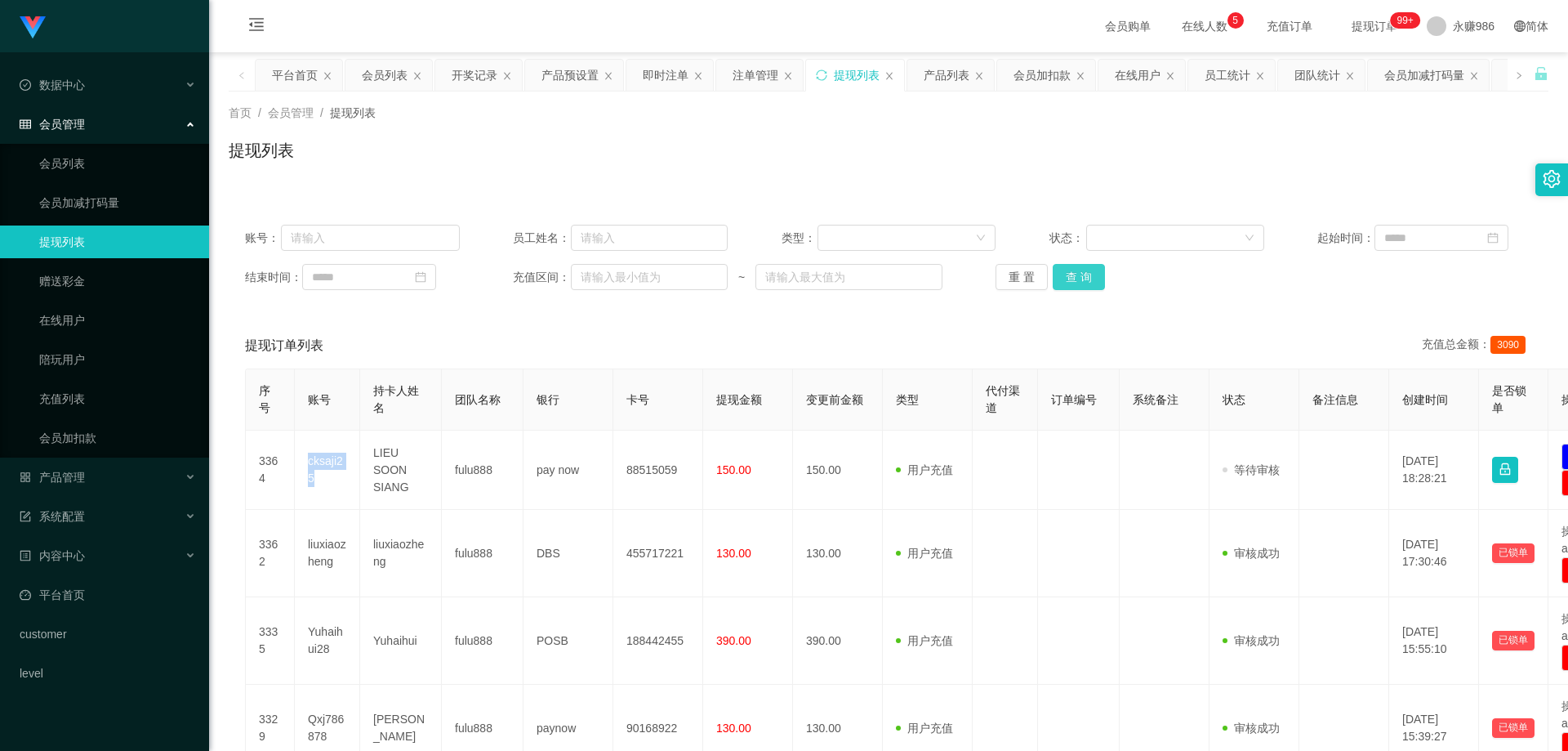
click at [1059, 272] on button "查 询" at bounding box center [1078, 277] width 52 height 26
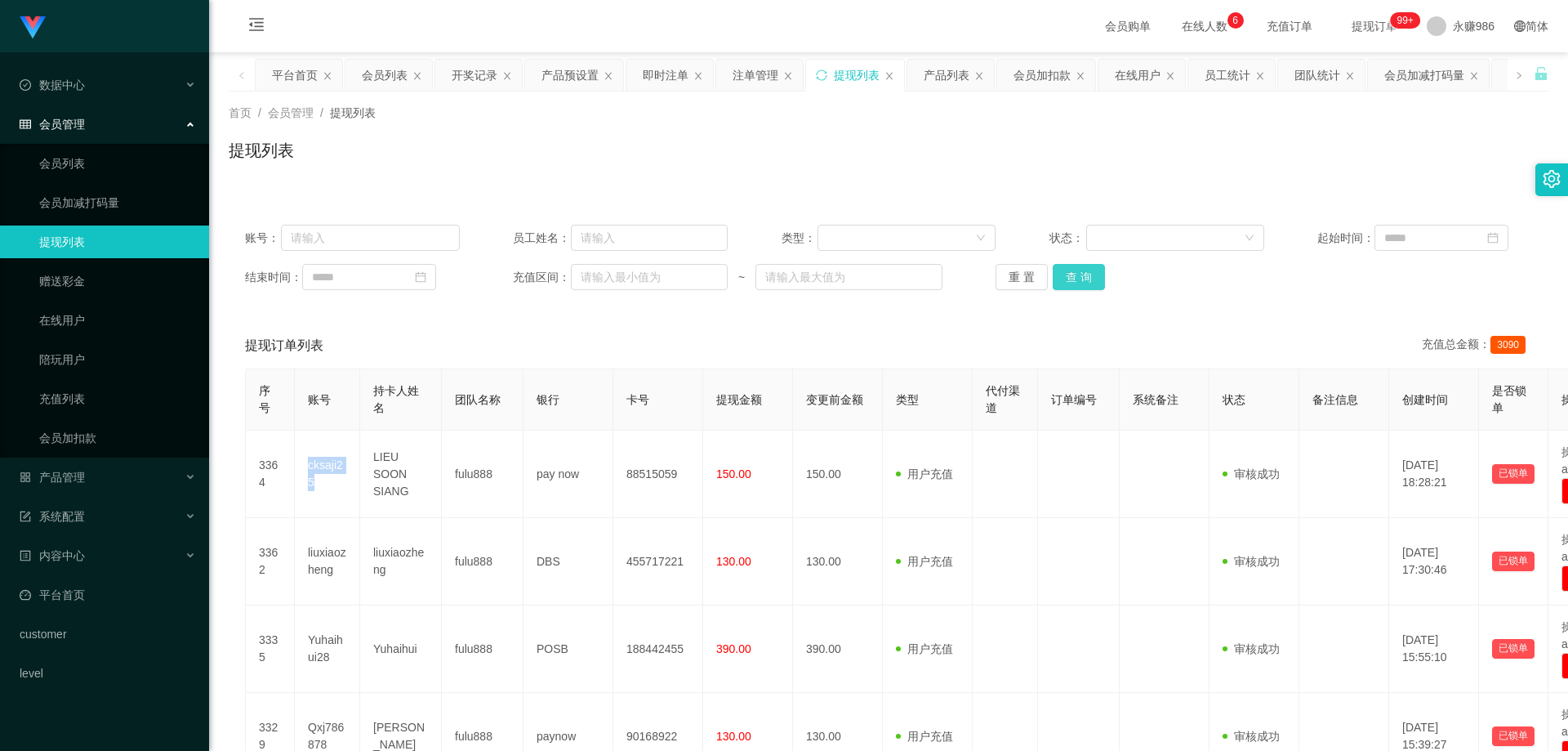
click at [1070, 276] on button "查 询" at bounding box center [1078, 277] width 52 height 26
click at [1190, 21] on span "在线人数 0 1 2 3 4 5 6 7 8 9 0 1 2 3 4 5 6 7 8 9 0 1 2 3 4 5 6 7 8 9" at bounding box center [1205, 26] width 62 height 11
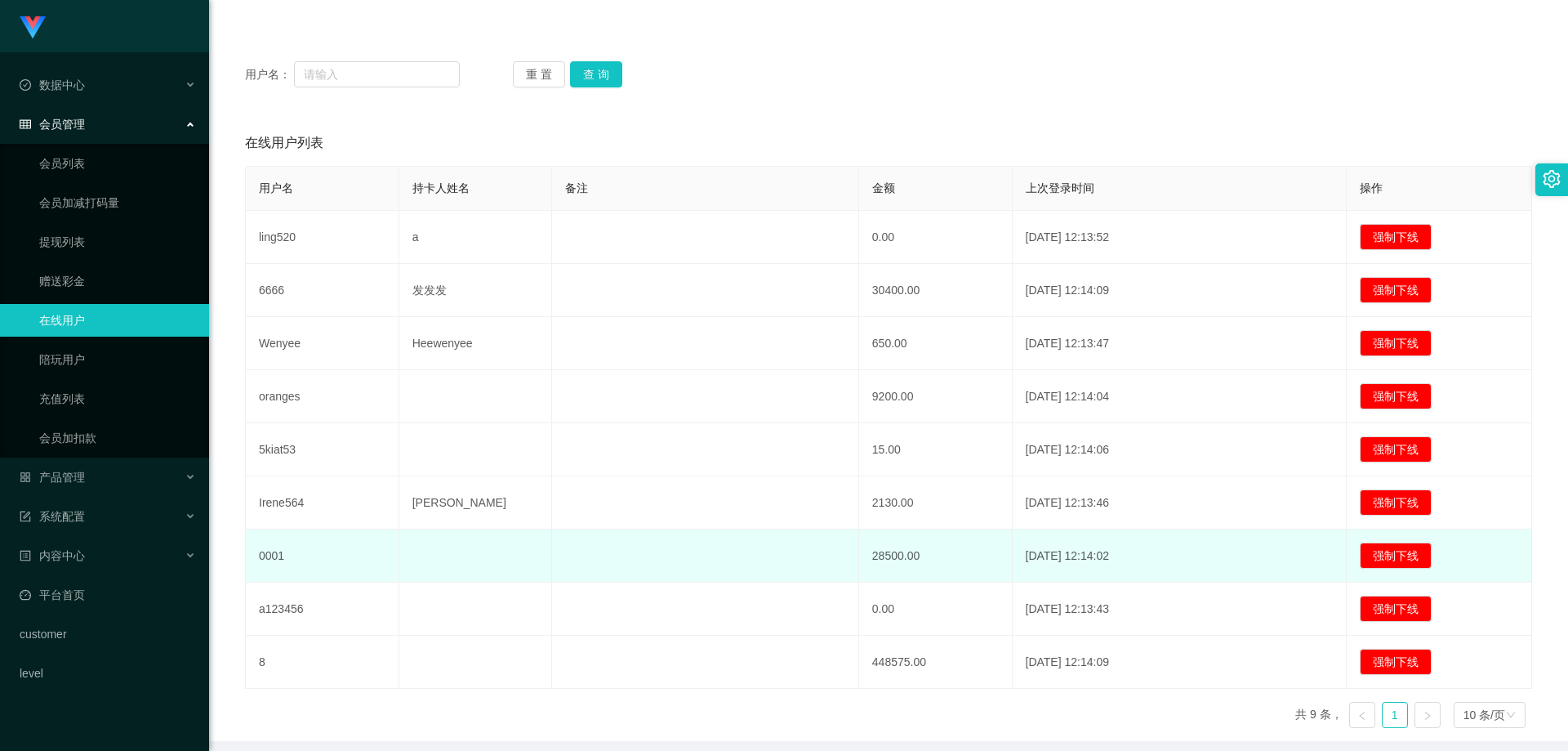
scroll to position [230, 0]
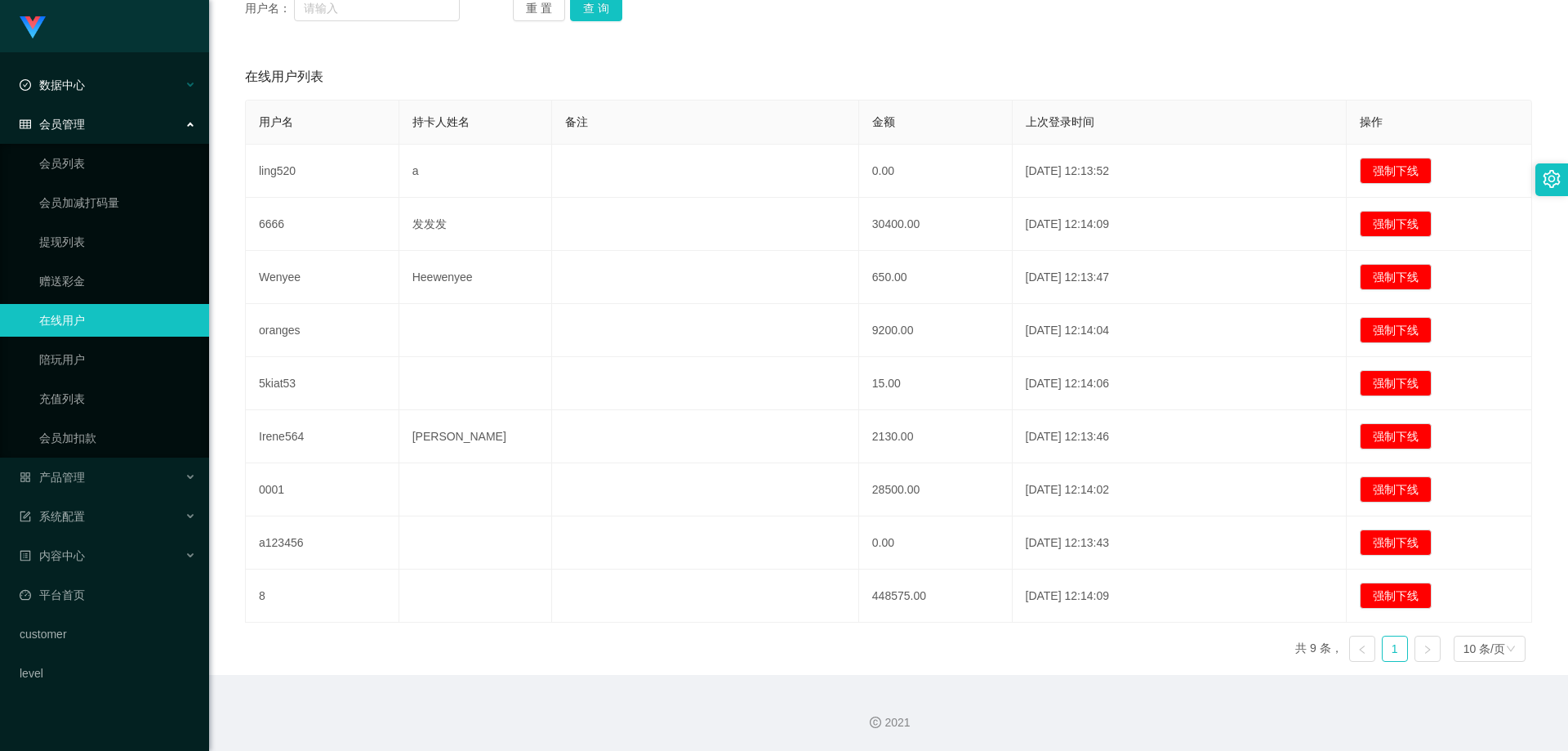
click at [122, 93] on div "数据中心" at bounding box center [104, 85] width 209 height 33
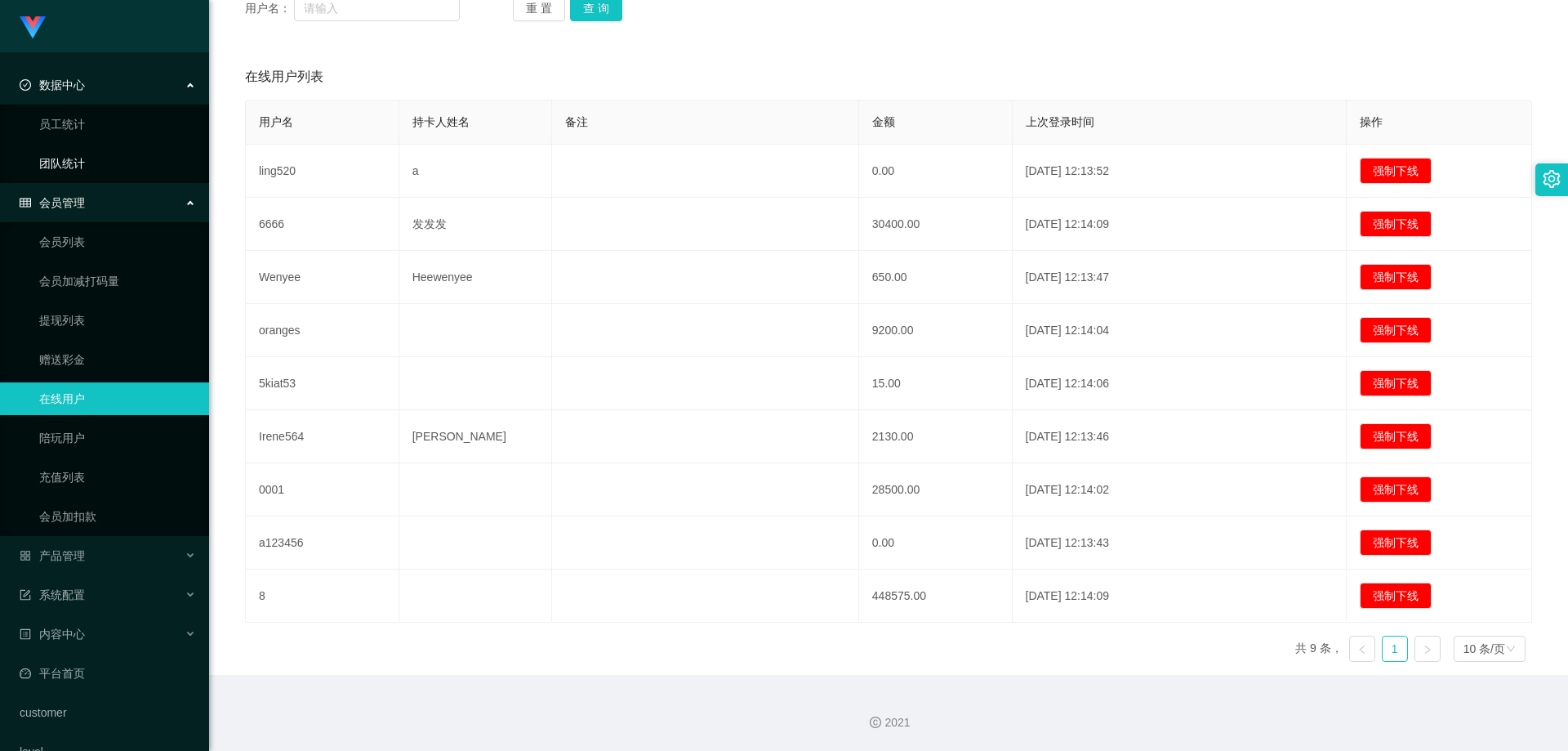
click at [84, 161] on link "团队统计" at bounding box center [117, 163] width 157 height 33
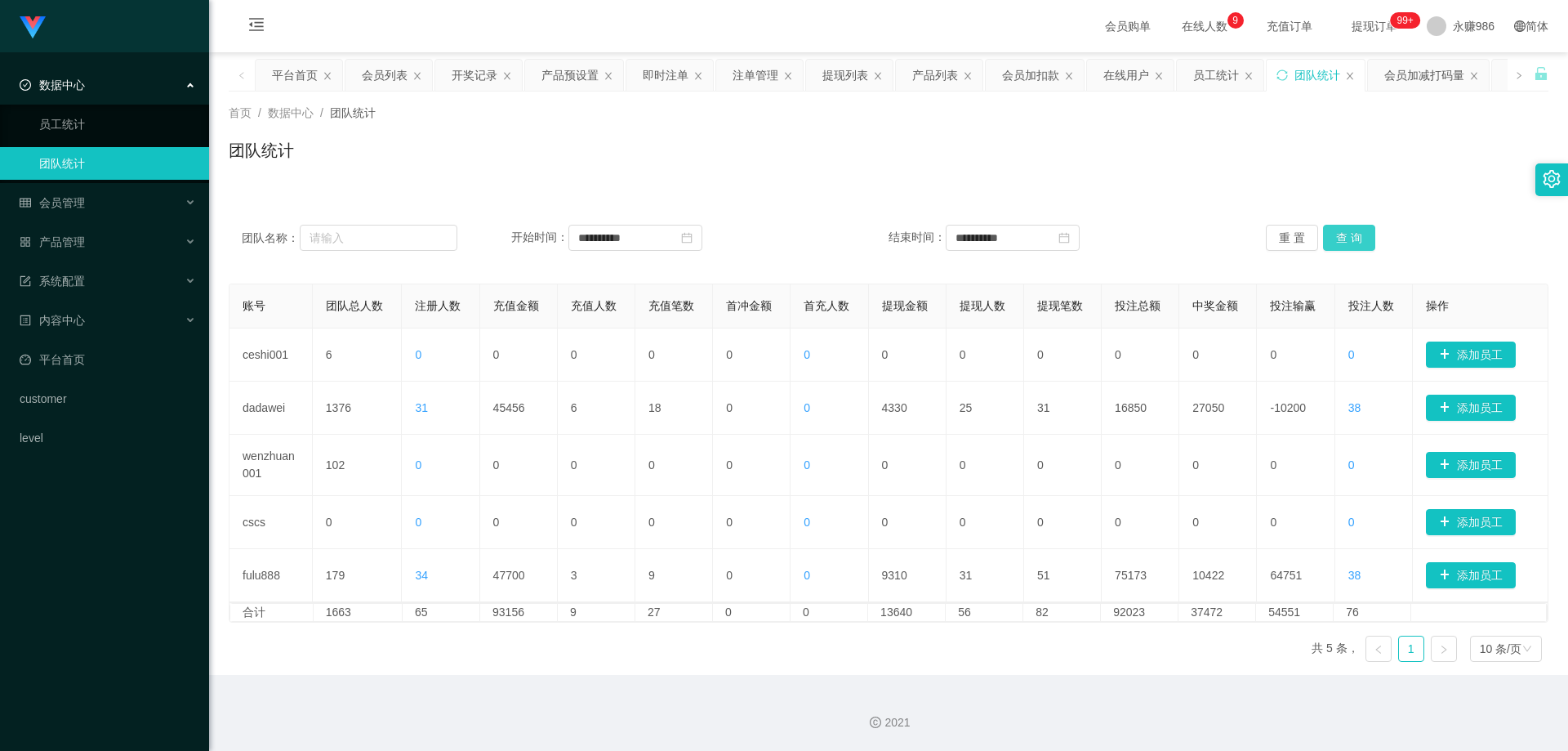
click at [1338, 238] on button "查 询" at bounding box center [1349, 237] width 52 height 26
click at [129, 314] on div "内容中心" at bounding box center [104, 320] width 209 height 33
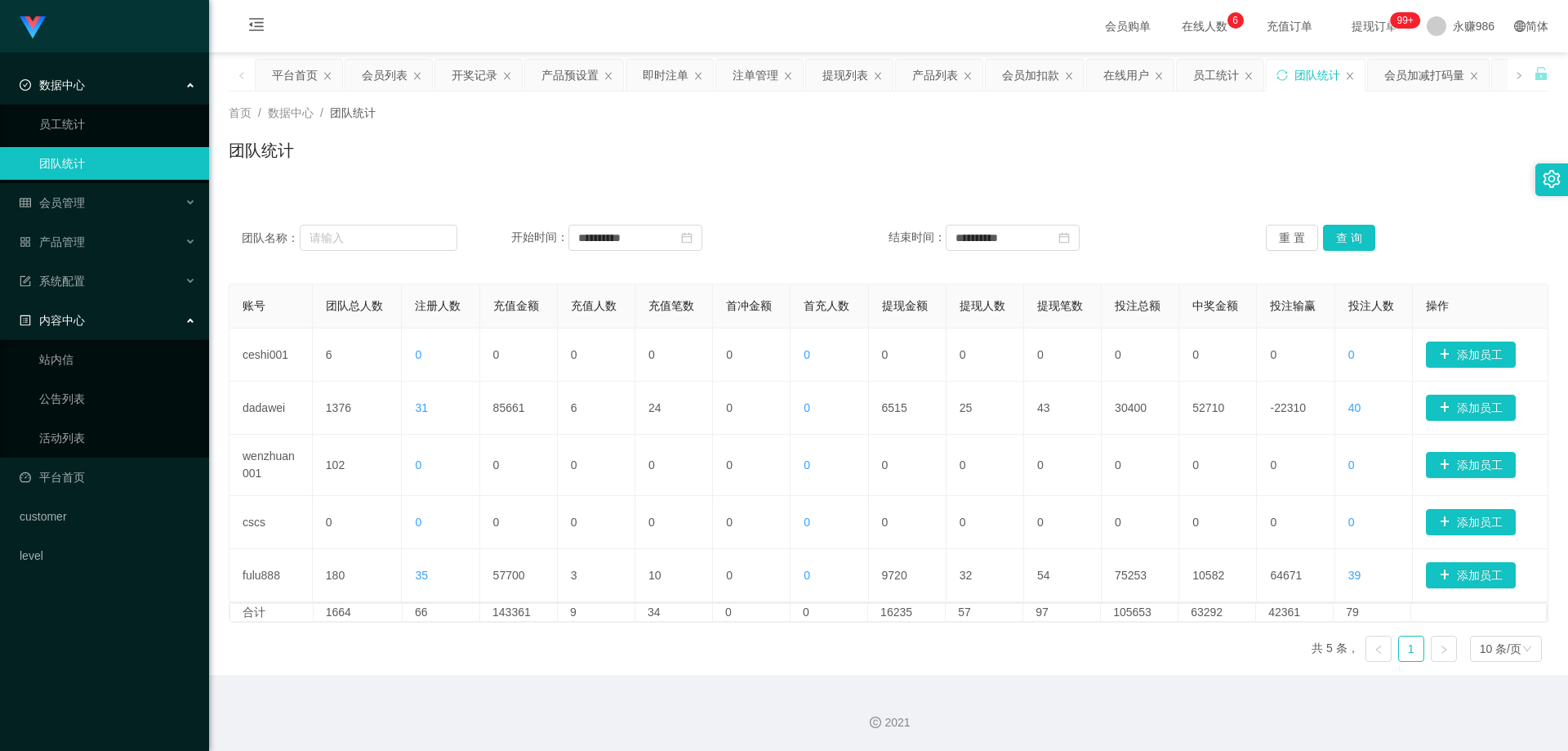
click at [129, 314] on div "内容中心" at bounding box center [104, 320] width 209 height 33
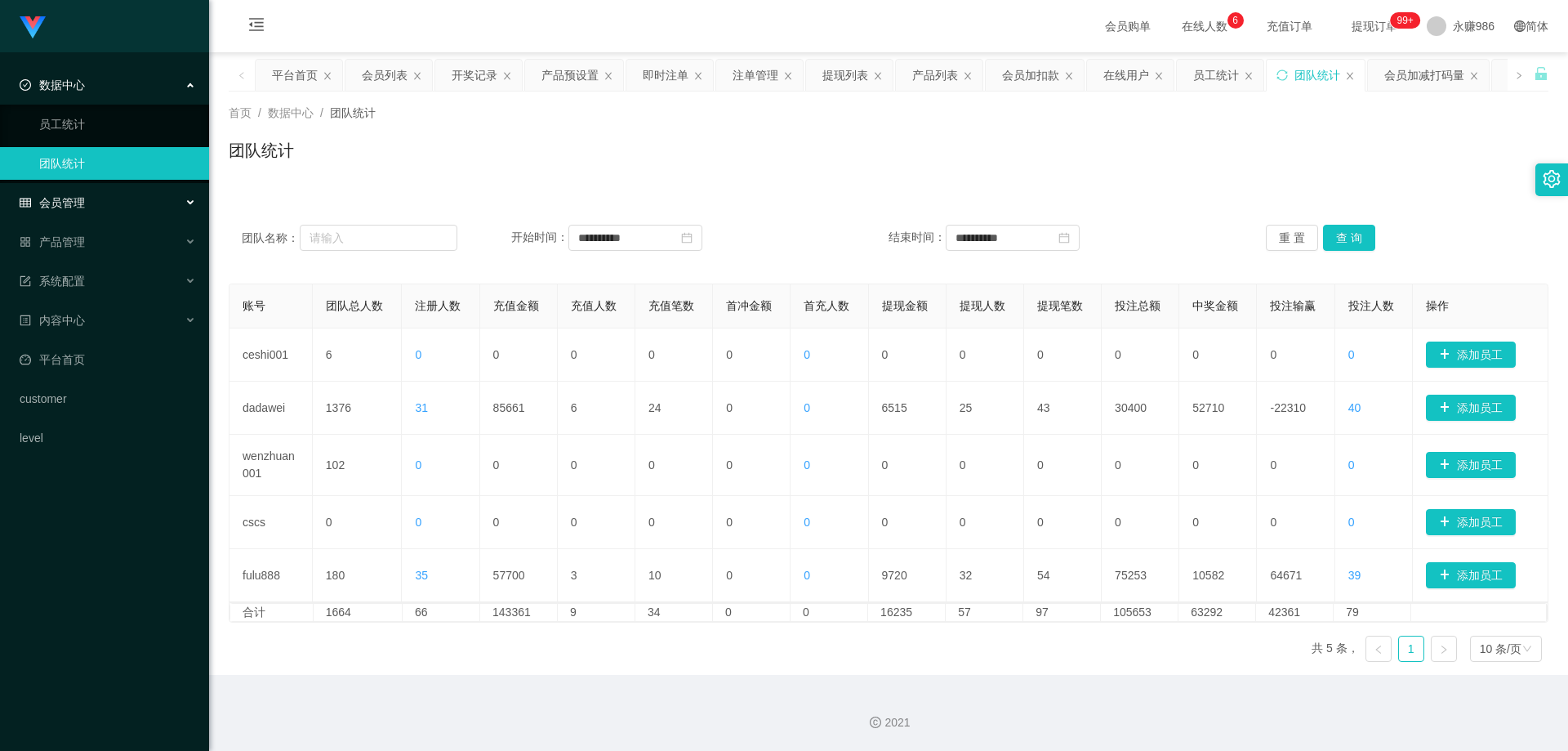
click at [76, 196] on span "会员管理" at bounding box center [52, 202] width 65 height 13
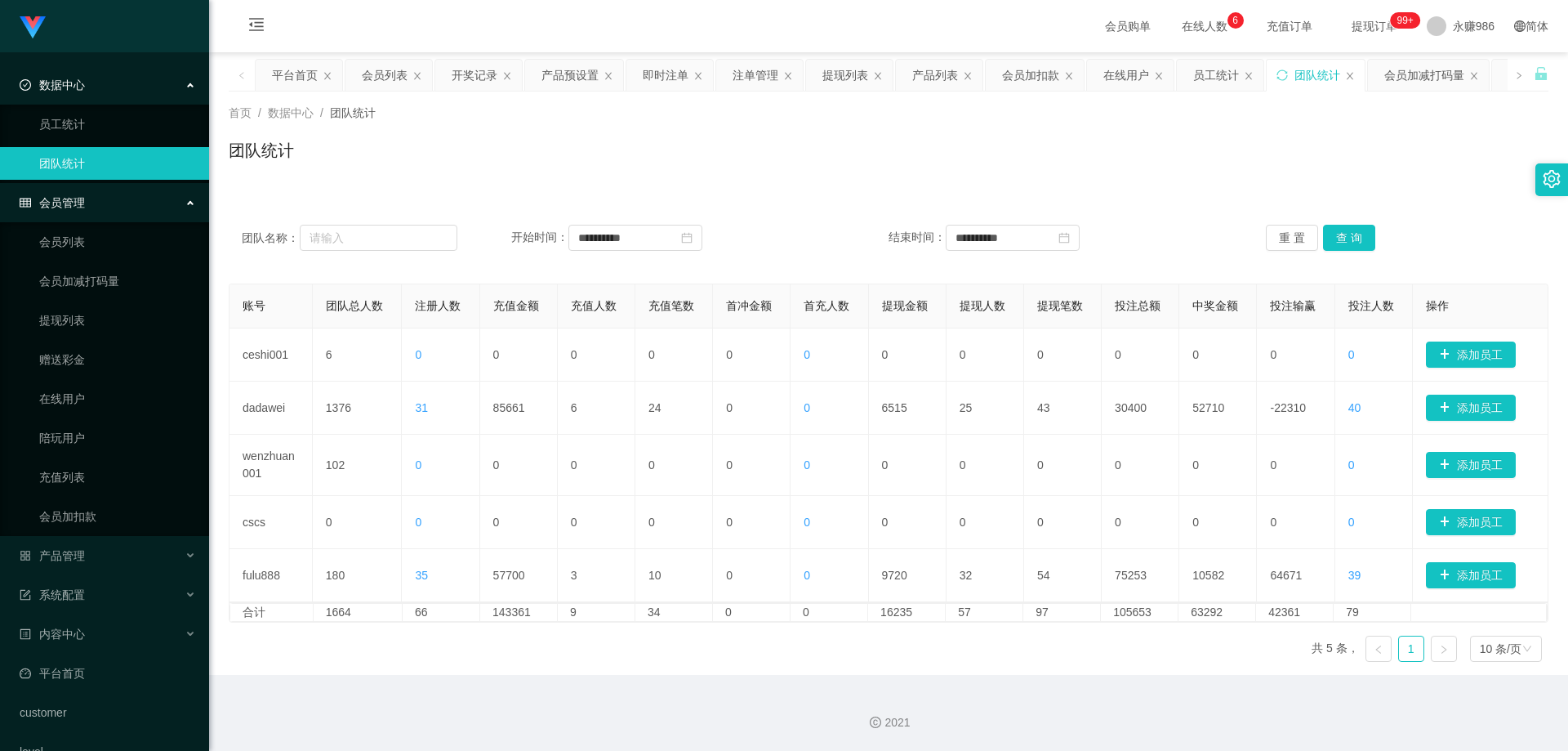
click at [90, 201] on div "会员管理" at bounding box center [104, 202] width 209 height 33
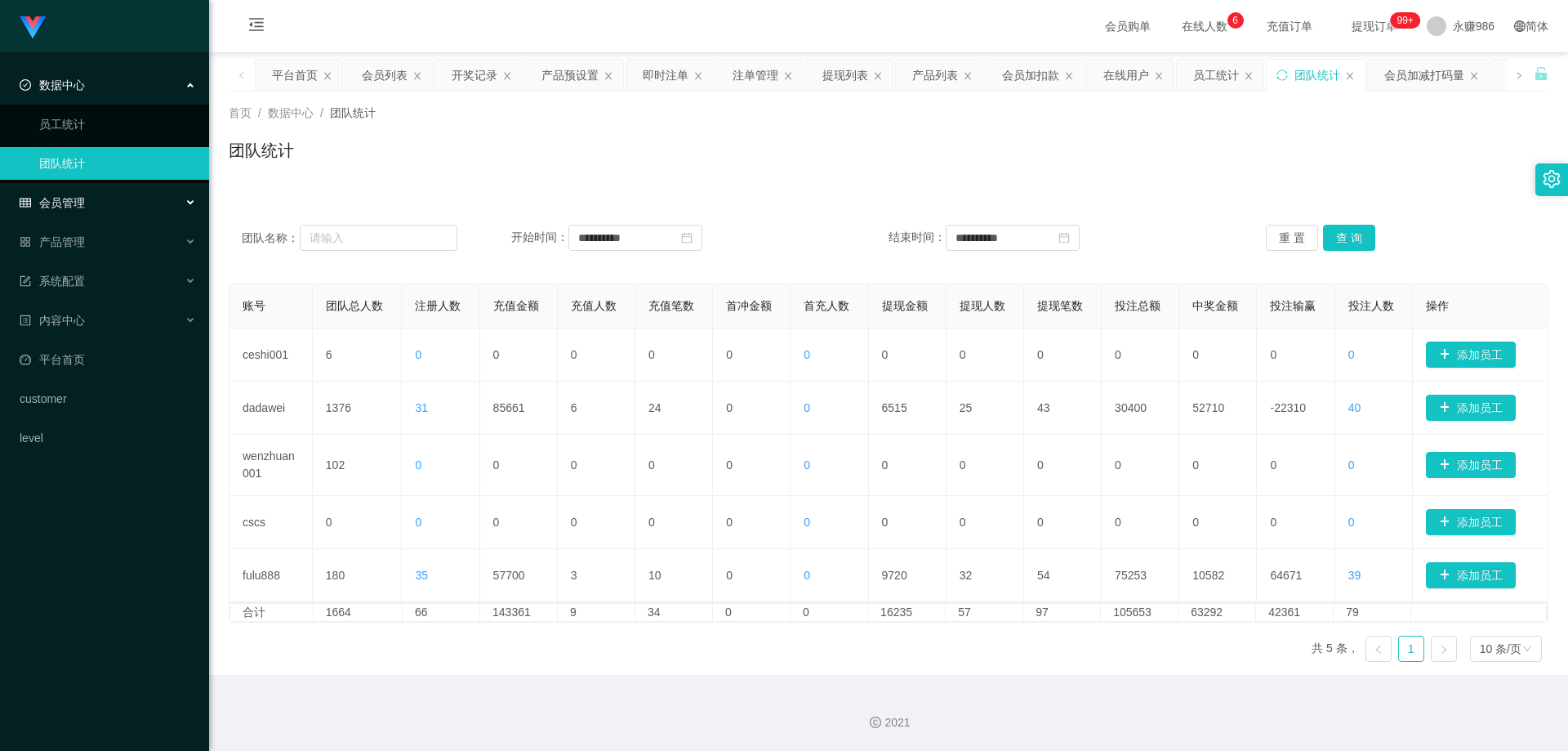
click at [90, 201] on div "会员管理" at bounding box center [104, 202] width 209 height 33
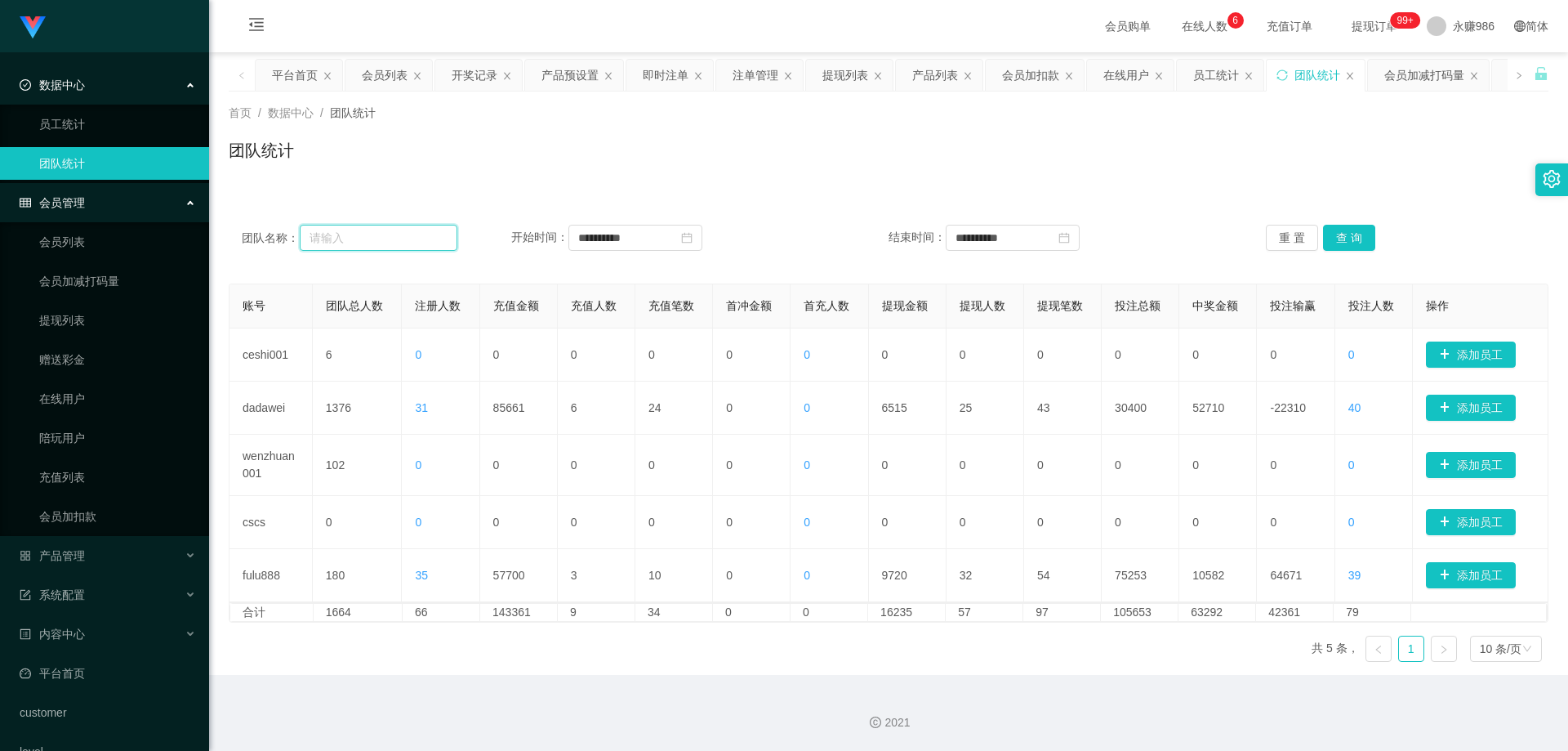
click at [322, 231] on input "text" at bounding box center [378, 237] width 158 height 26
click at [75, 552] on span "产品管理" at bounding box center [52, 555] width 65 height 13
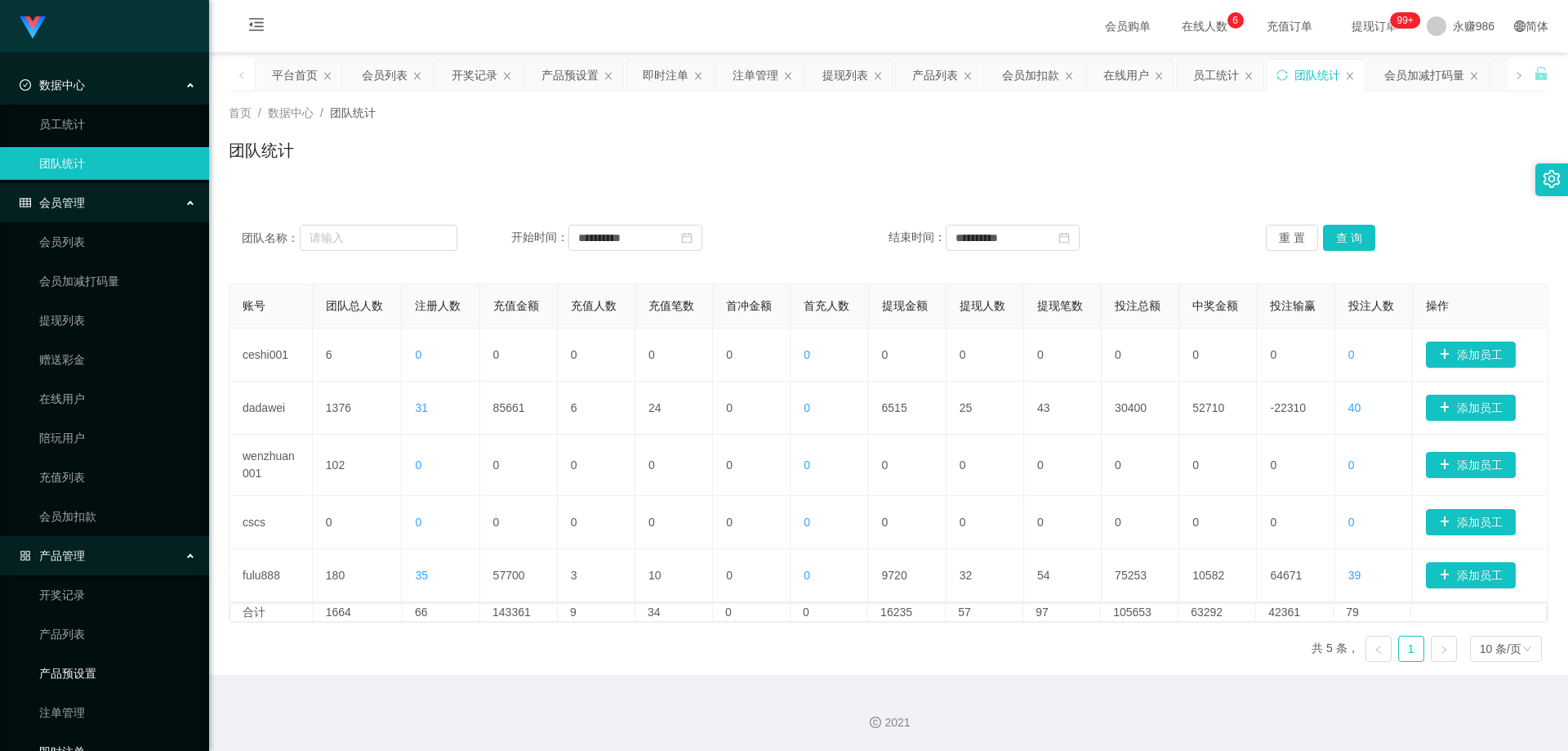
scroll to position [230, 0]
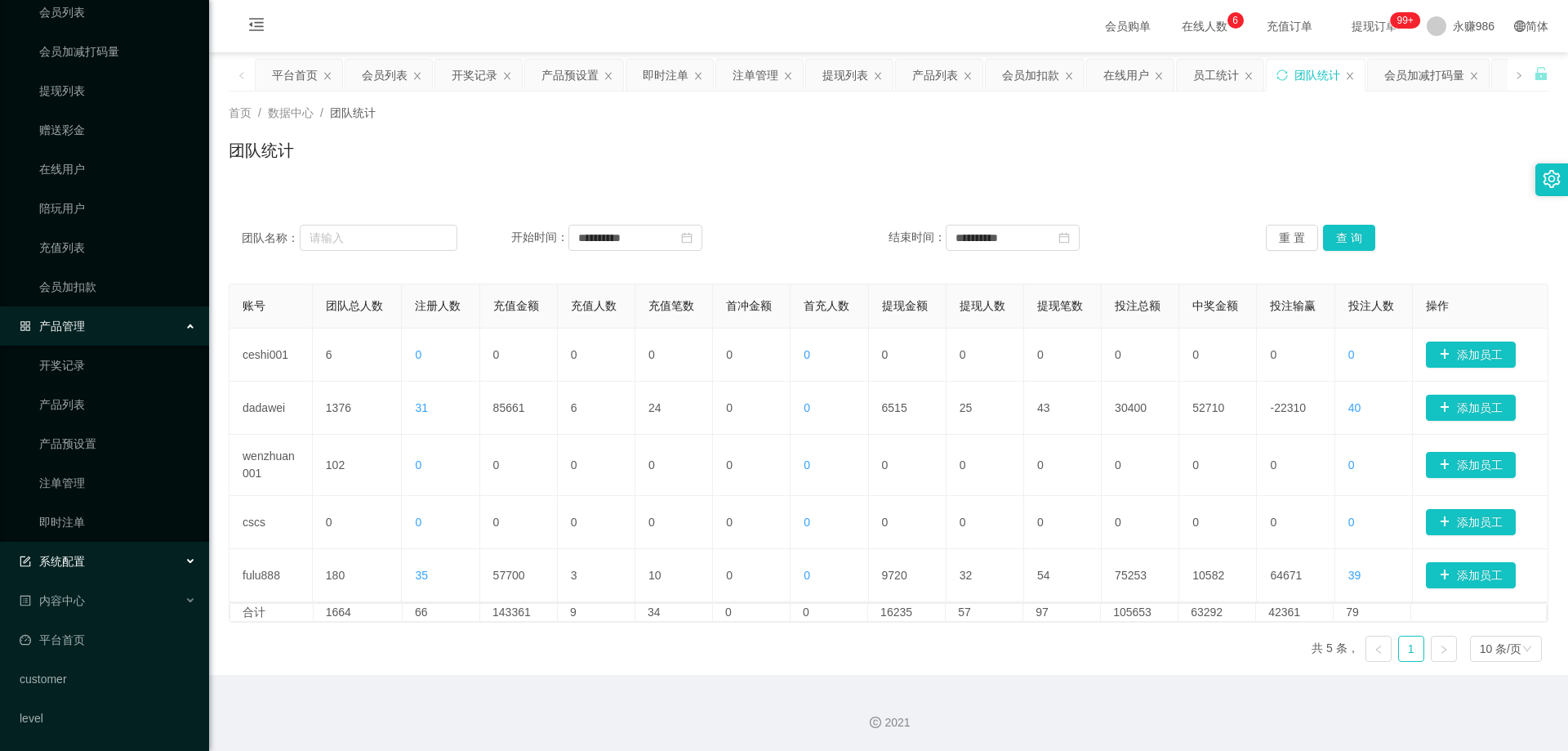
click at [97, 561] on div "系统配置" at bounding box center [104, 561] width 209 height 33
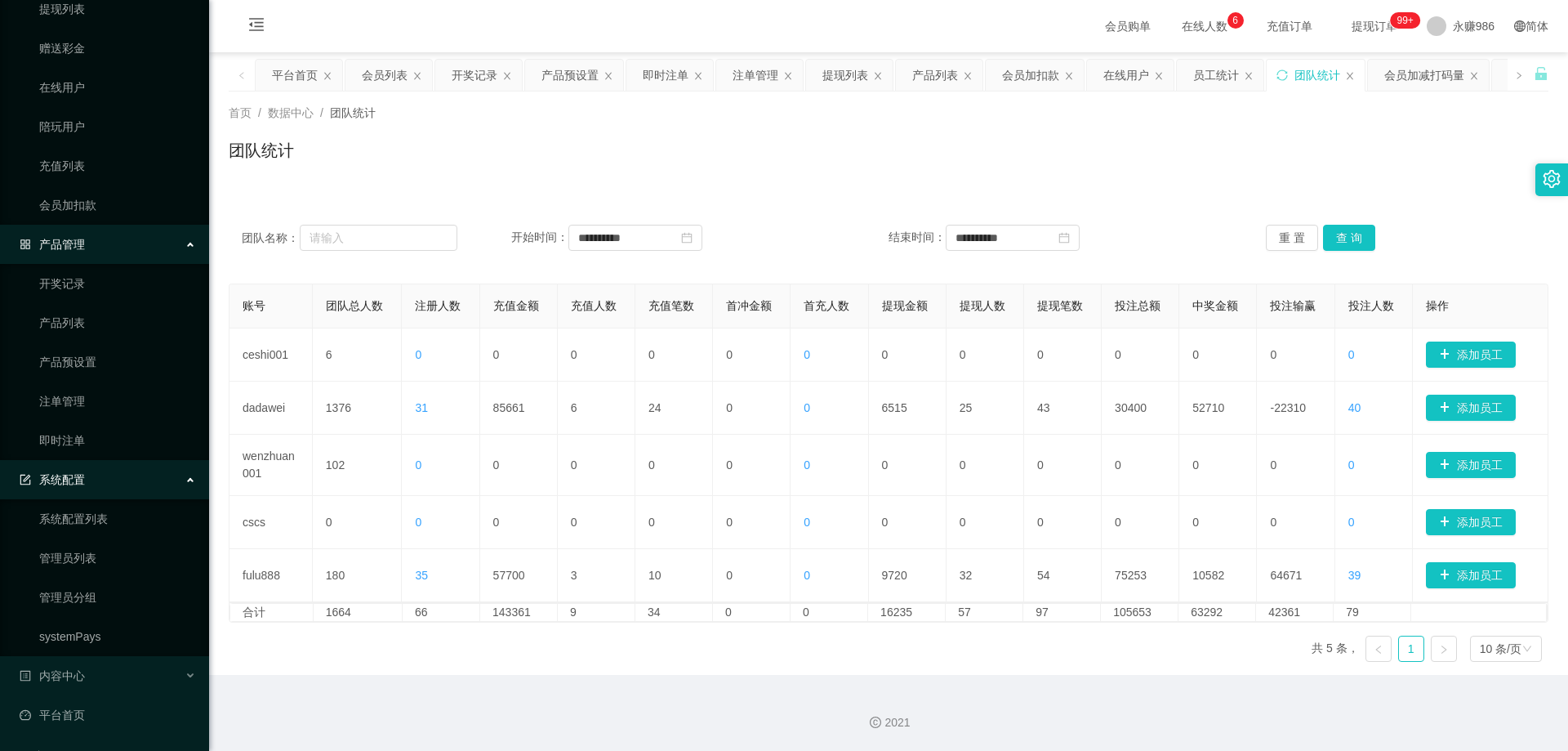
click at [113, 482] on div "系统配置" at bounding box center [104, 480] width 209 height 33
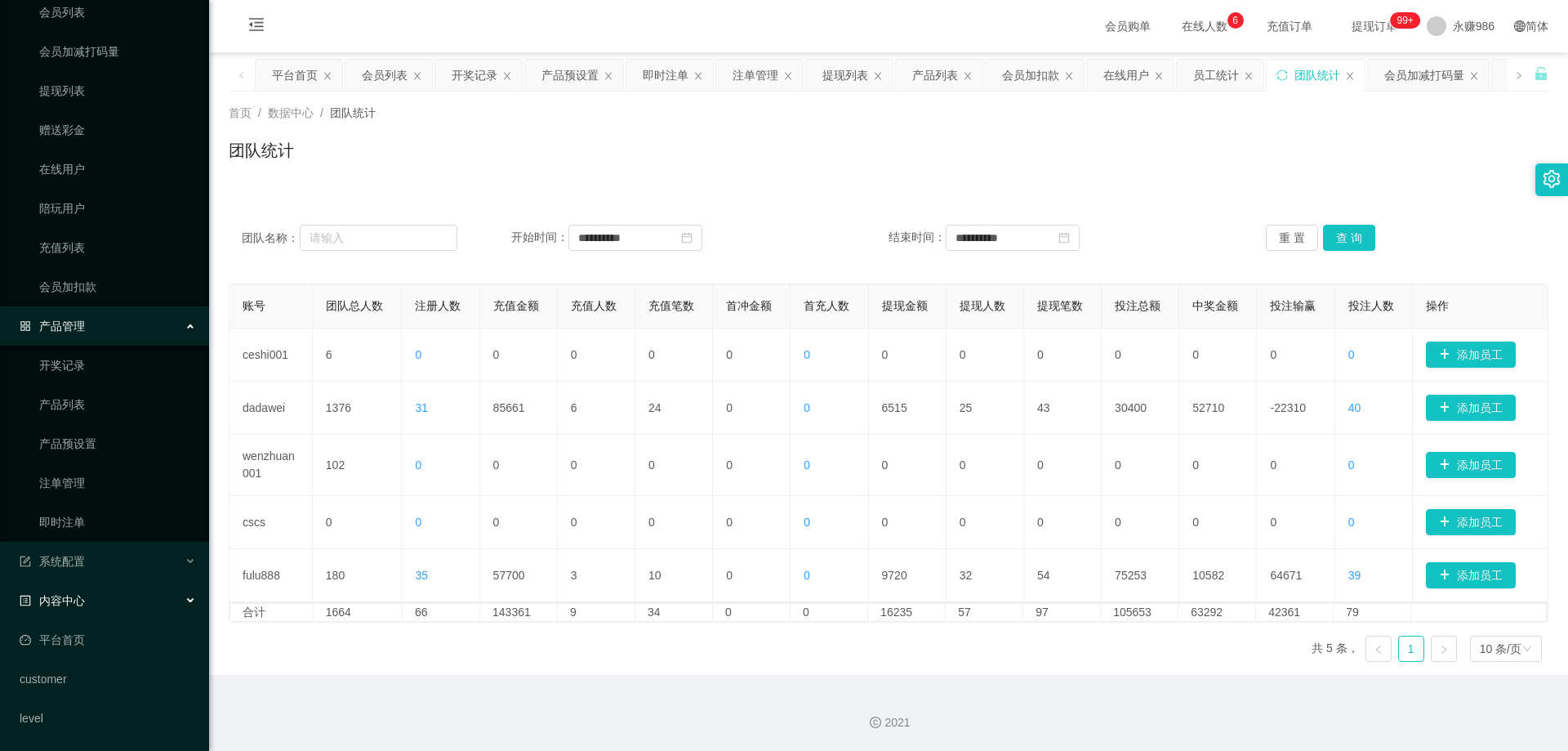
click at [113, 586] on div "内容中心" at bounding box center [104, 600] width 209 height 33
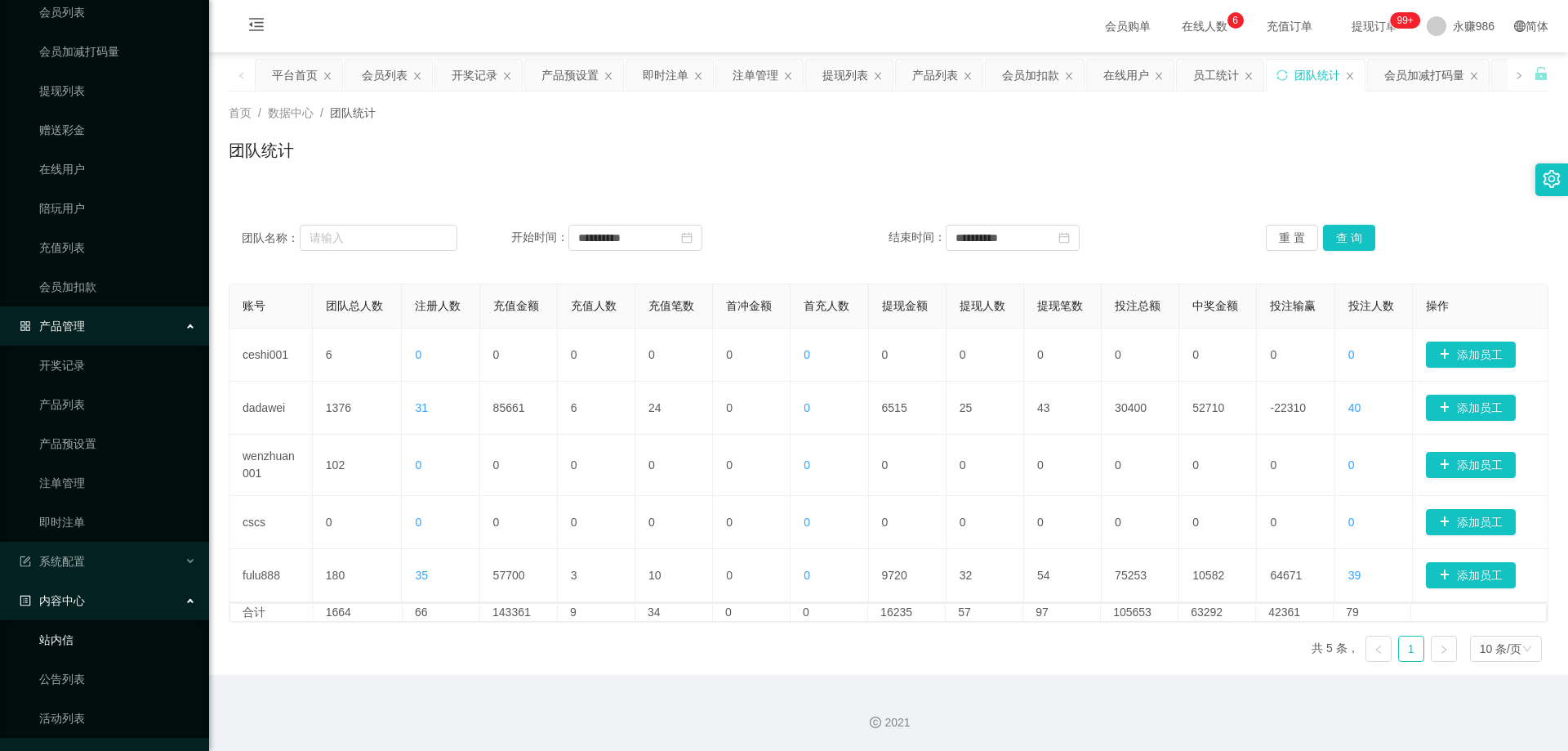
scroll to position [311, 0]
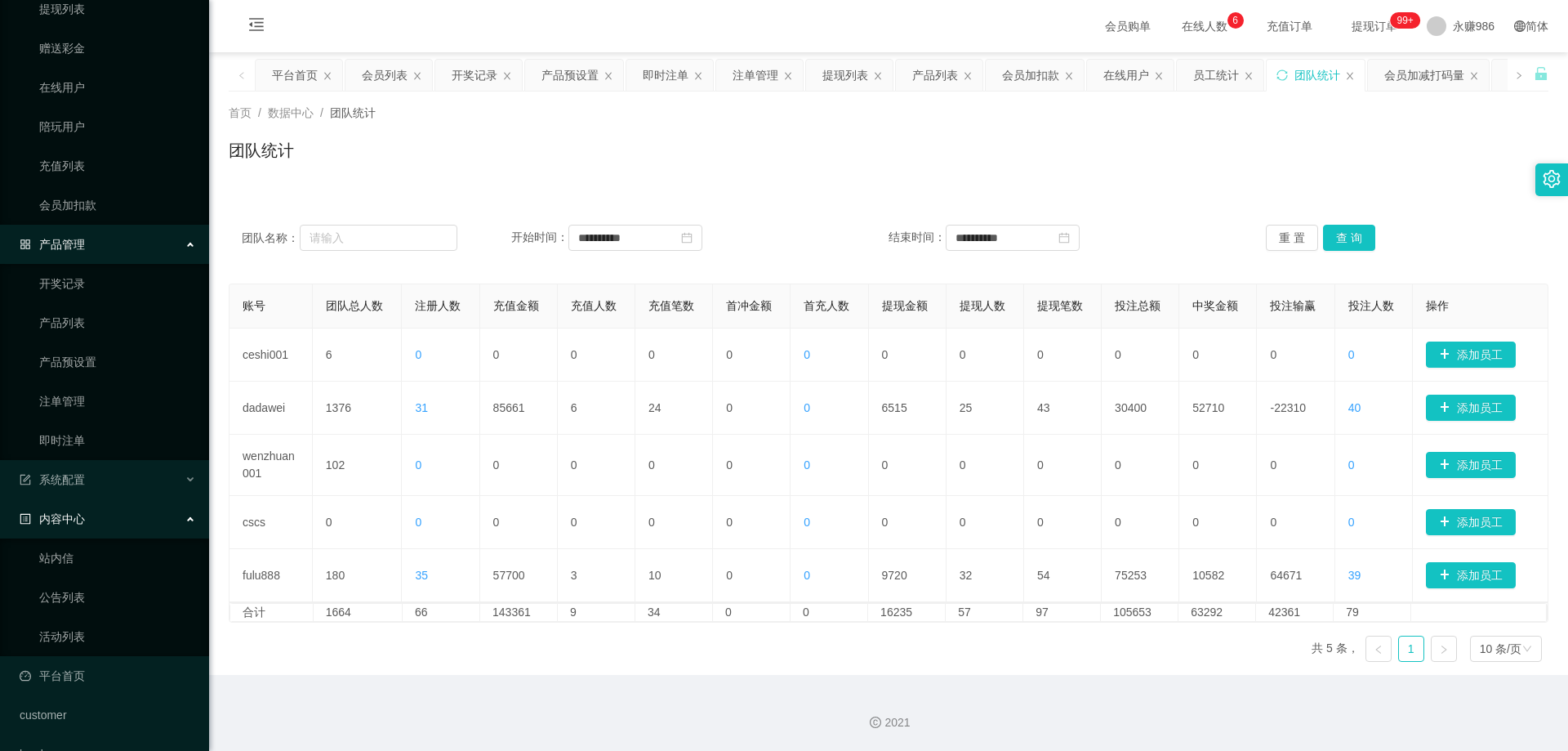
click at [111, 518] on div "内容中心" at bounding box center [104, 518] width 209 height 33
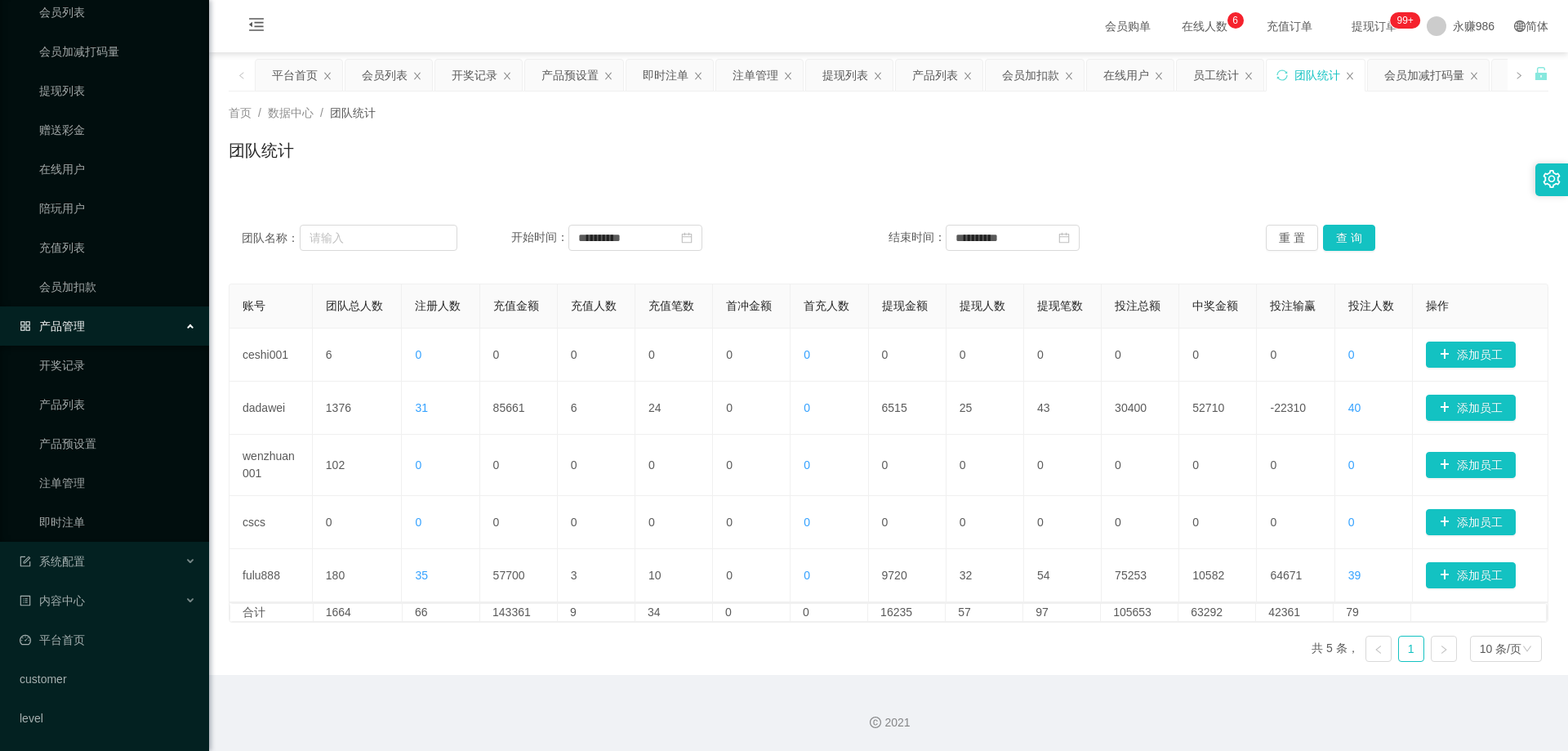
scroll to position [148, 0]
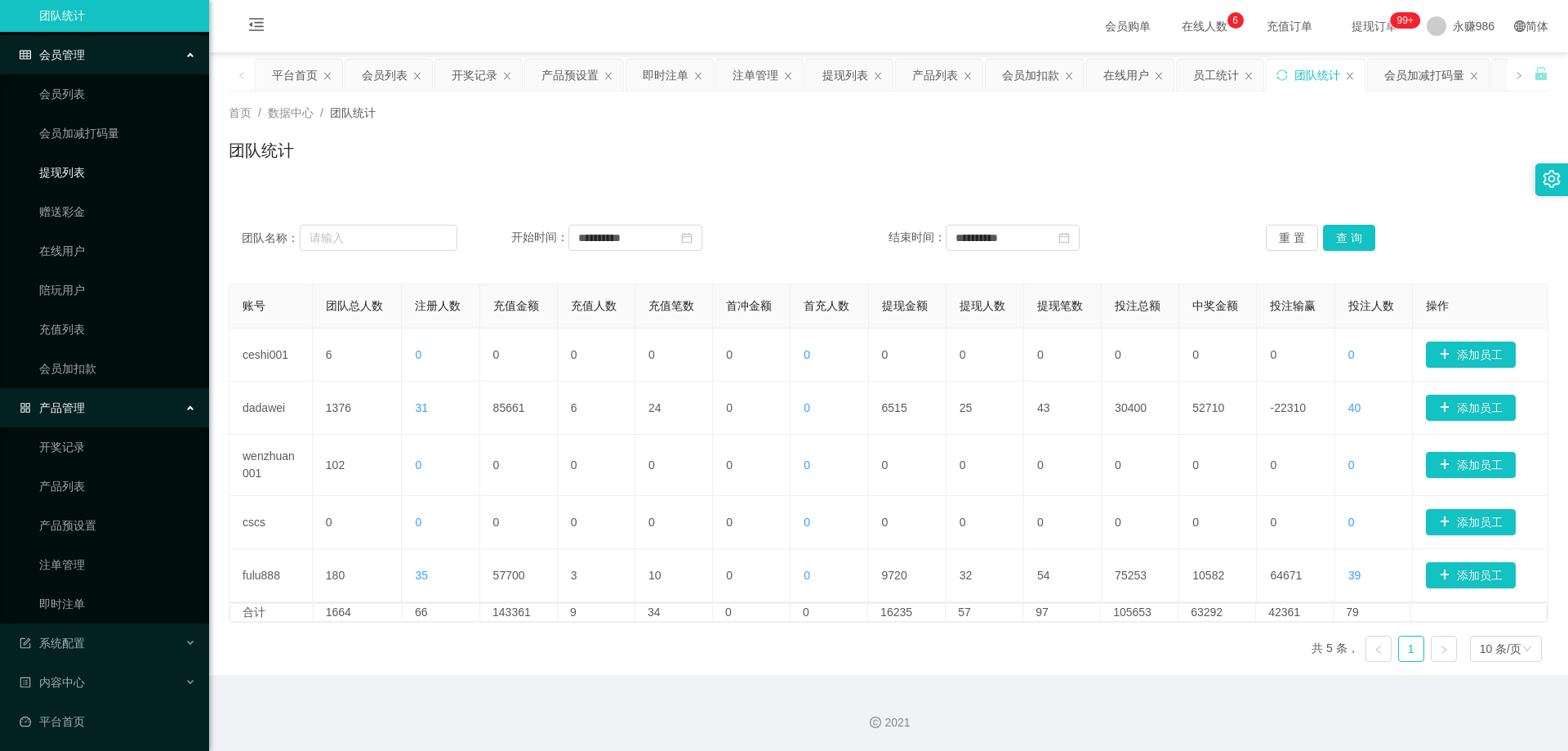
click at [87, 174] on link "提现列表" at bounding box center [117, 172] width 157 height 33
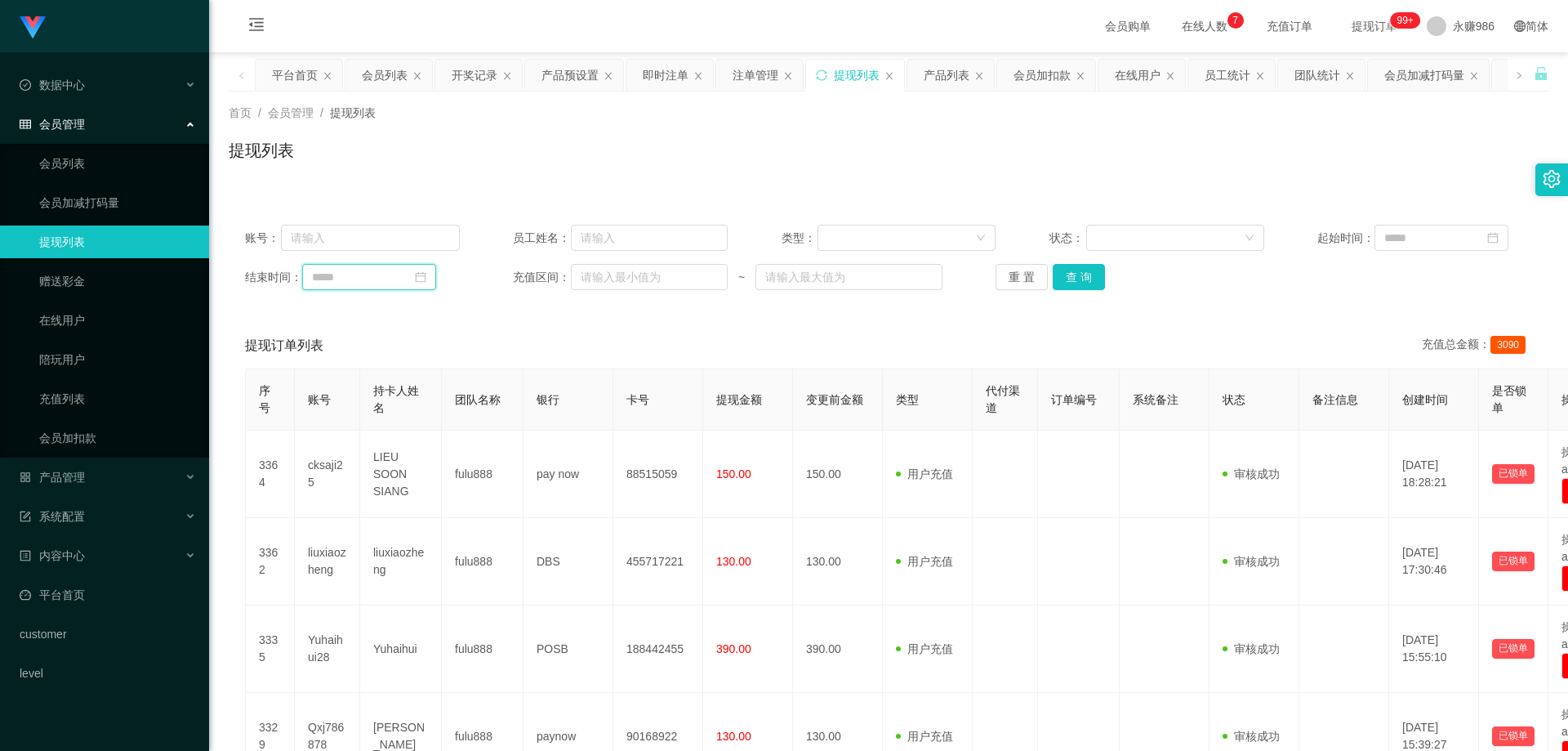
click at [372, 273] on input at bounding box center [370, 277] width 134 height 26
click at [363, 470] on div "26" at bounding box center [357, 463] width 20 height 20
type input "**********"
drag, startPoint x: 1543, startPoint y: 226, endPoint x: 1455, endPoint y: 250, distance: 91.2
click at [1533, 234] on main "**********" at bounding box center [888, 704] width 1359 height 1304
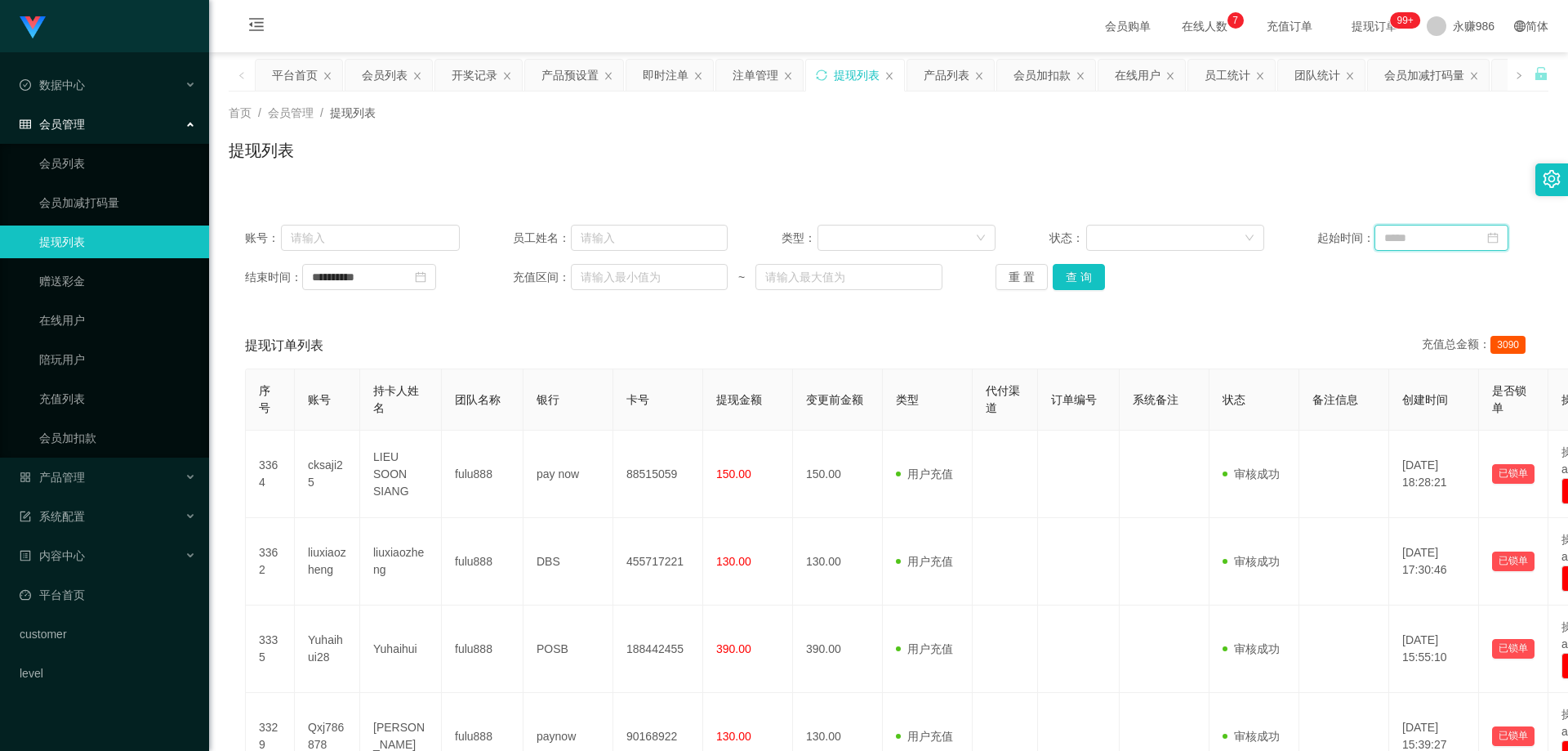
click at [1455, 250] on input at bounding box center [1441, 237] width 134 height 26
click at [1338, 423] on div "26" at bounding box center [1342, 425] width 20 height 20
type input "**********"
click at [404, 273] on input "**********" at bounding box center [370, 277] width 134 height 26
click at [383, 458] on div "27" at bounding box center [387, 463] width 20 height 20
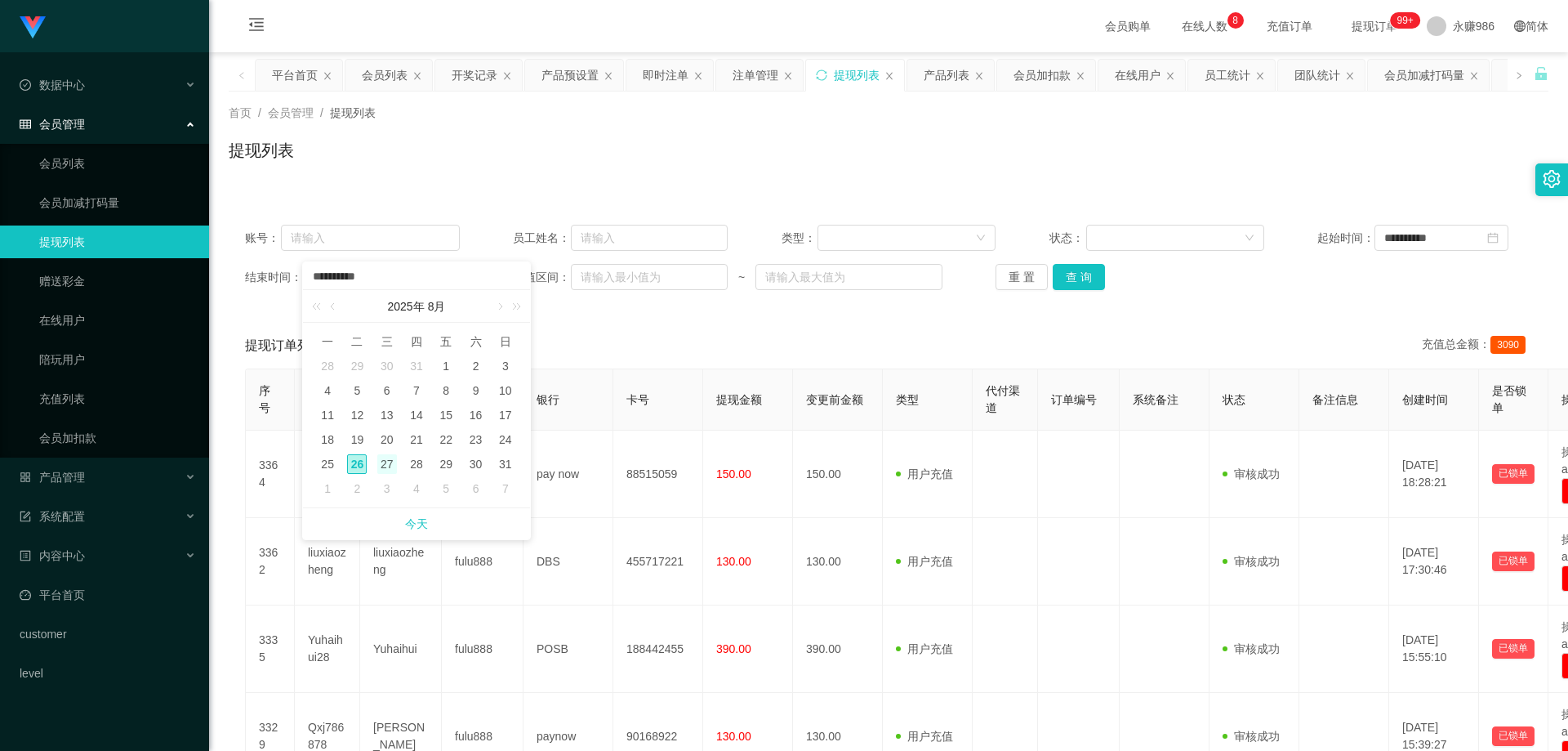
type input "**********"
click at [1066, 279] on button "查 询" at bounding box center [1078, 277] width 52 height 26
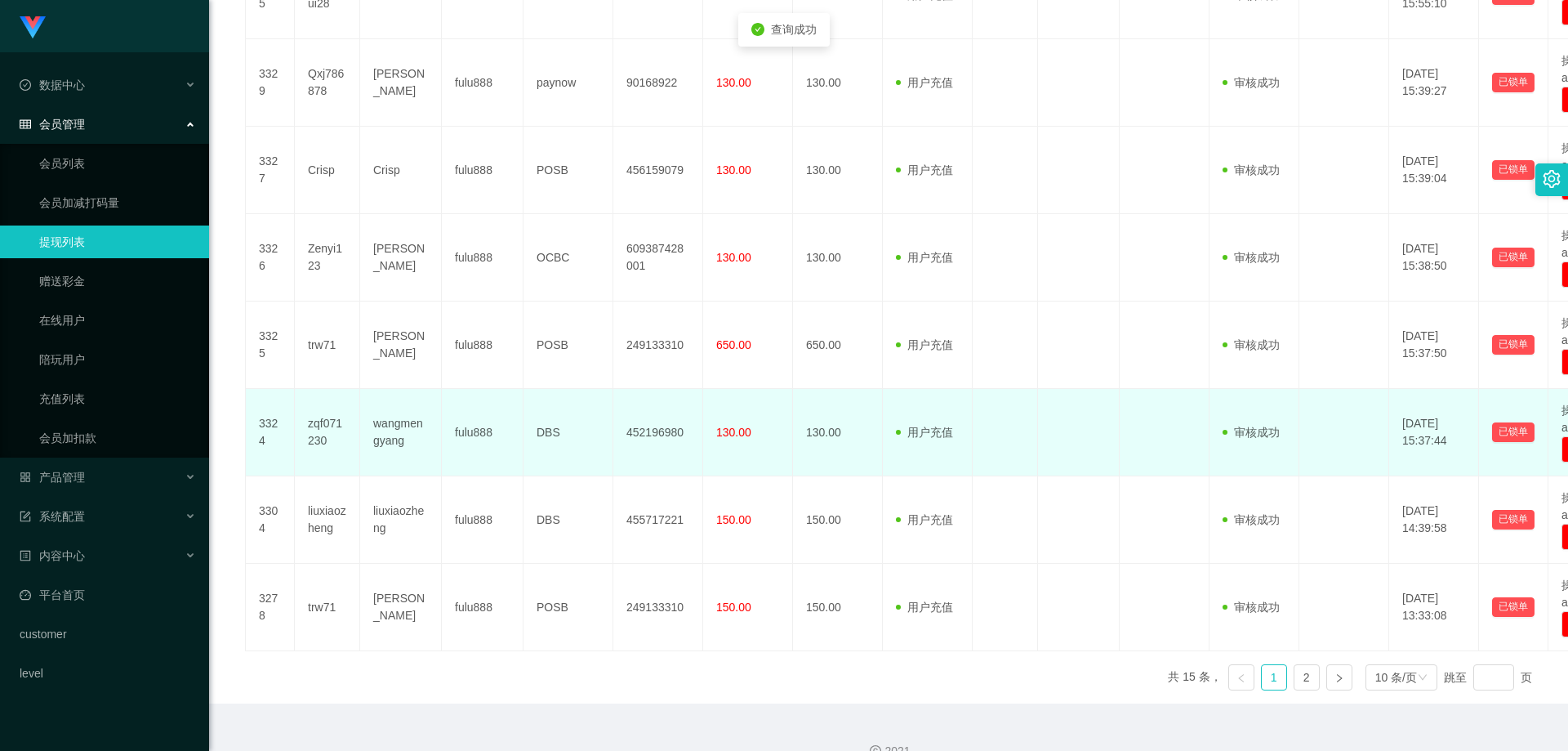
scroll to position [682, 0]
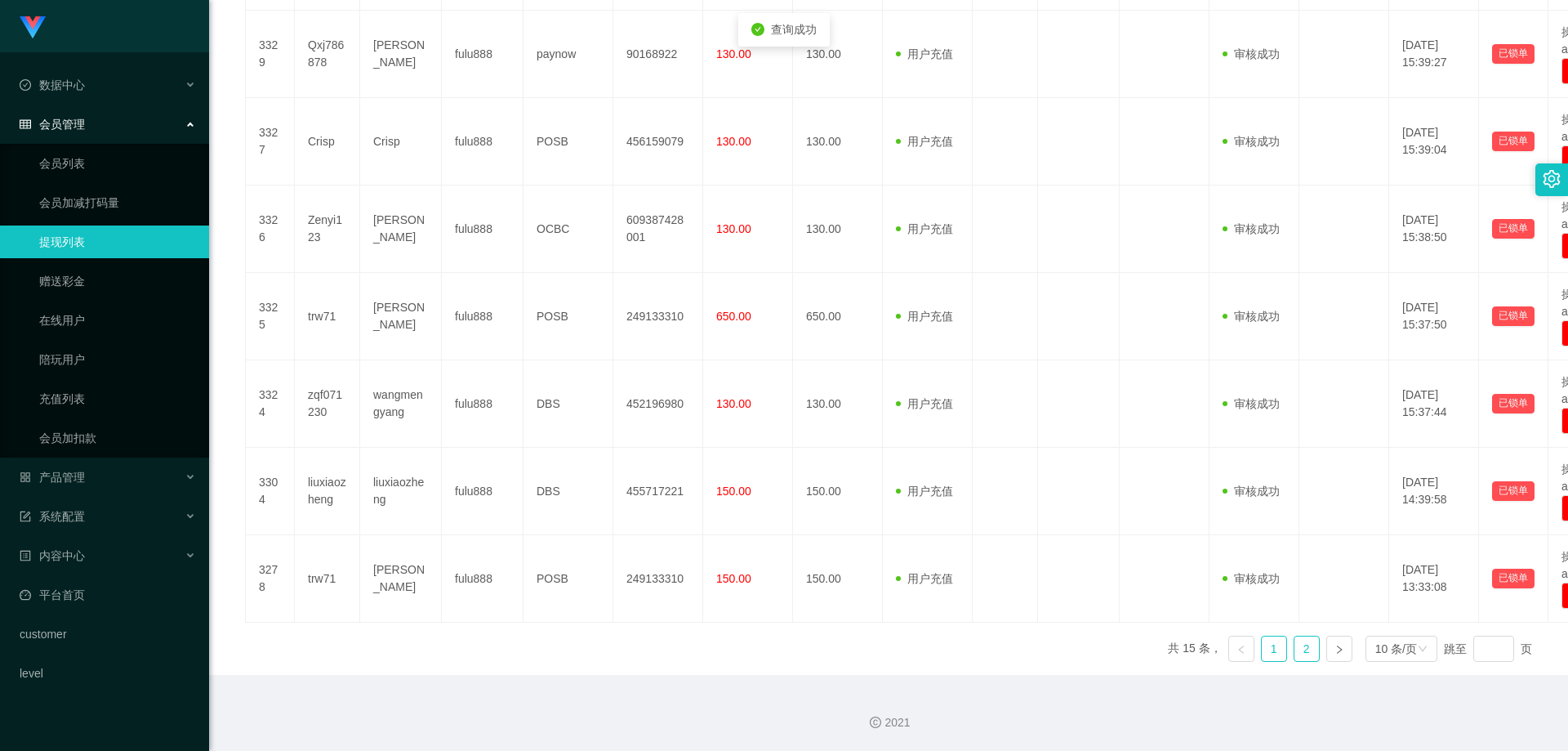
click at [1298, 650] on link "2" at bounding box center [1307, 649] width 25 height 25
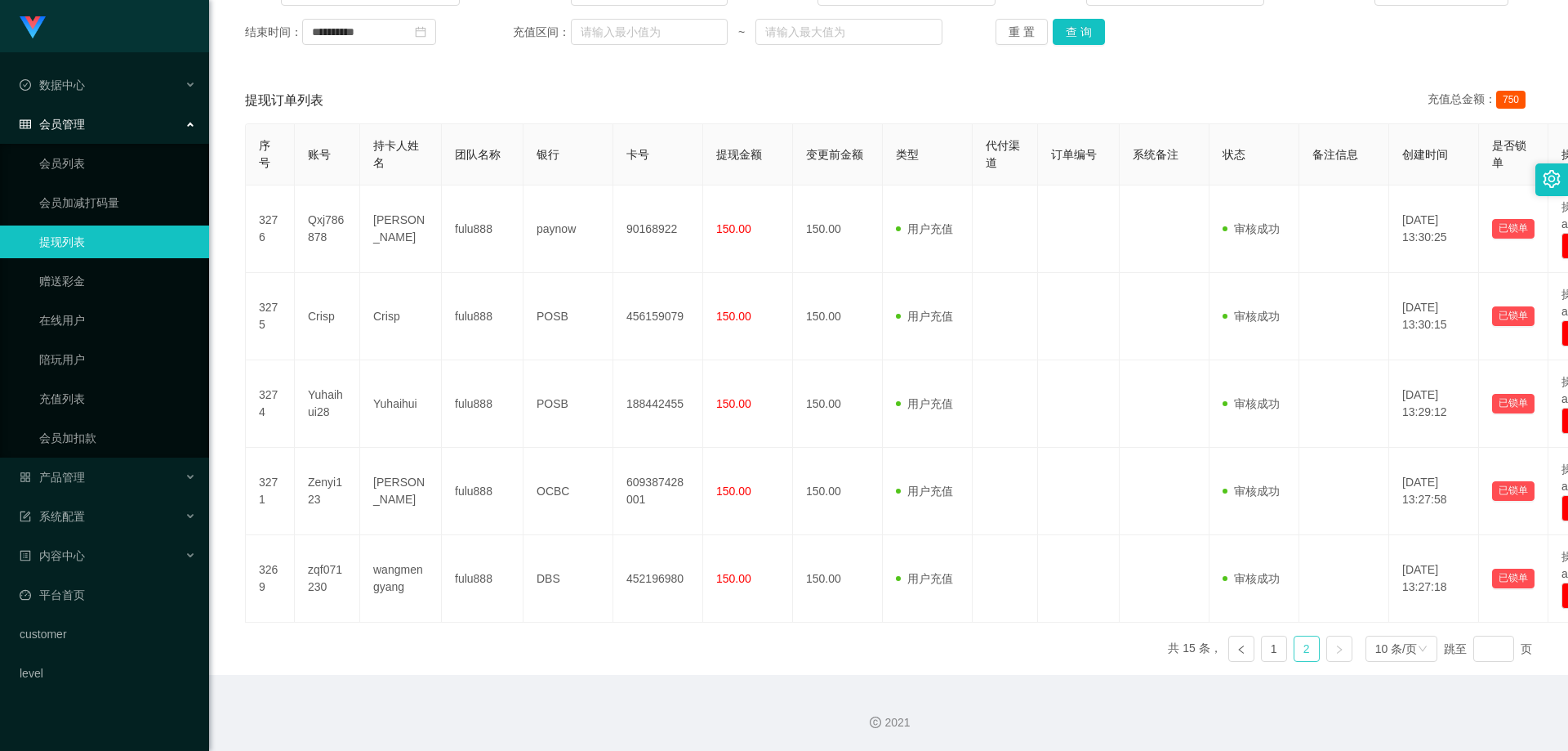
scroll to position [245, 0]
click at [1262, 649] on link "1" at bounding box center [1274, 649] width 25 height 25
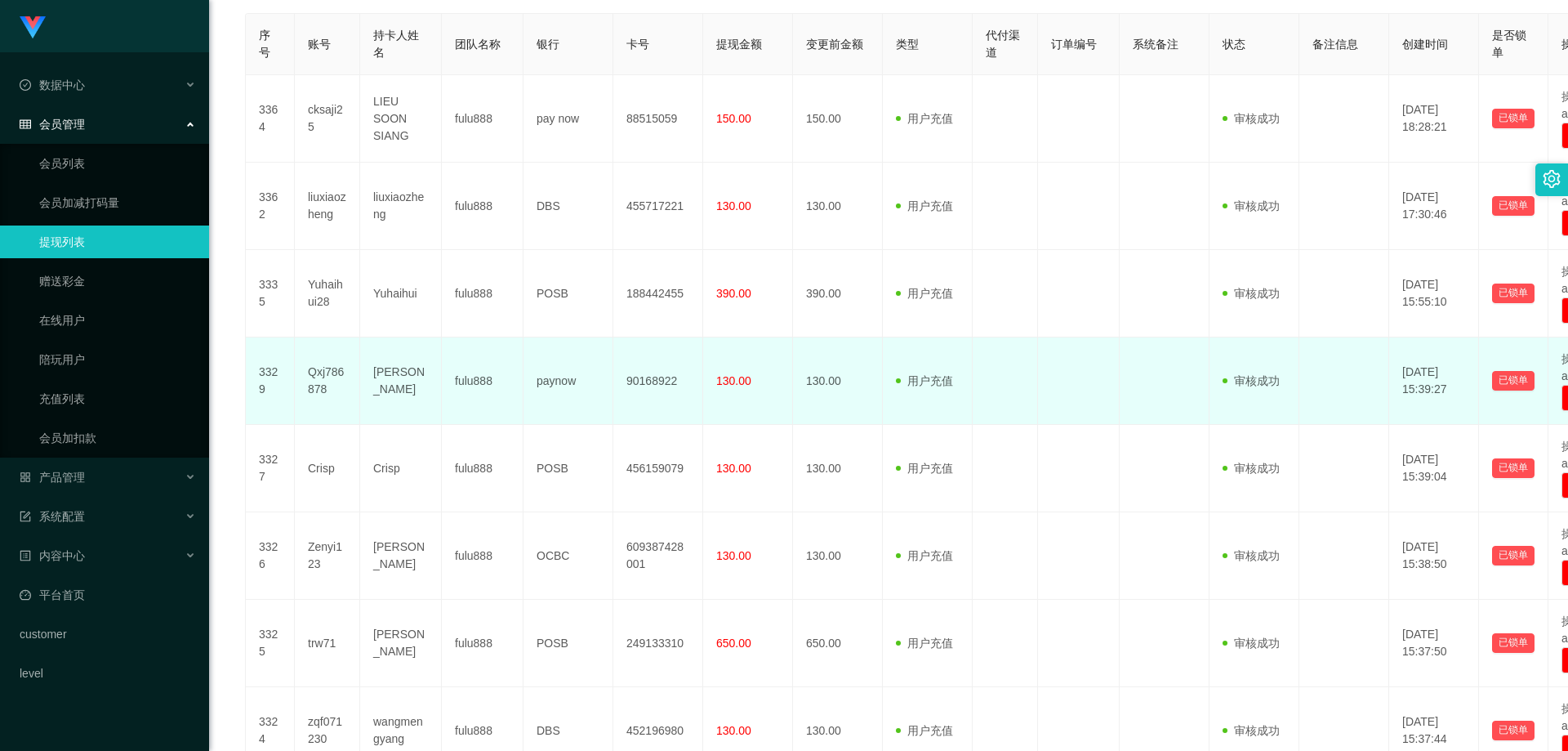
scroll to position [192, 0]
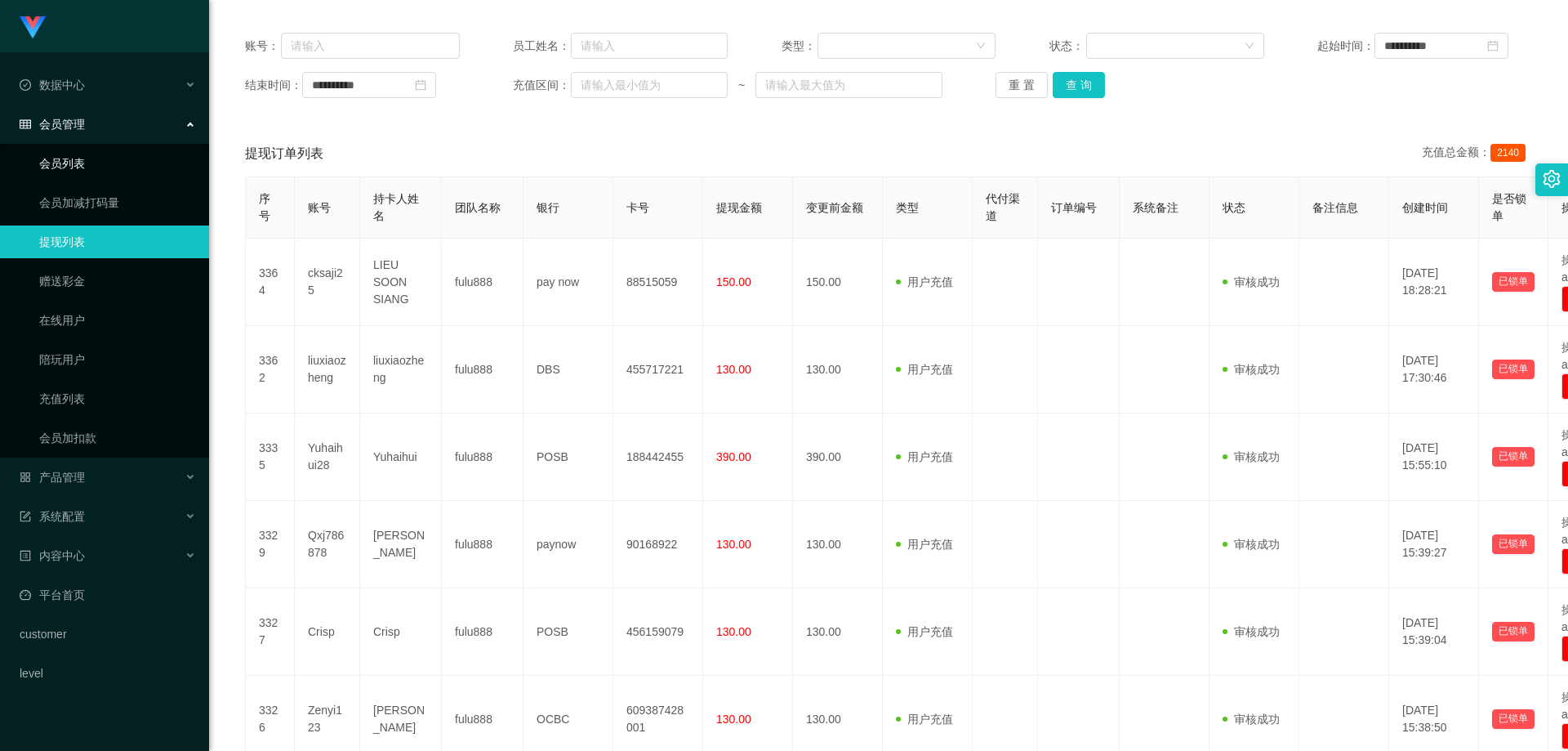
click at [57, 162] on link "会员列表" at bounding box center [117, 163] width 157 height 33
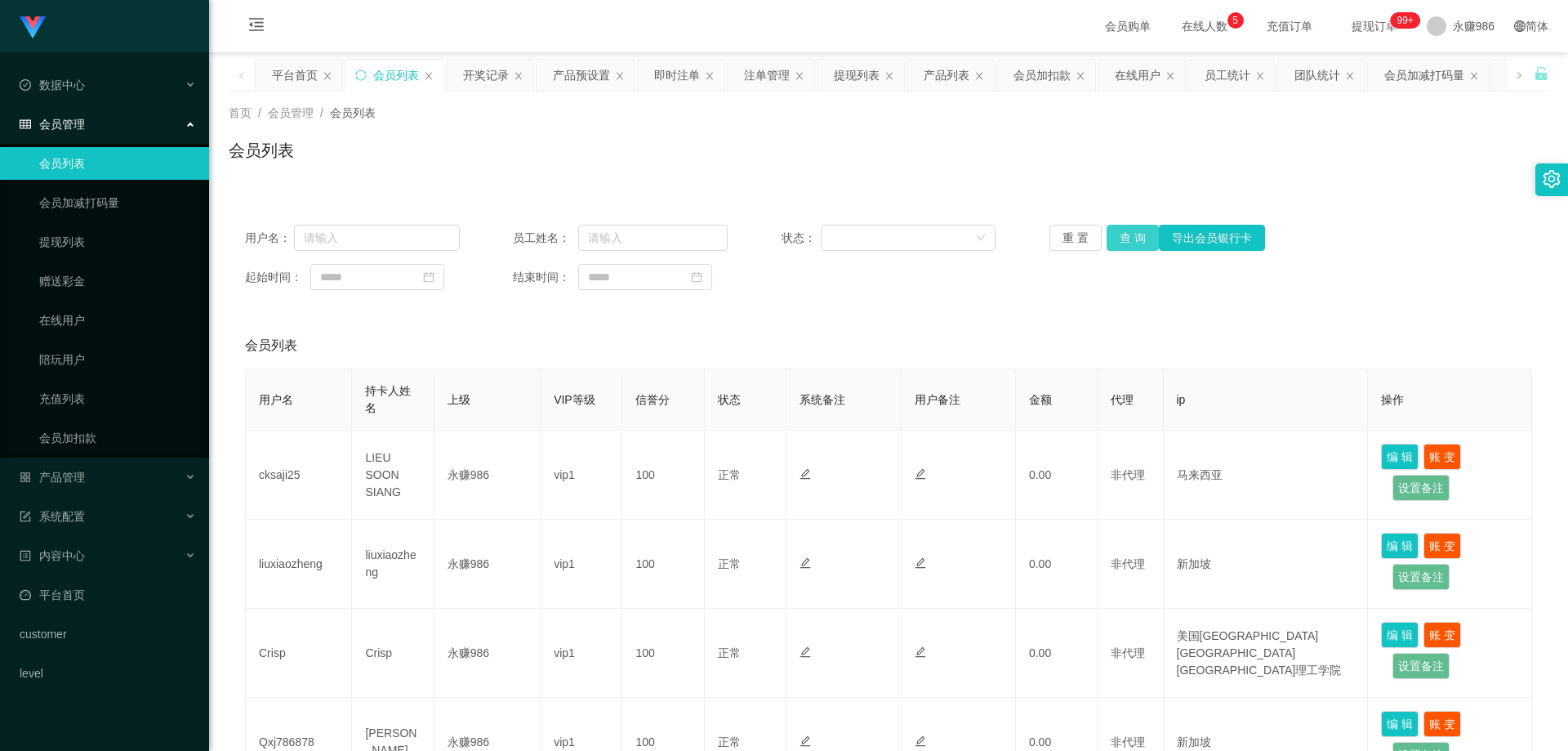
click at [1117, 224] on button "查 询" at bounding box center [1132, 237] width 52 height 26
click at [973, 428] on th "用户备注" at bounding box center [958, 399] width 114 height 61
click at [1135, 239] on button "查 询" at bounding box center [1132, 237] width 52 height 26
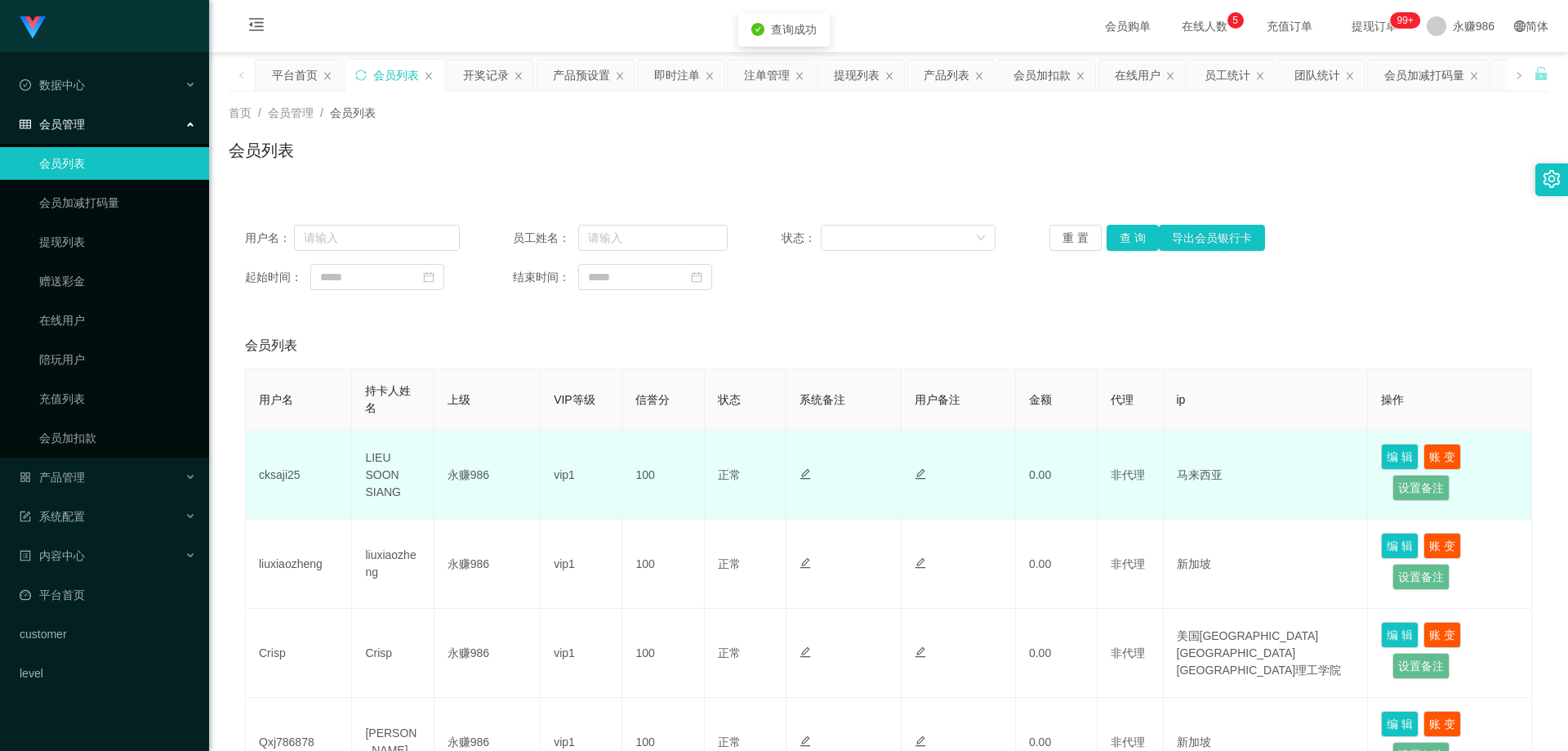
click at [270, 482] on td "cksaji25" at bounding box center [299, 475] width 106 height 89
copy td "cksaji25"
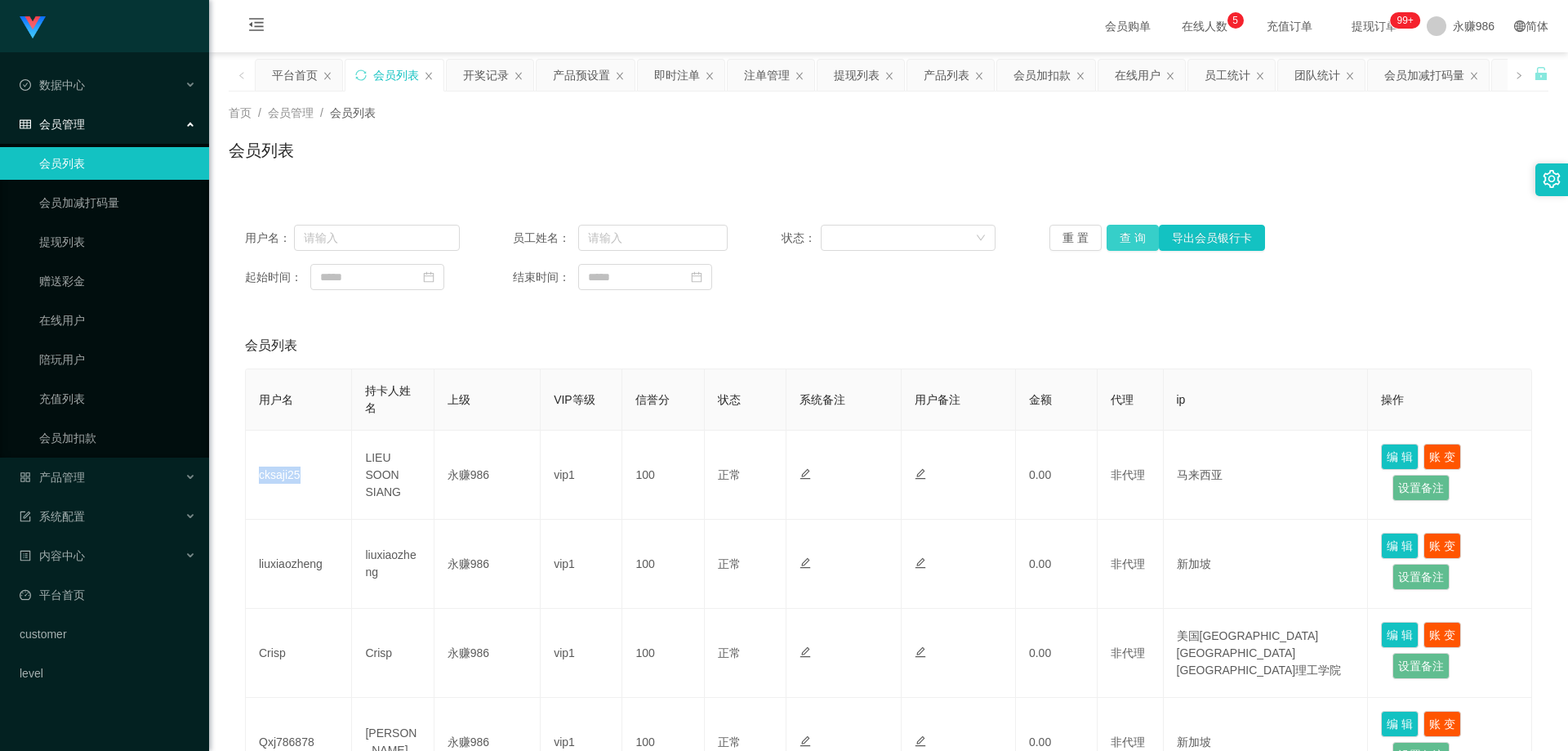
click at [1141, 225] on button "查 询" at bounding box center [1132, 237] width 52 height 26
click at [117, 487] on div "产品管理" at bounding box center [104, 477] width 209 height 33
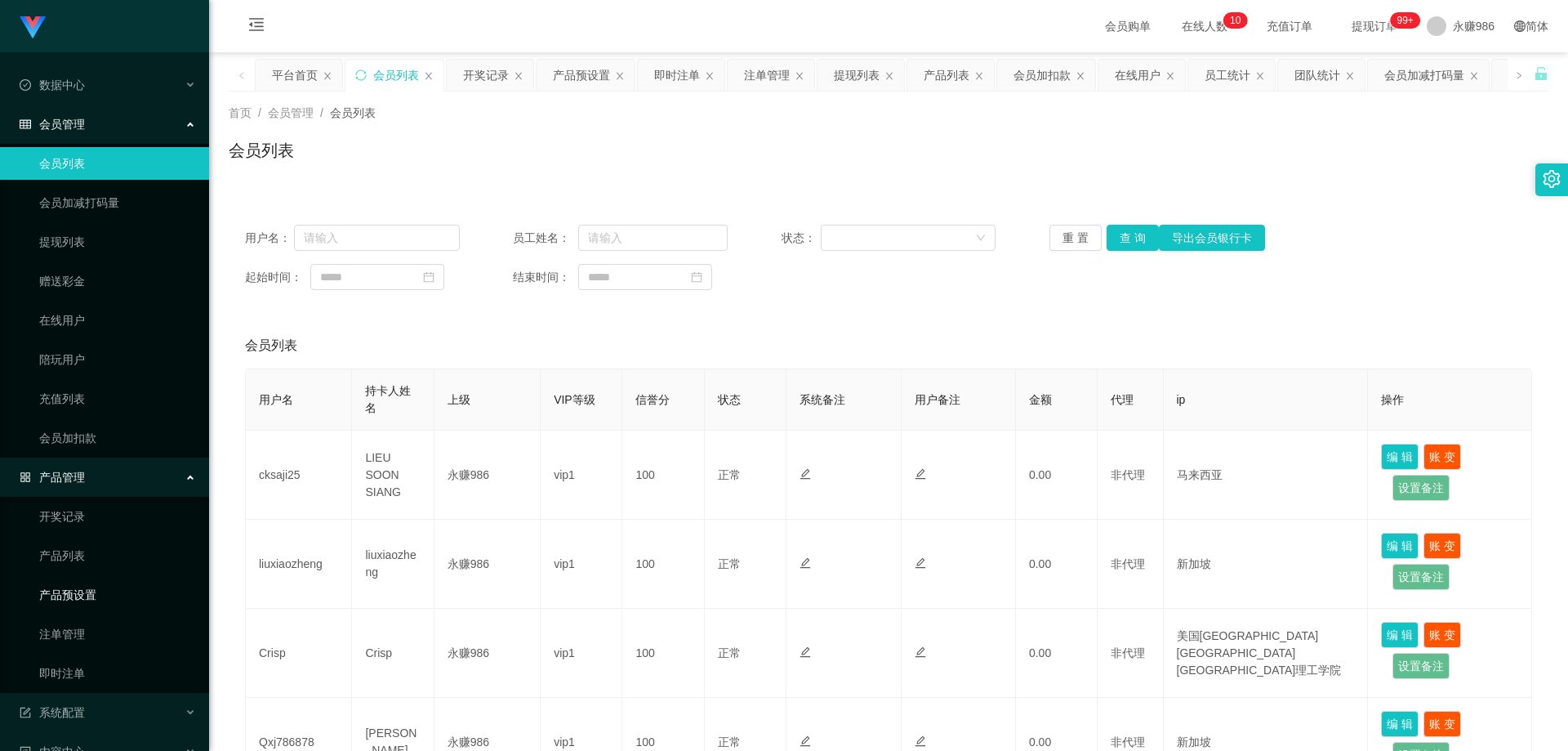
click at [99, 594] on link "产品预设置" at bounding box center [117, 594] width 157 height 33
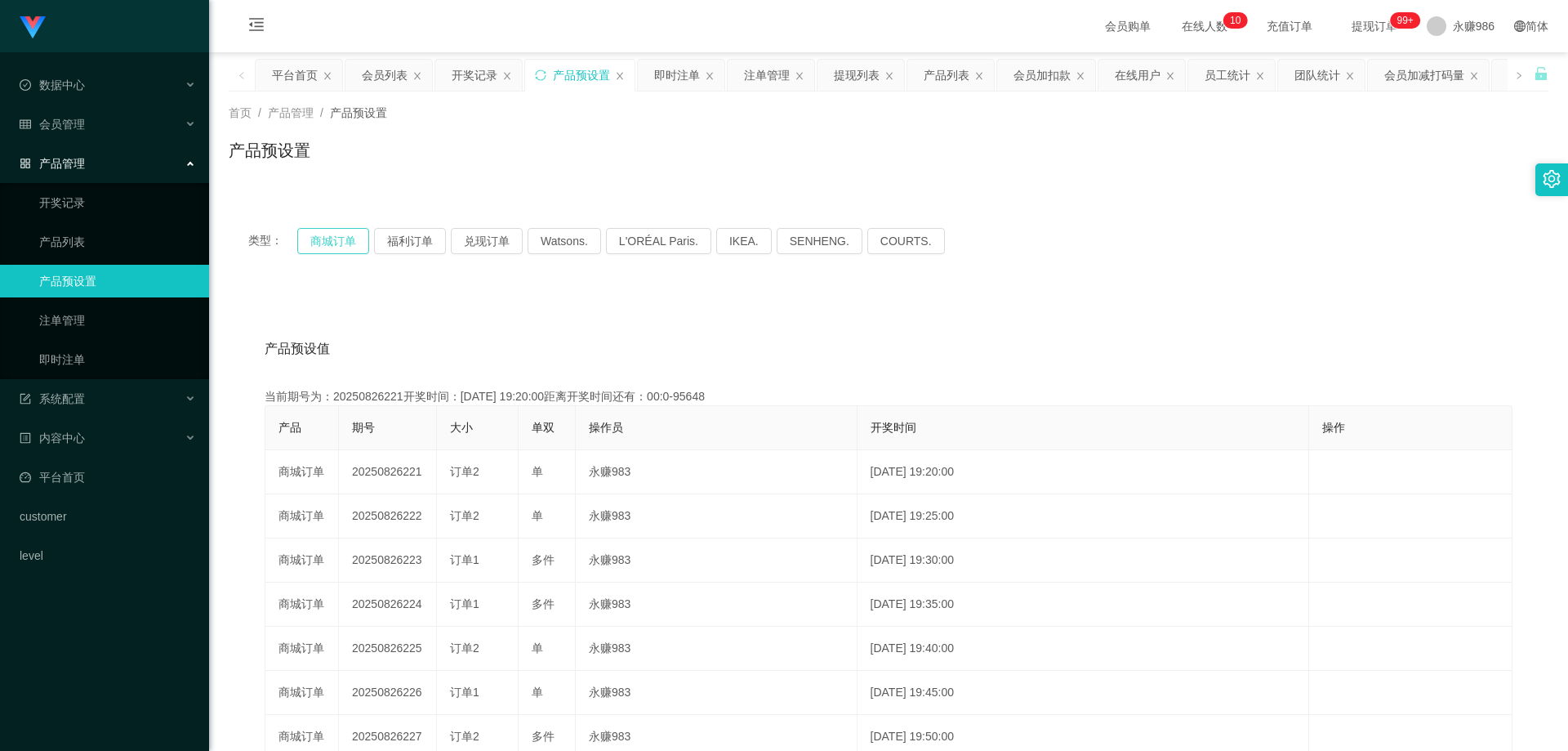
click at [355, 236] on button "商城订单" at bounding box center [333, 241] width 72 height 26
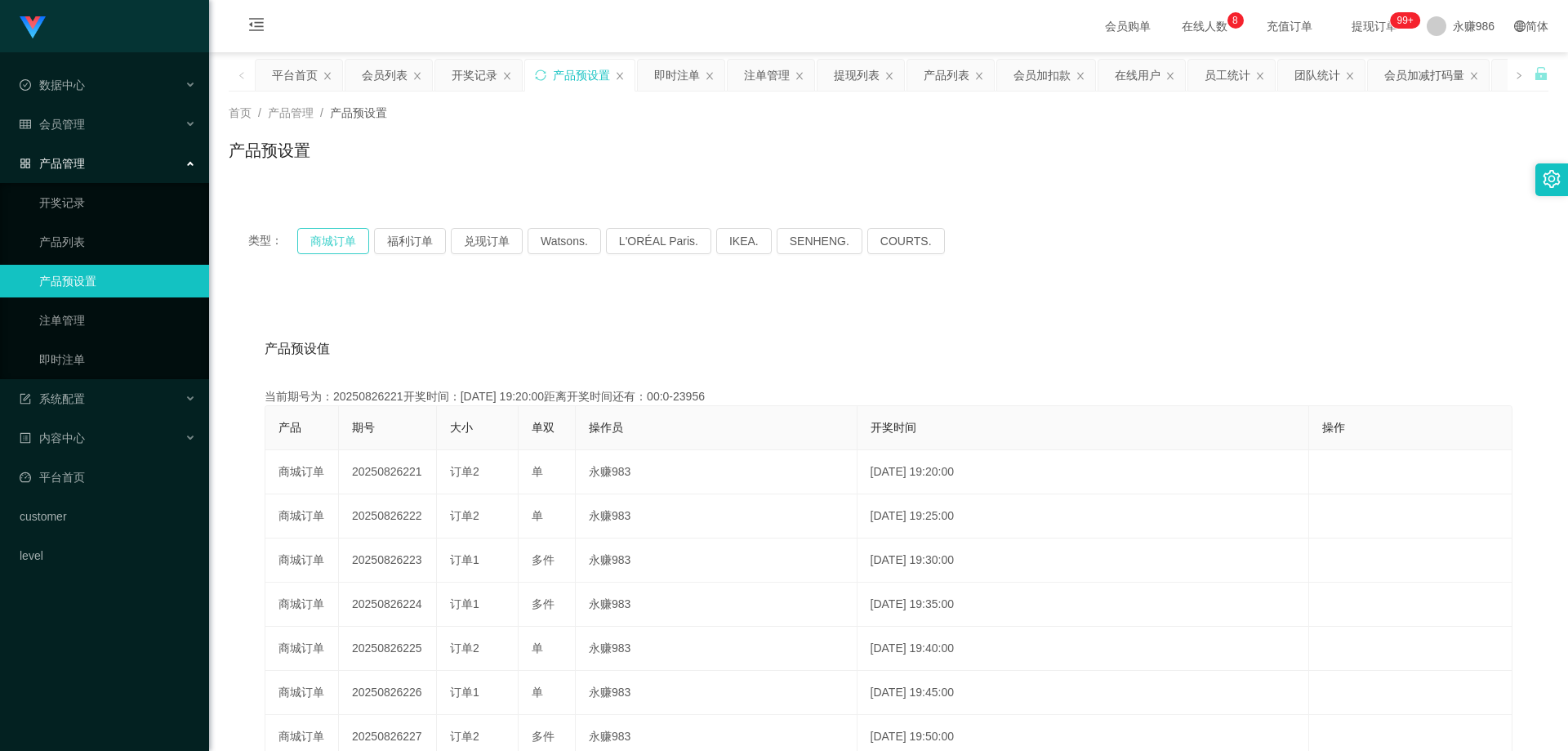
click at [355, 236] on button "商城订单" at bounding box center [333, 241] width 72 height 26
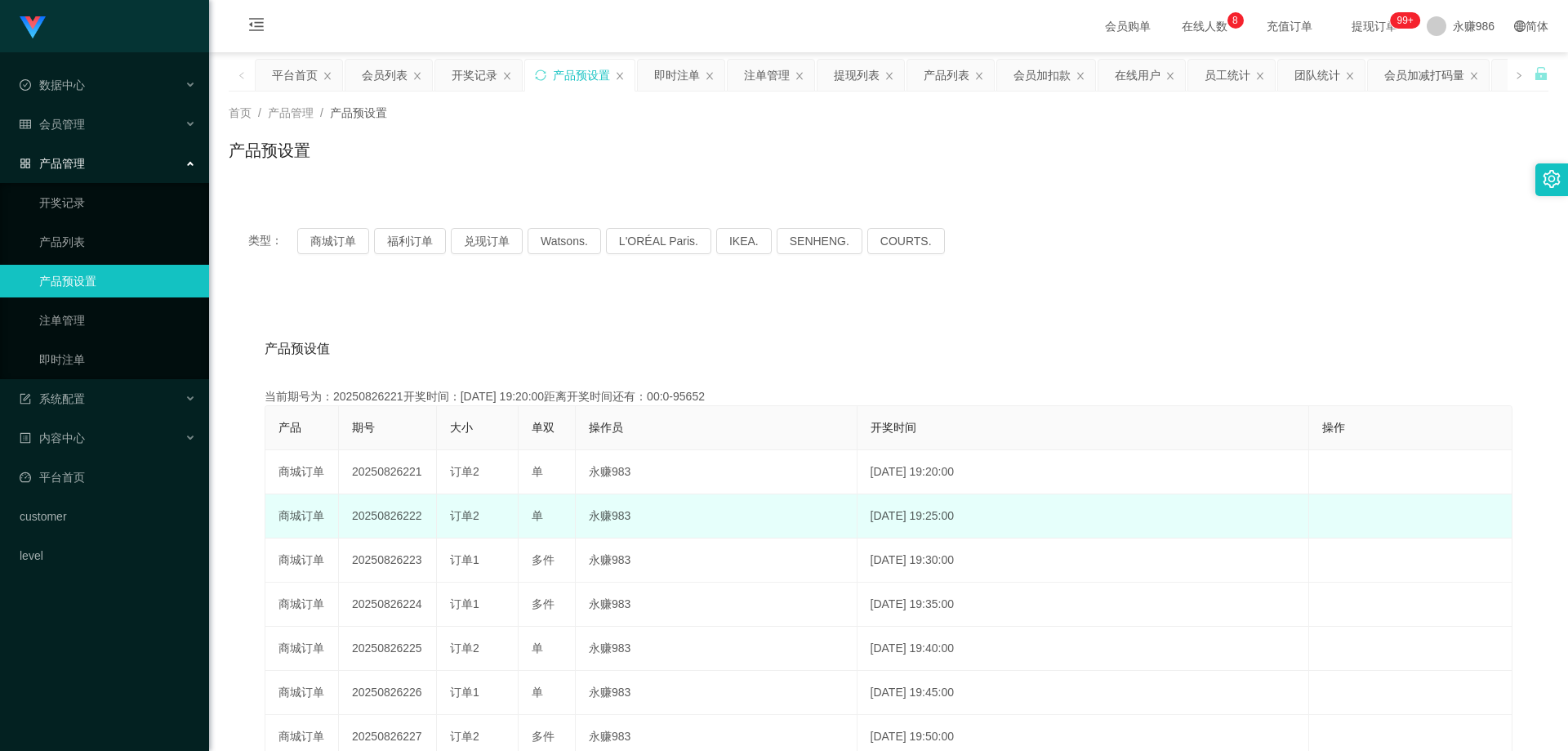
drag, startPoint x: 425, startPoint y: 516, endPoint x: 403, endPoint y: 519, distance: 22.2
click at [403, 519] on td "20250826222" at bounding box center [388, 515] width 98 height 44
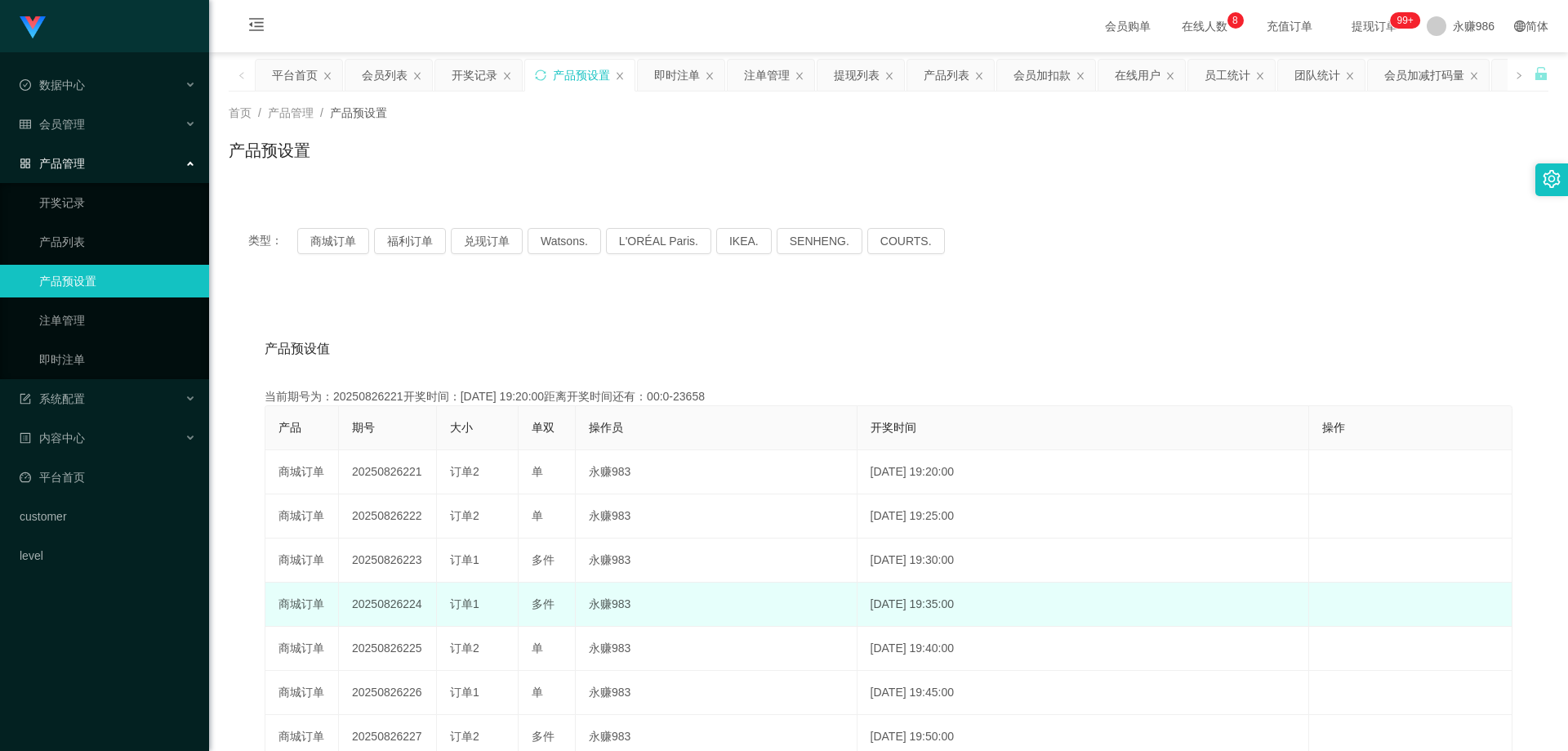
copy td "222"
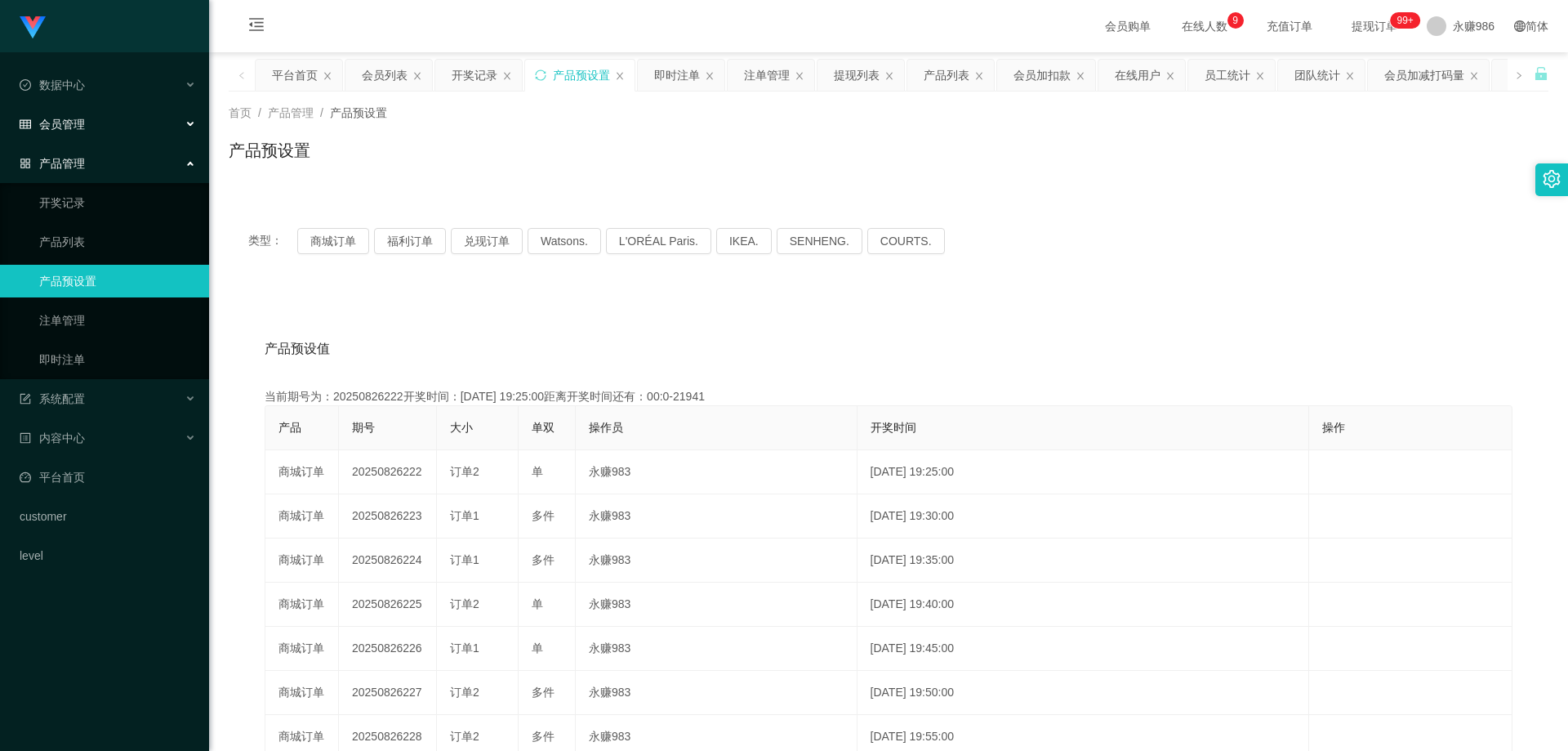
click at [107, 133] on div "会员管理" at bounding box center [104, 124] width 209 height 33
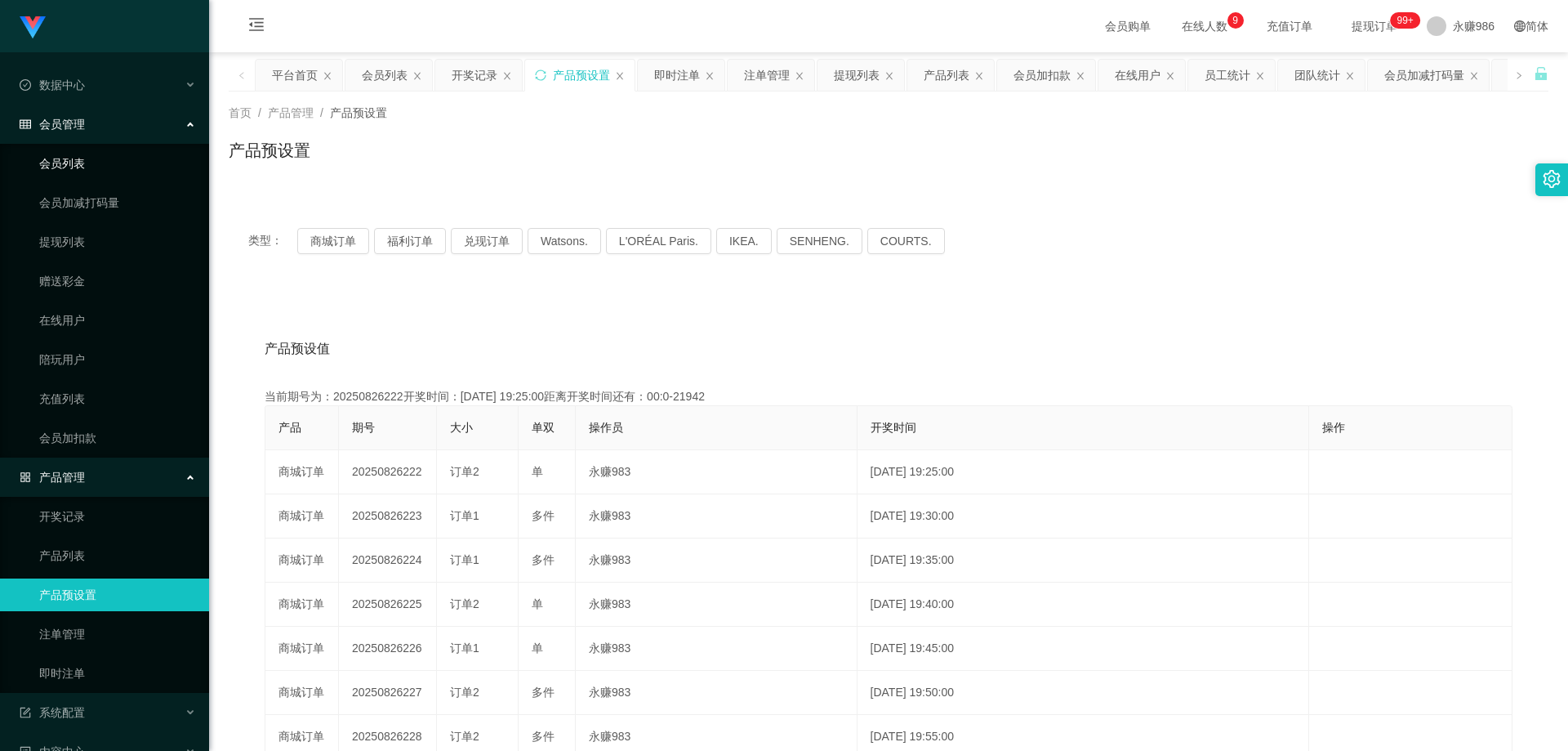
click at [82, 165] on link "会员列表" at bounding box center [117, 163] width 157 height 33
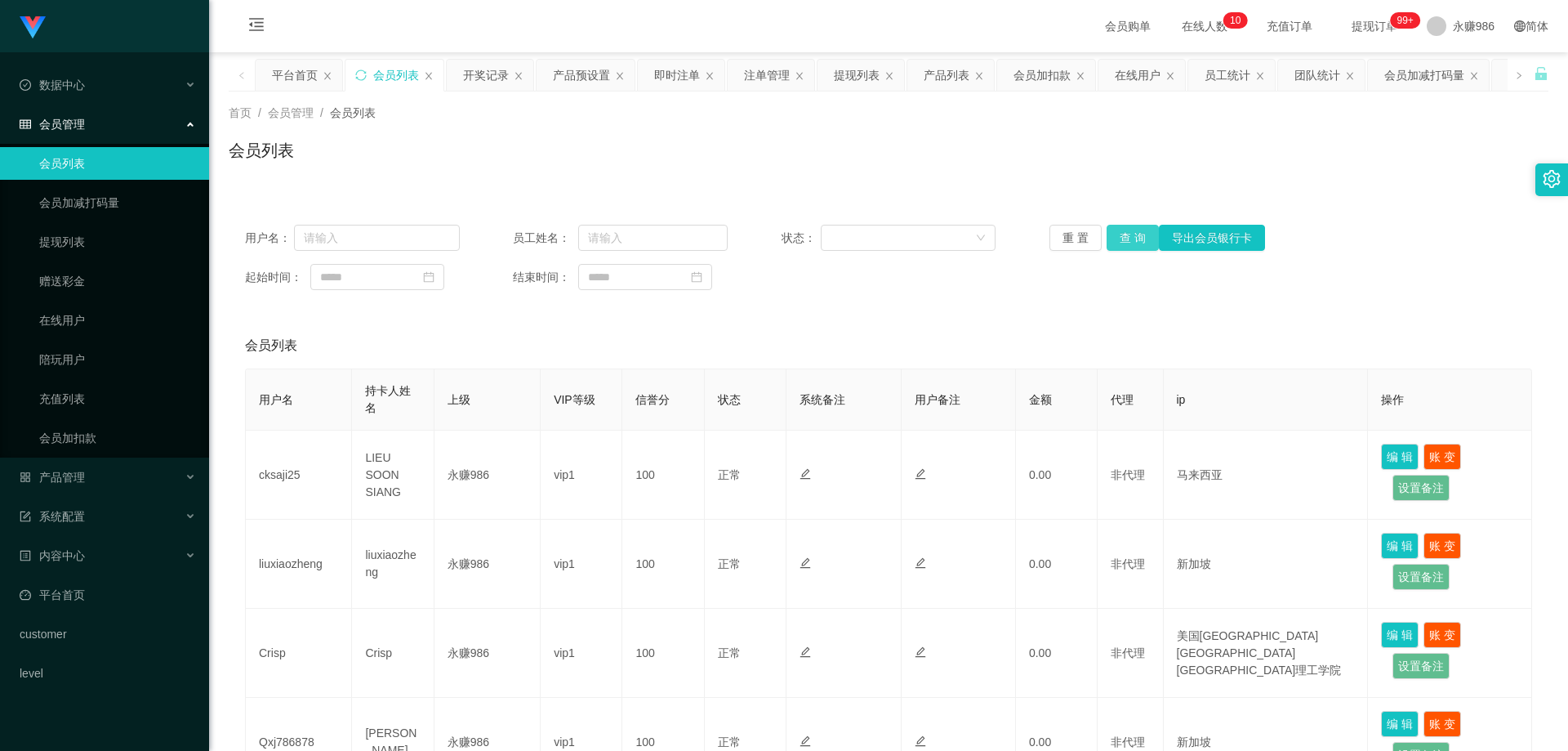
click at [1111, 239] on button "查 询" at bounding box center [1132, 237] width 52 height 26
click at [82, 470] on span "产品管理" at bounding box center [52, 477] width 65 height 13
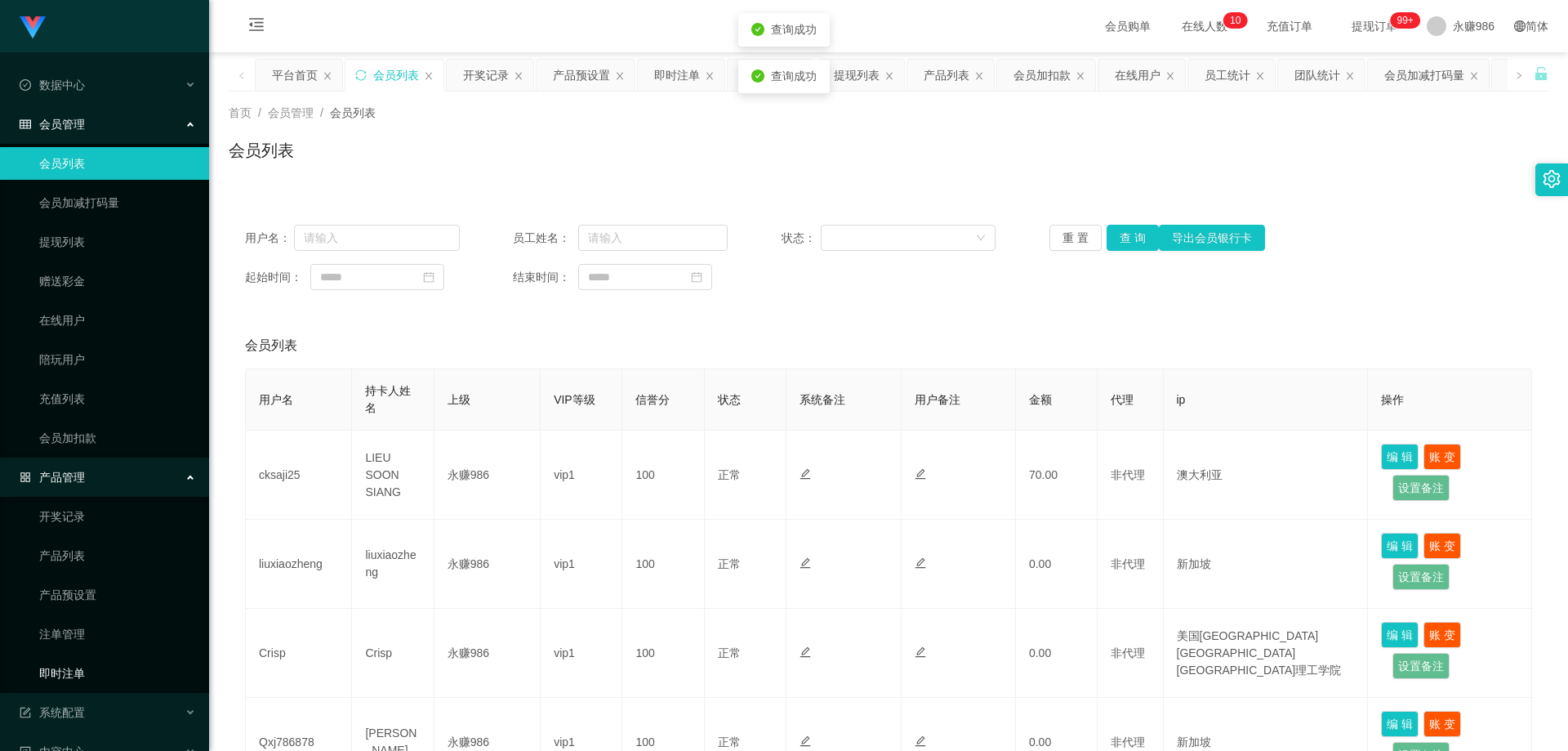
scroll to position [151, 0]
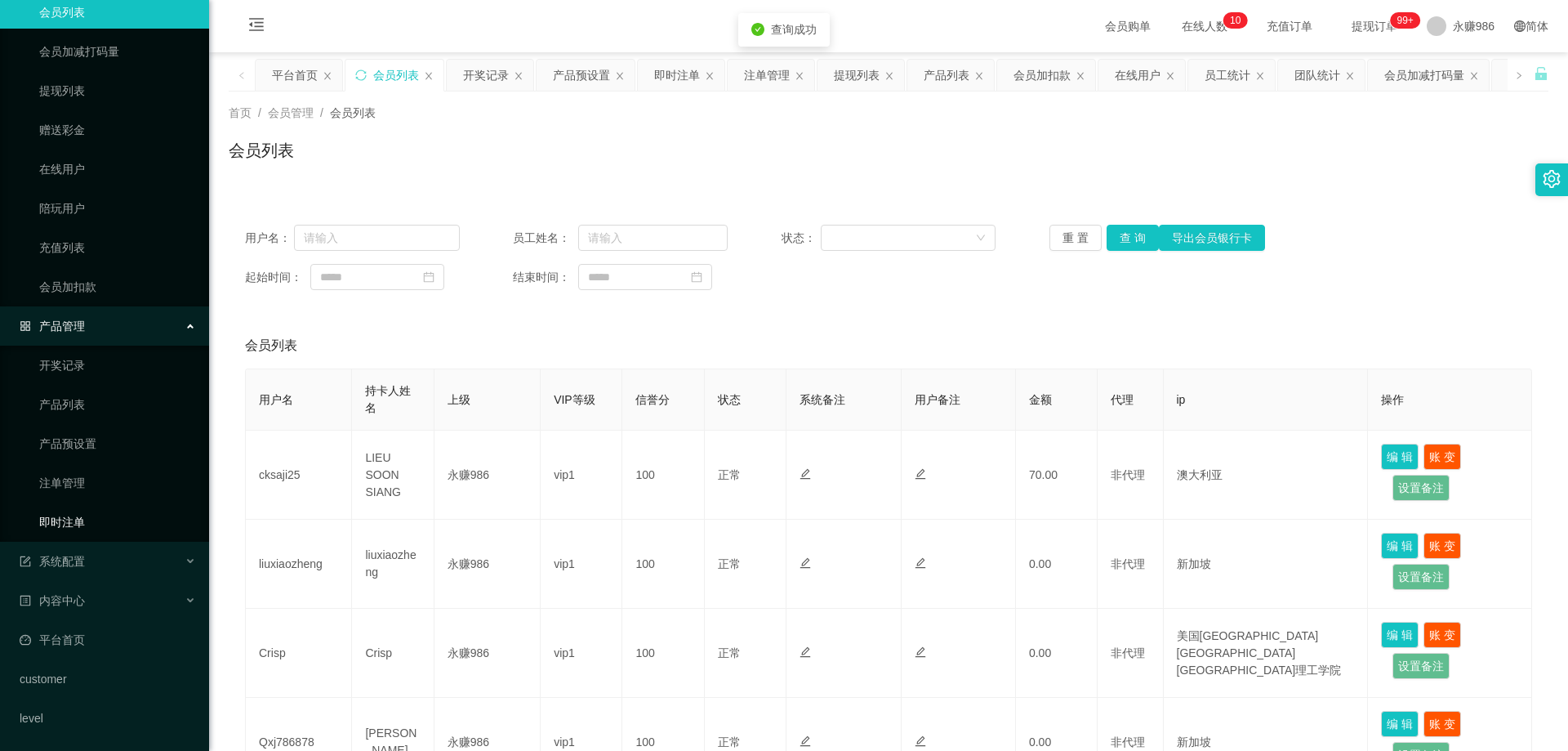
click at [83, 517] on link "即时注单" at bounding box center [117, 522] width 157 height 33
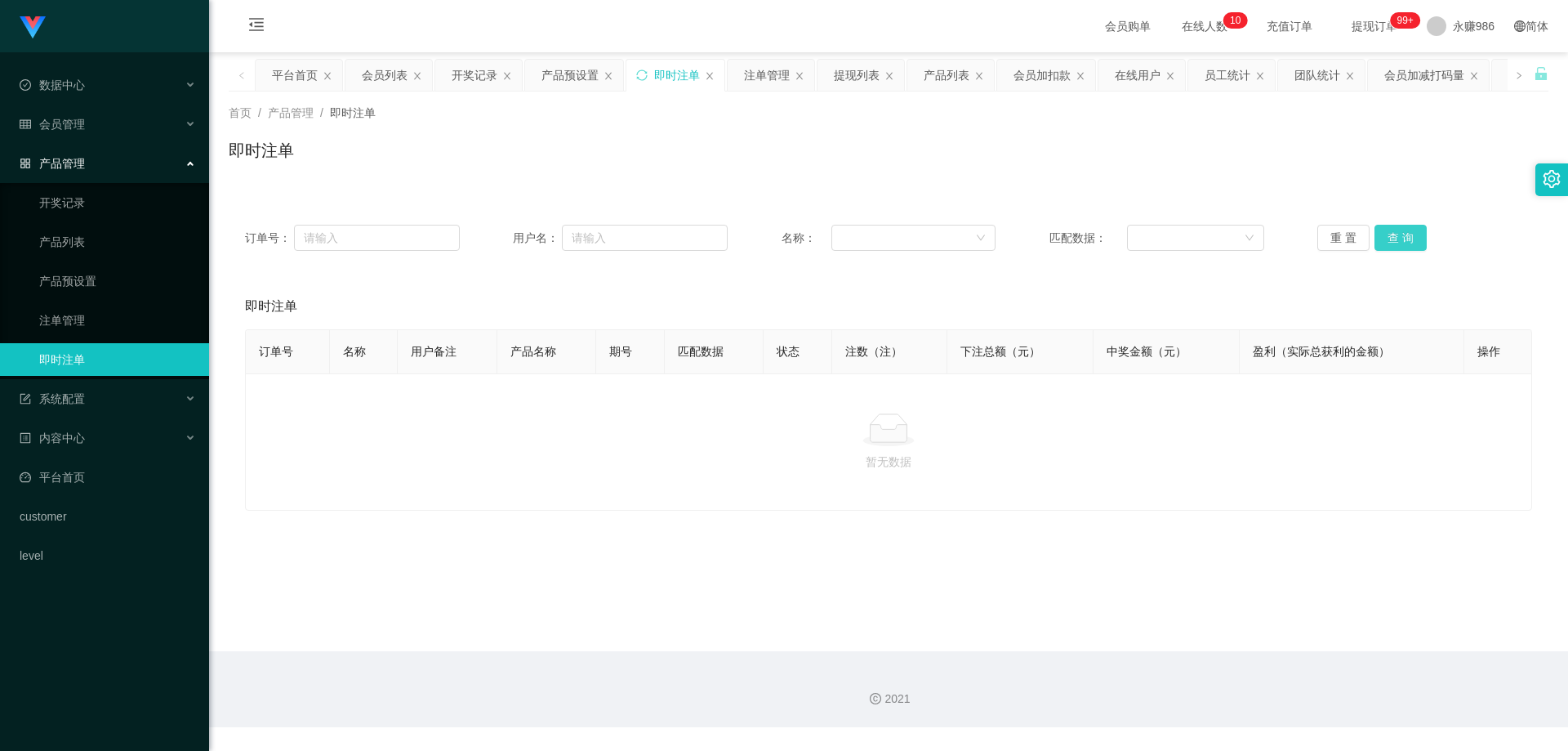
click at [1385, 234] on button "查 询" at bounding box center [1400, 237] width 52 height 26
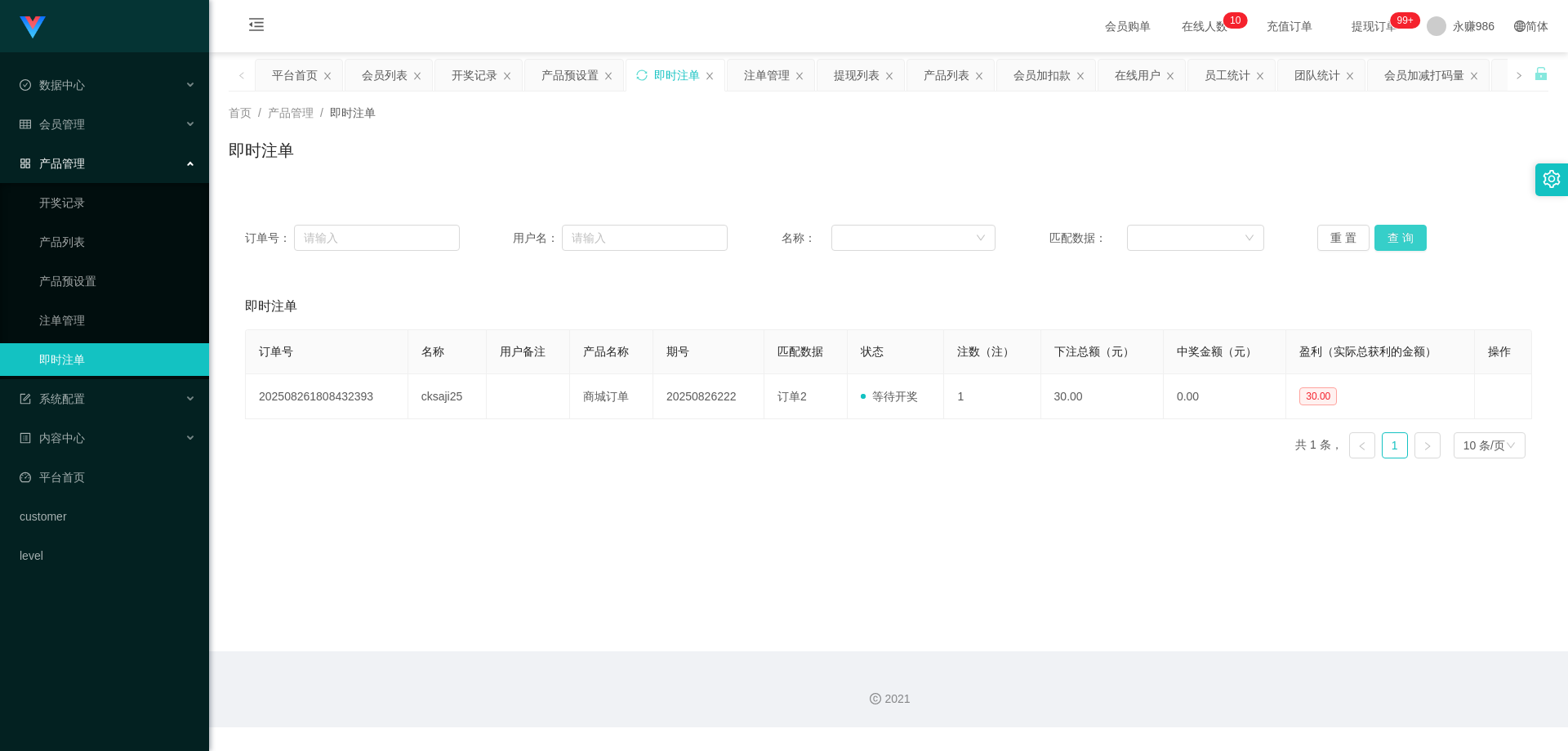
click at [1398, 234] on button "查 询" at bounding box center [1400, 237] width 52 height 26
click at [1406, 239] on button "查 询" at bounding box center [1400, 237] width 52 height 26
click at [100, 278] on link "产品预设置" at bounding box center [117, 281] width 157 height 33
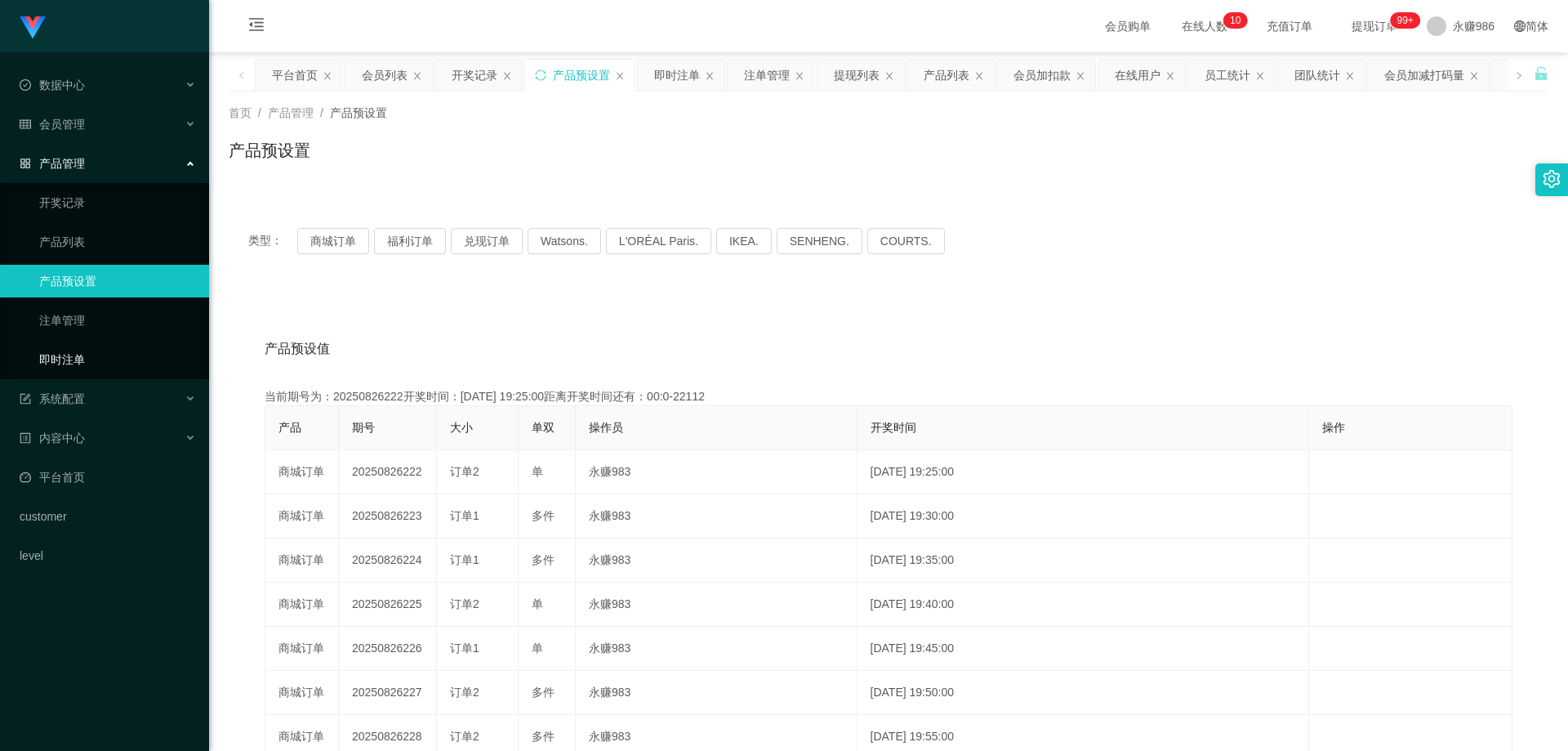
click at [99, 355] on link "即时注单" at bounding box center [117, 359] width 157 height 33
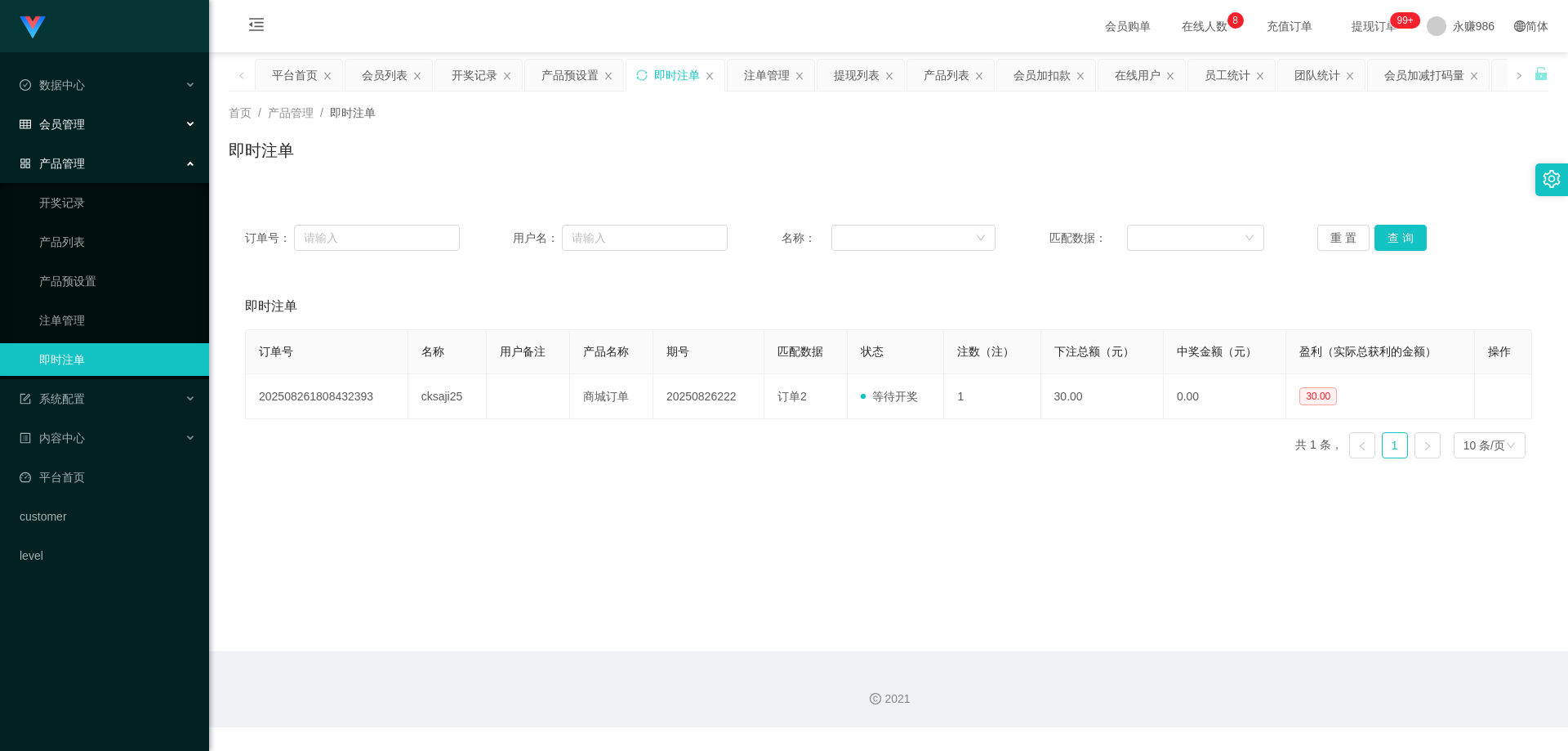
click at [116, 134] on div "会员管理" at bounding box center [104, 124] width 209 height 33
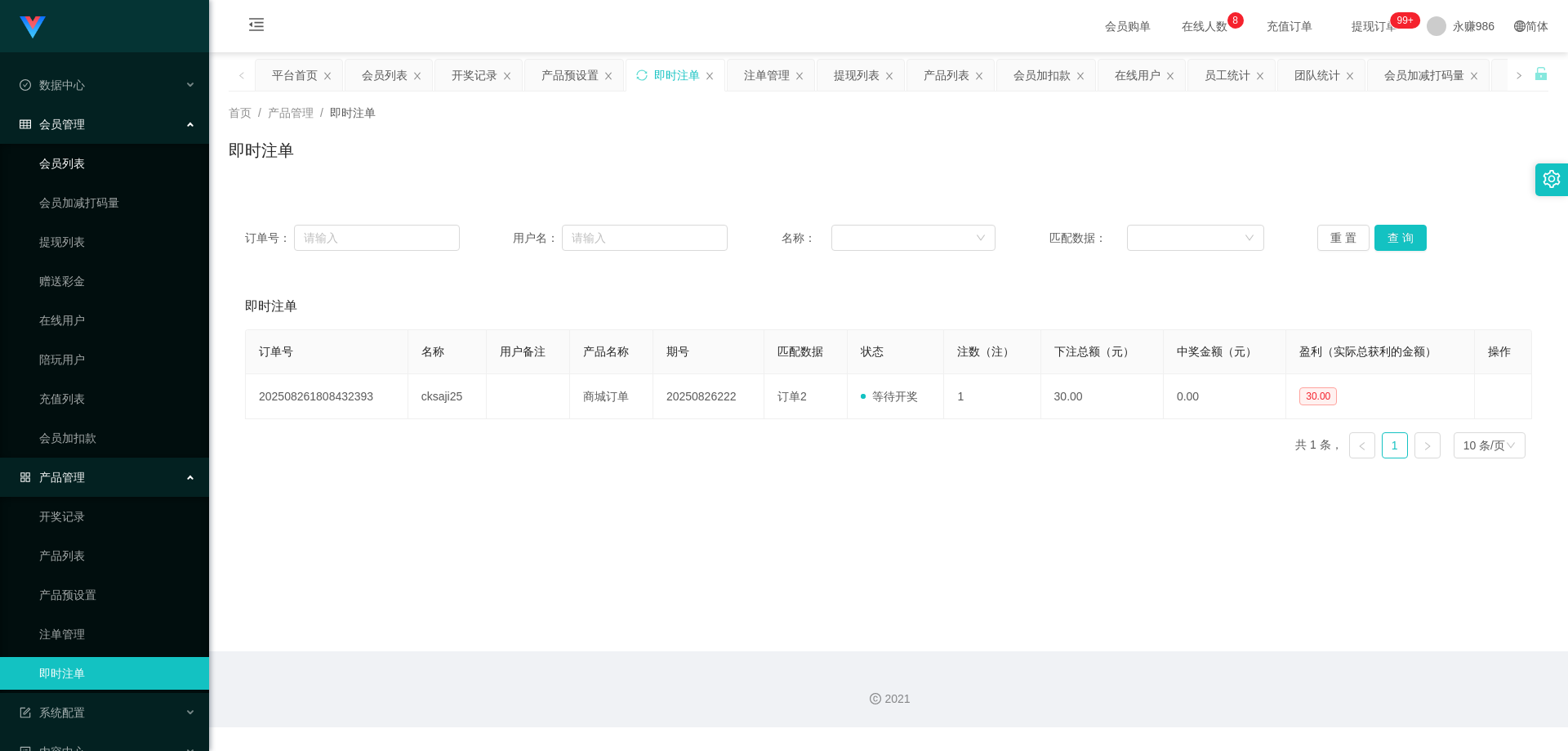
click at [79, 166] on link "会员列表" at bounding box center [117, 163] width 157 height 33
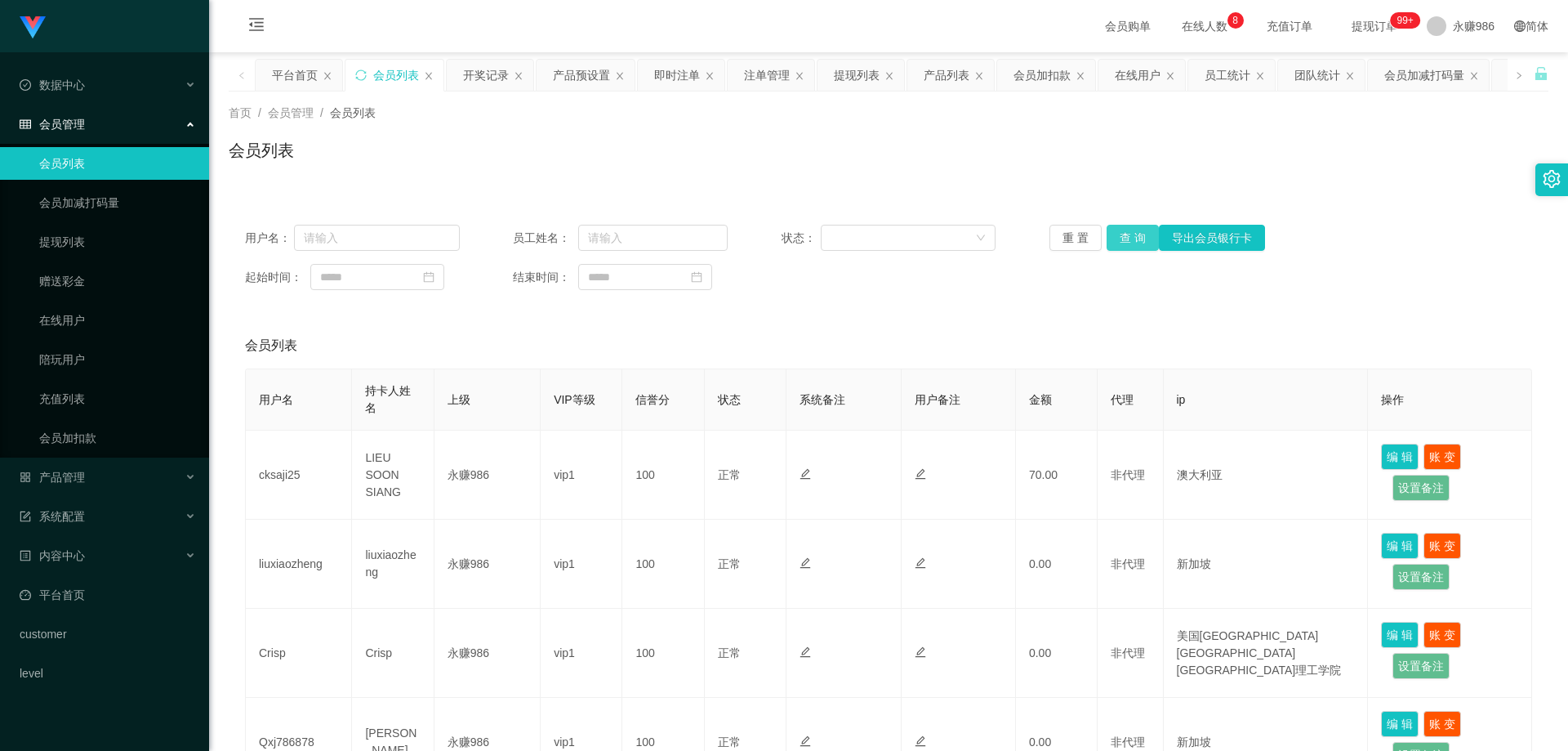
click at [1115, 240] on button "查 询" at bounding box center [1132, 237] width 52 height 26
click at [1119, 237] on button "查 询" at bounding box center [1132, 237] width 52 height 26
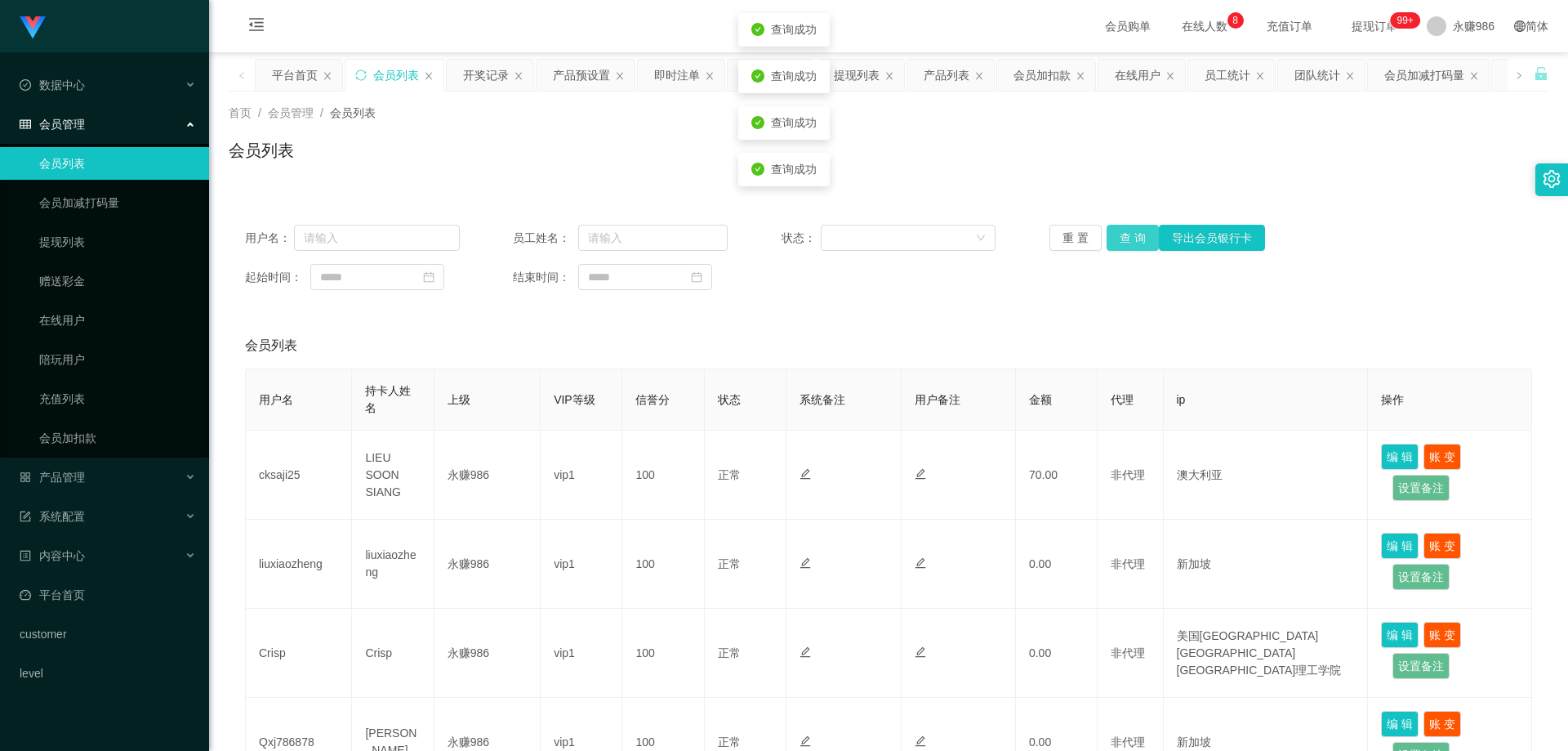
click at [1119, 237] on button "查 询" at bounding box center [1132, 237] width 52 height 26
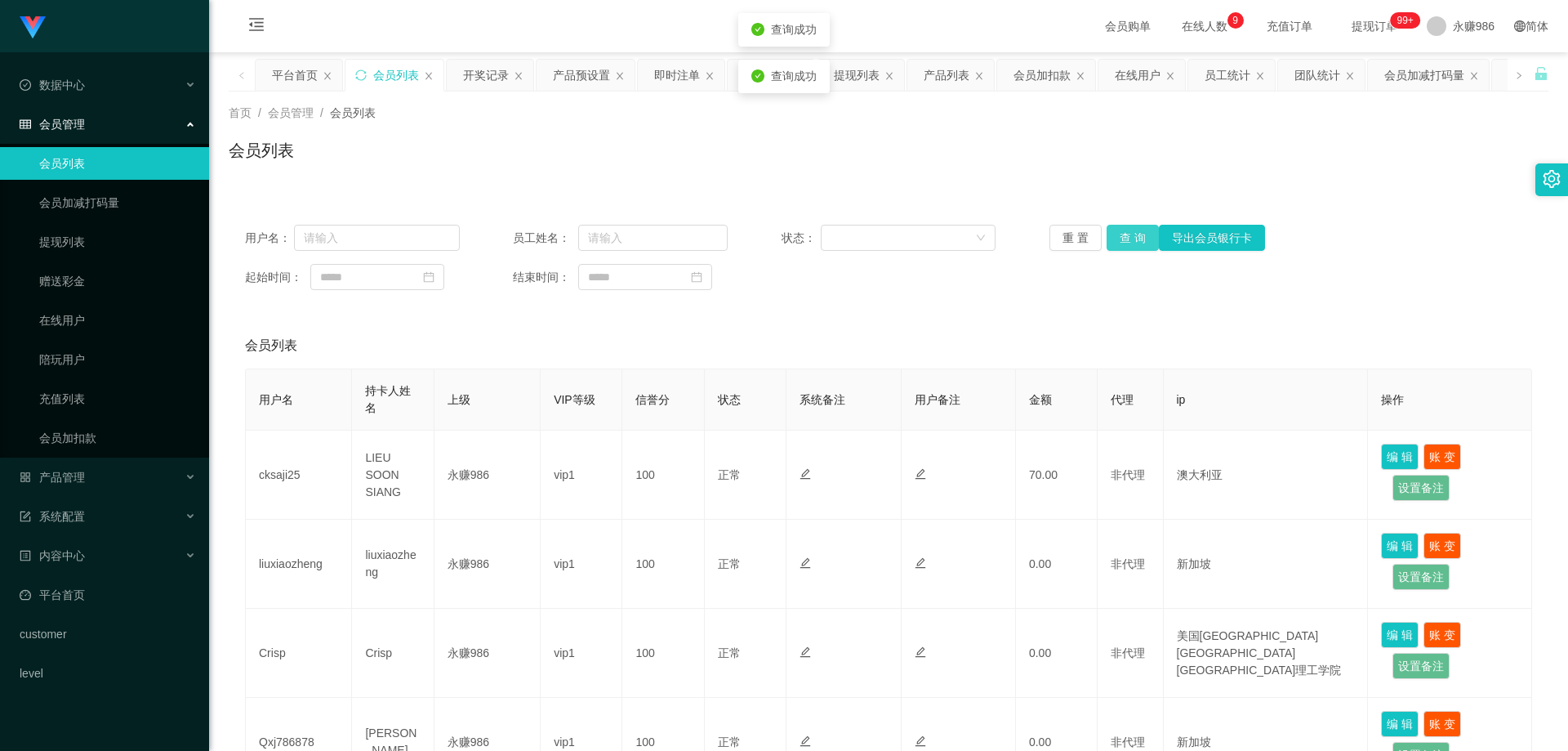
click at [1119, 237] on button "查 询" at bounding box center [1132, 237] width 52 height 26
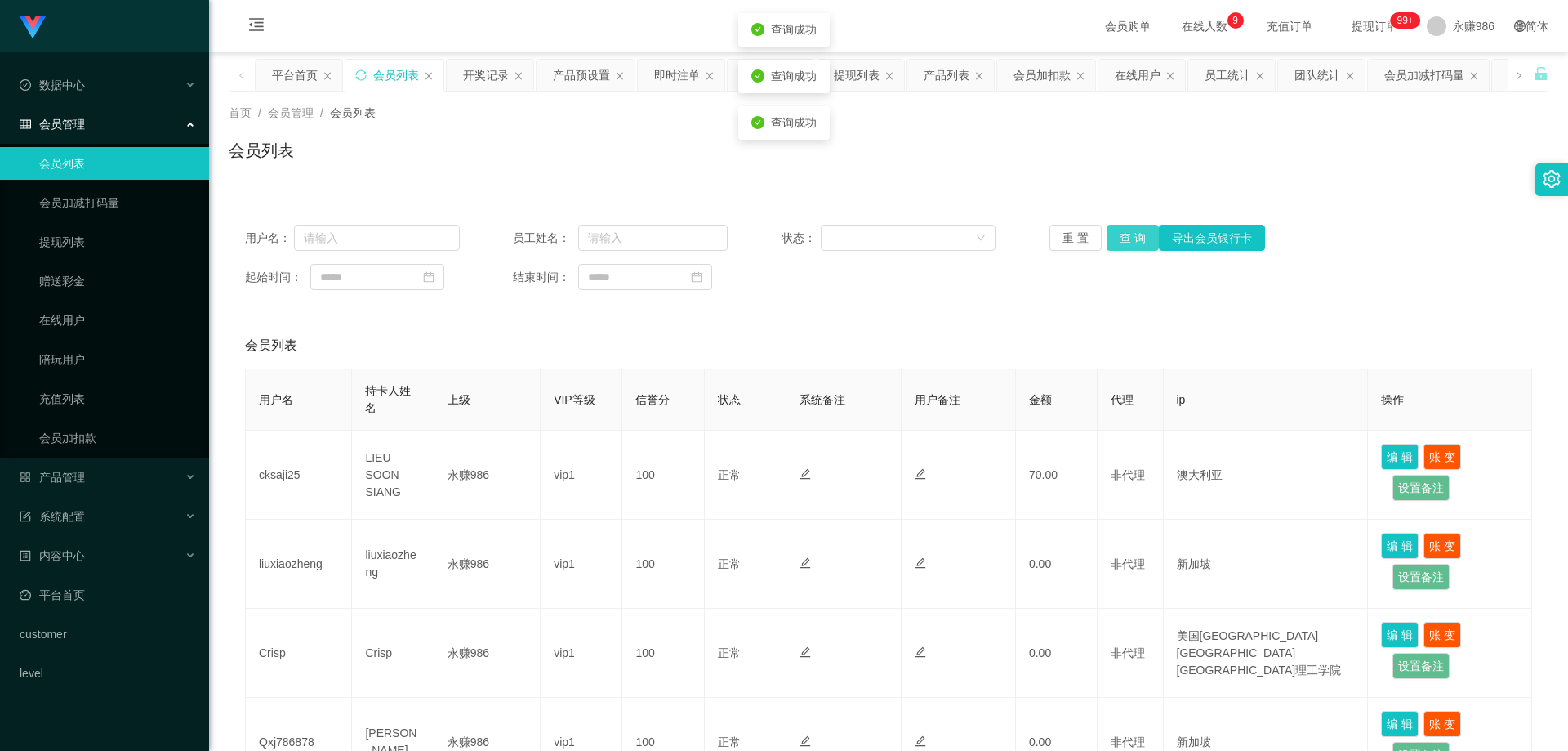
click at [1119, 237] on button "查 询" at bounding box center [1132, 237] width 52 height 26
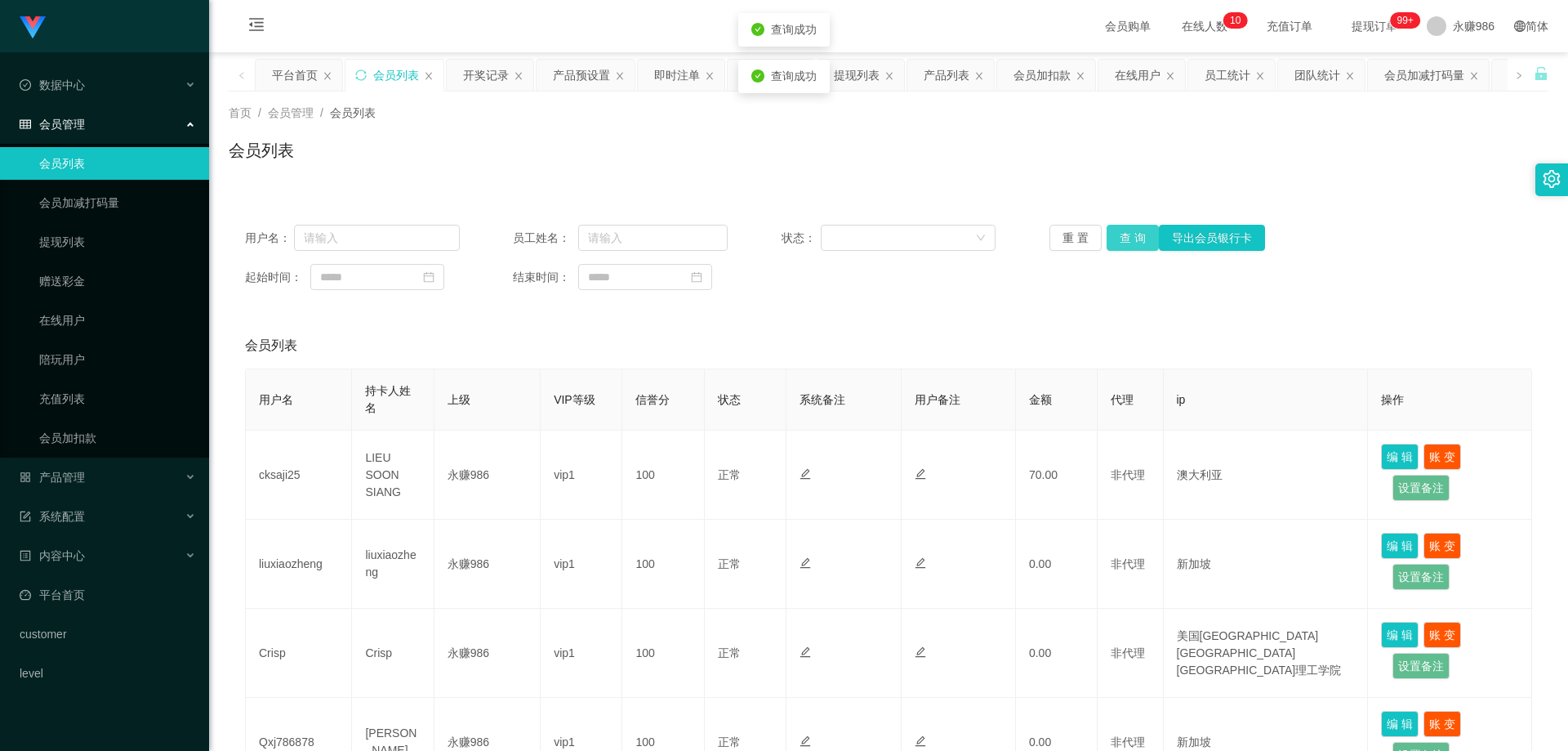
click at [1119, 237] on button "查 询" at bounding box center [1132, 237] width 52 height 26
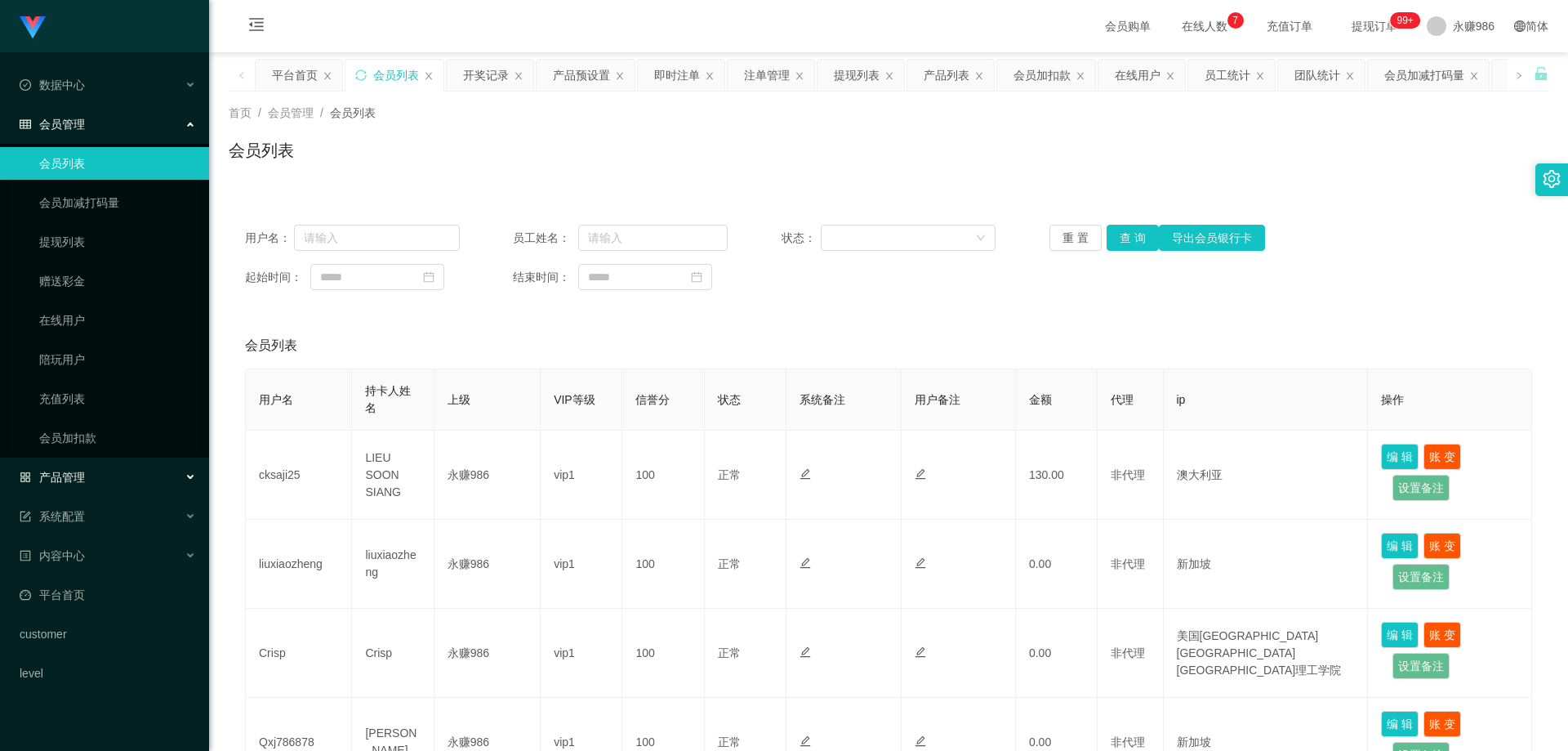
click at [96, 467] on div "产品管理" at bounding box center [104, 477] width 209 height 33
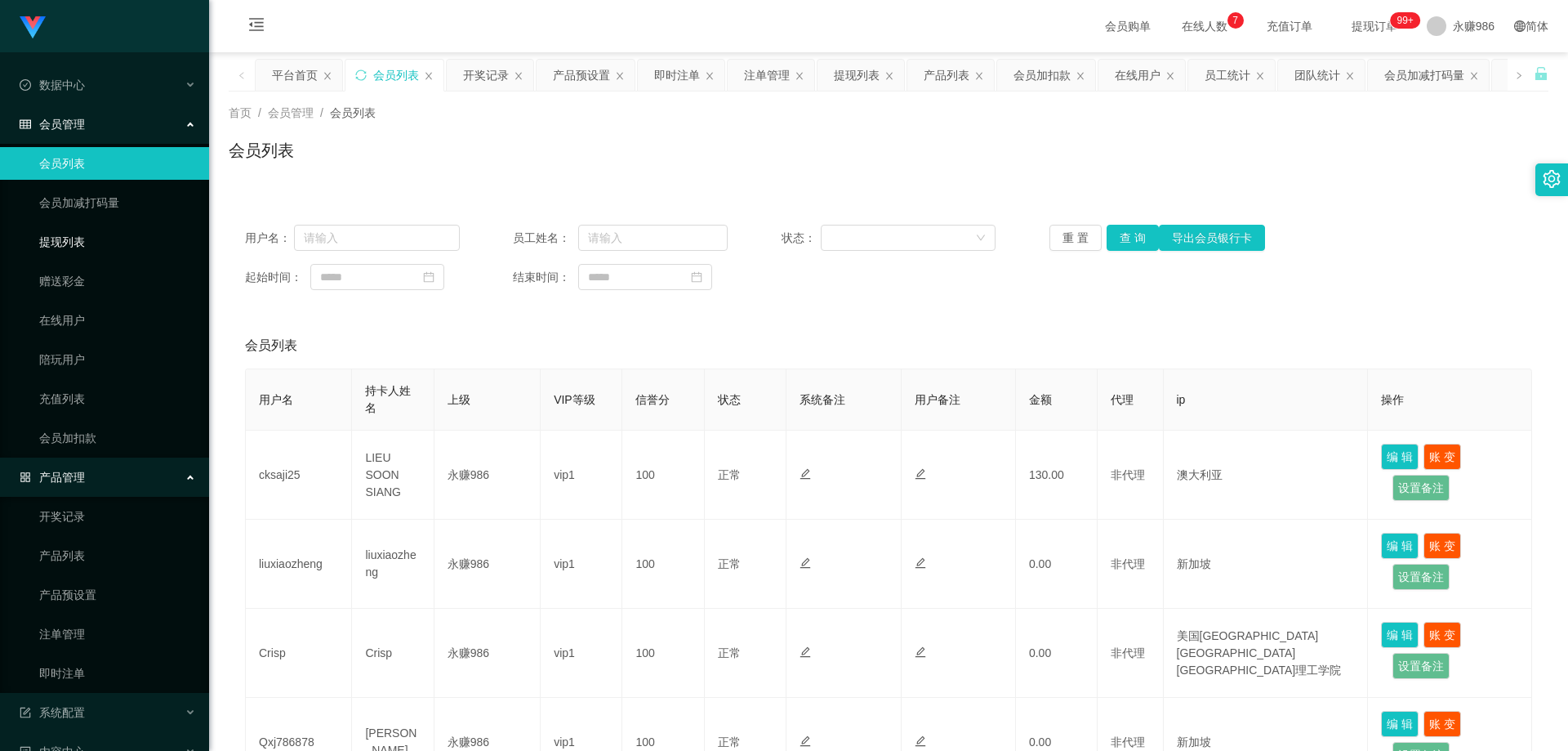
click at [84, 236] on link "提现列表" at bounding box center [117, 241] width 157 height 33
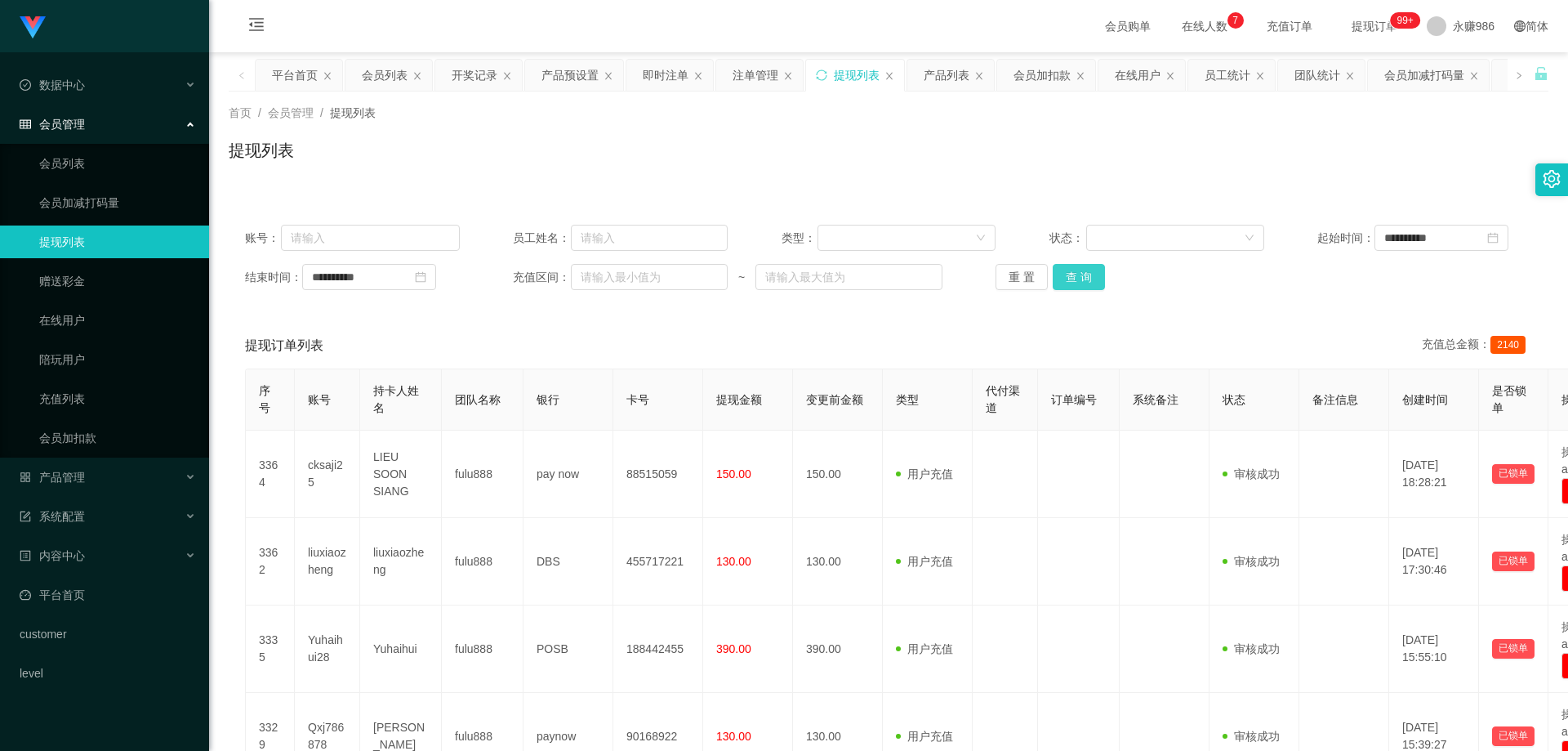
click at [1069, 274] on button "查 询" at bounding box center [1078, 277] width 52 height 26
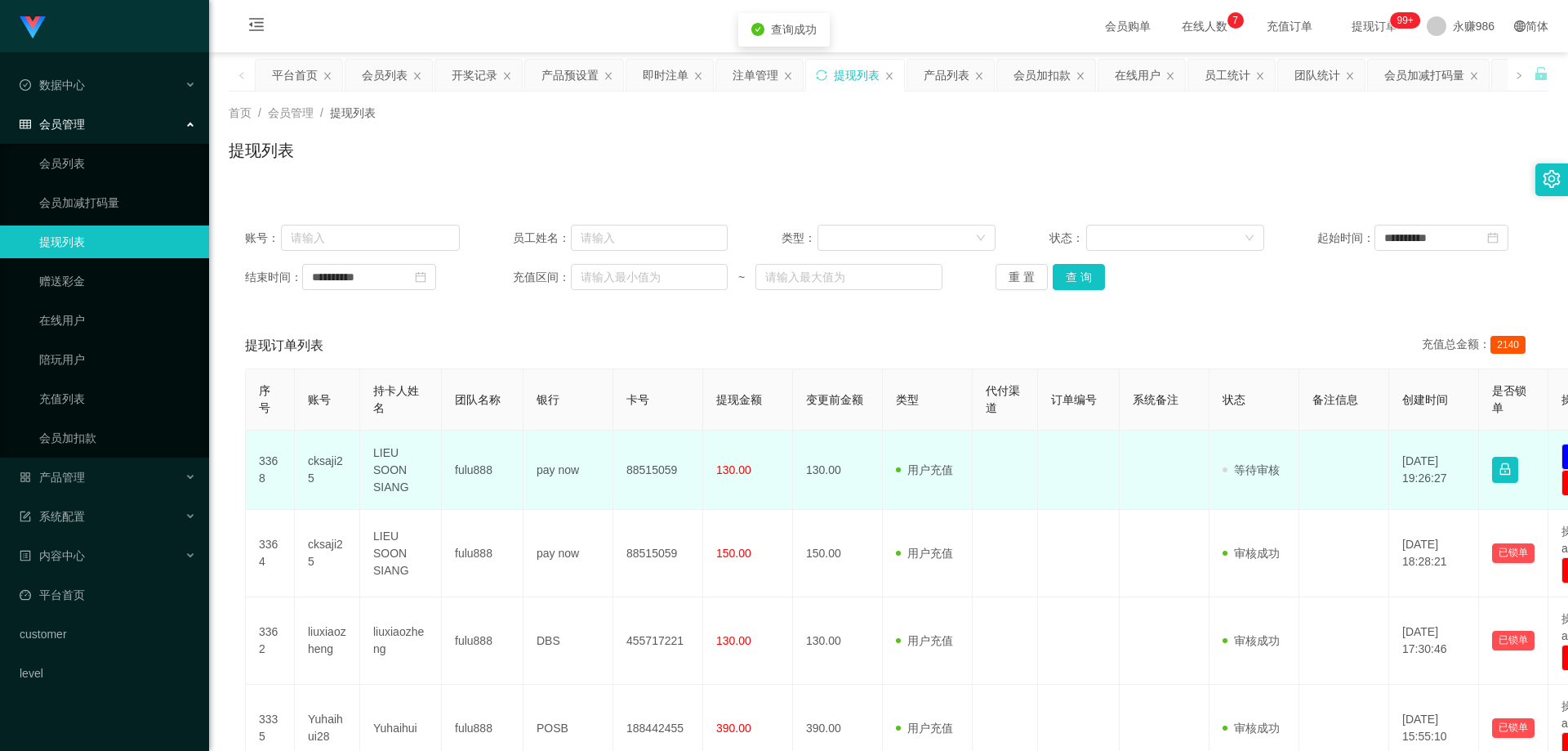
click at [314, 476] on td "cksaji25" at bounding box center [327, 470] width 65 height 79
click at [323, 458] on td "cksaji25" at bounding box center [327, 470] width 65 height 79
copy td "cksaji25"
